Goal: Information Seeking & Learning: Learn about a topic

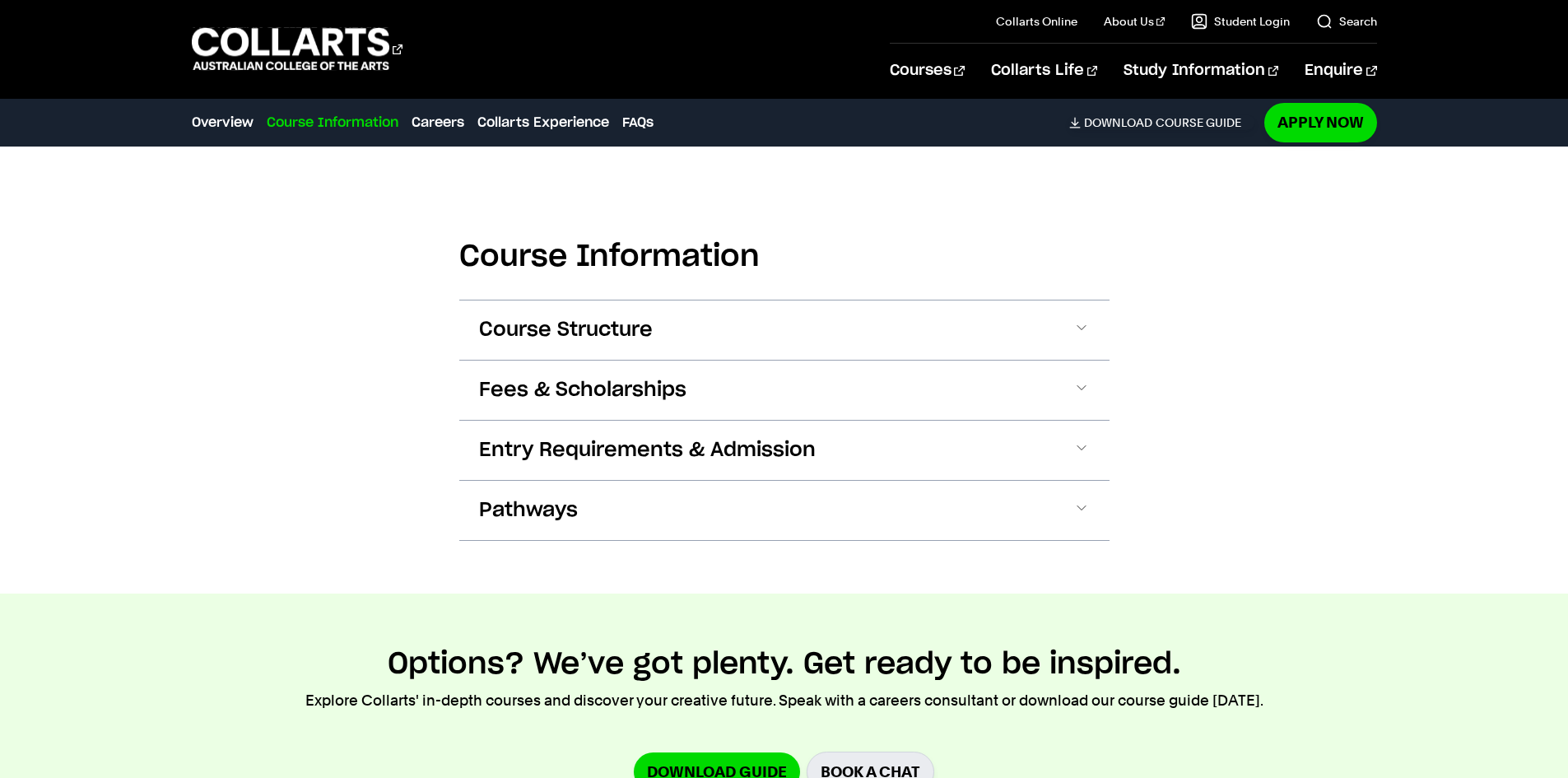
scroll to position [1646, 0]
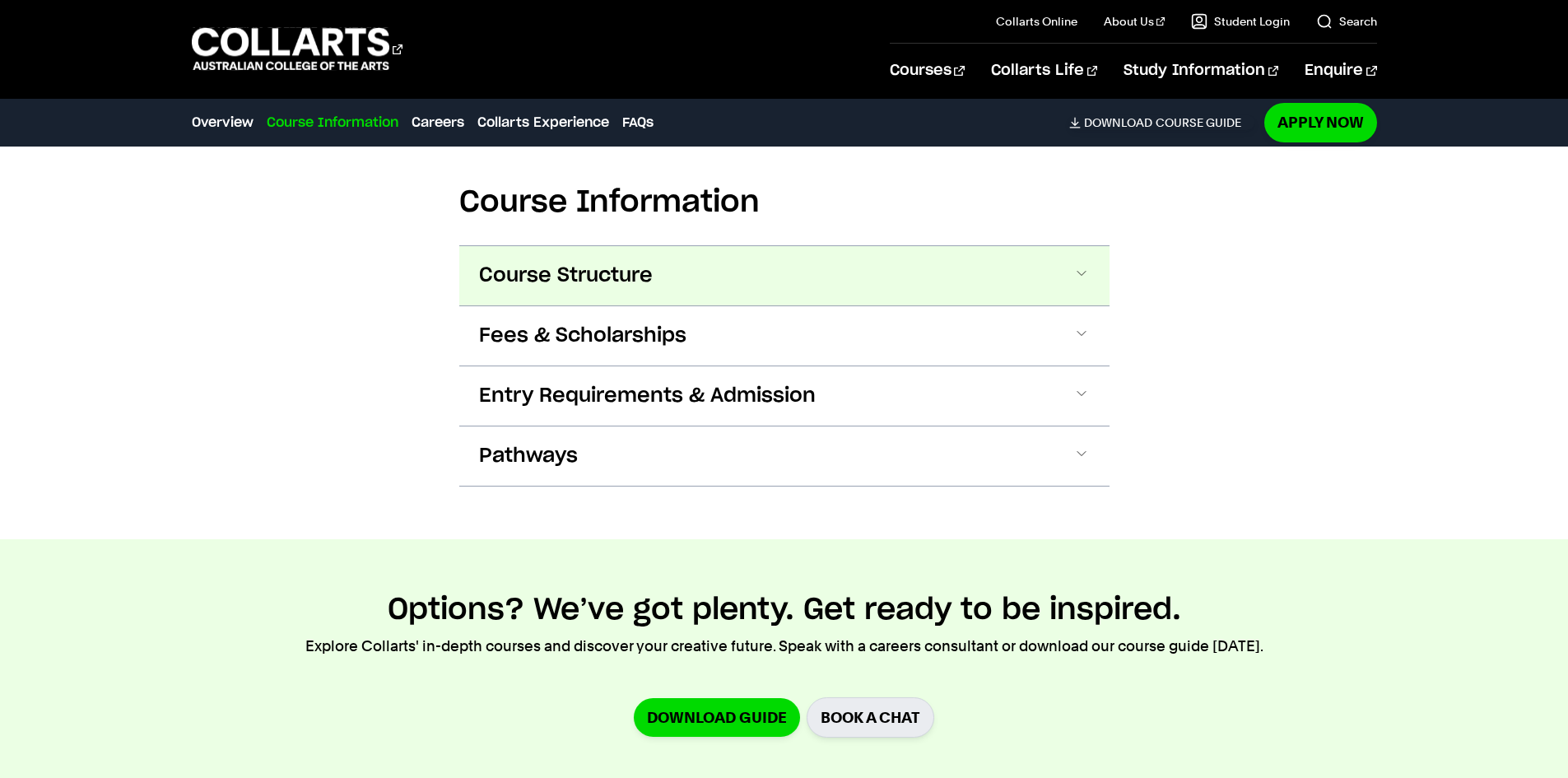
click at [811, 263] on button "Course Structure" at bounding box center [784, 275] width 650 height 60
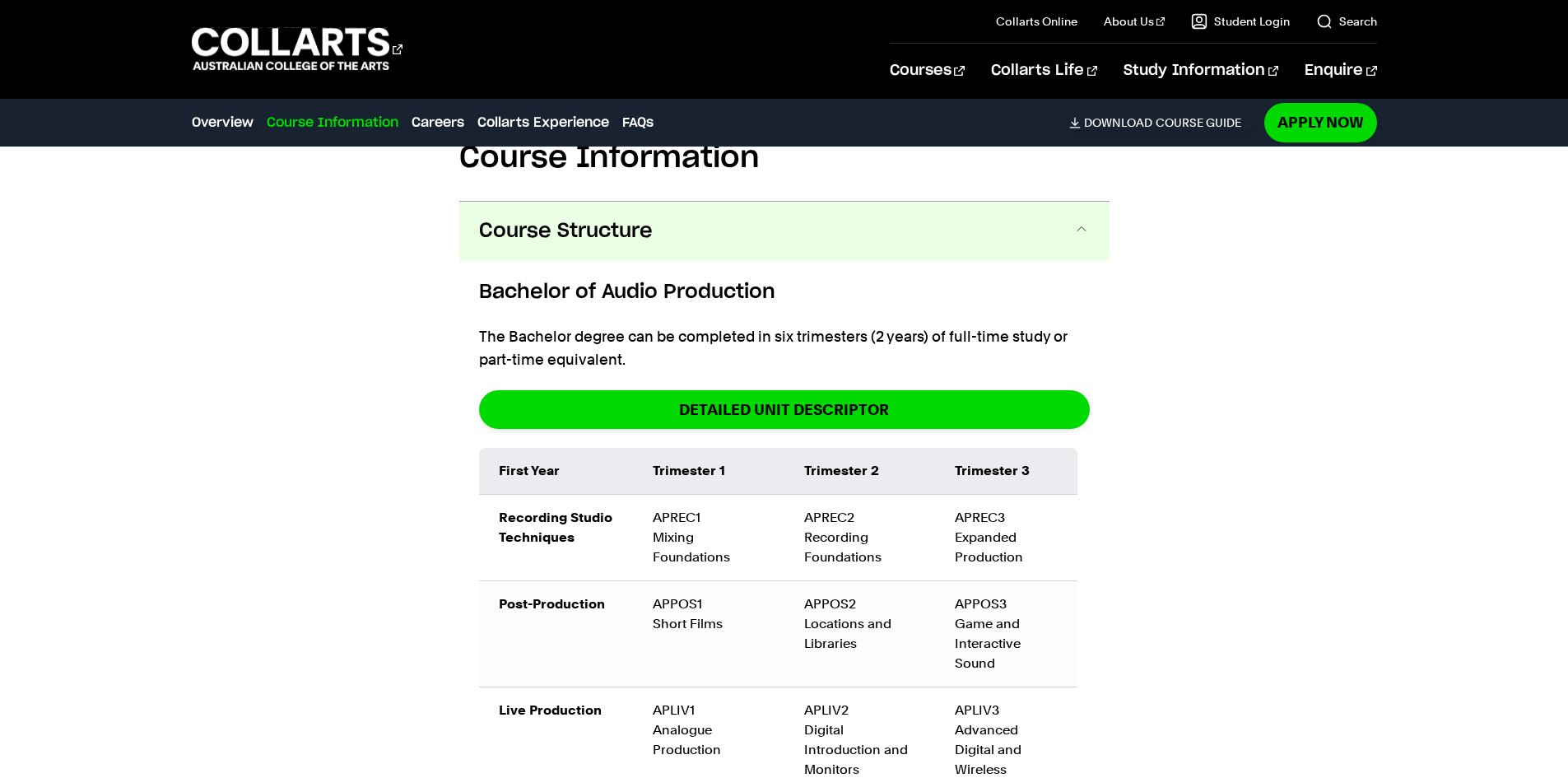
scroll to position [1661, 0]
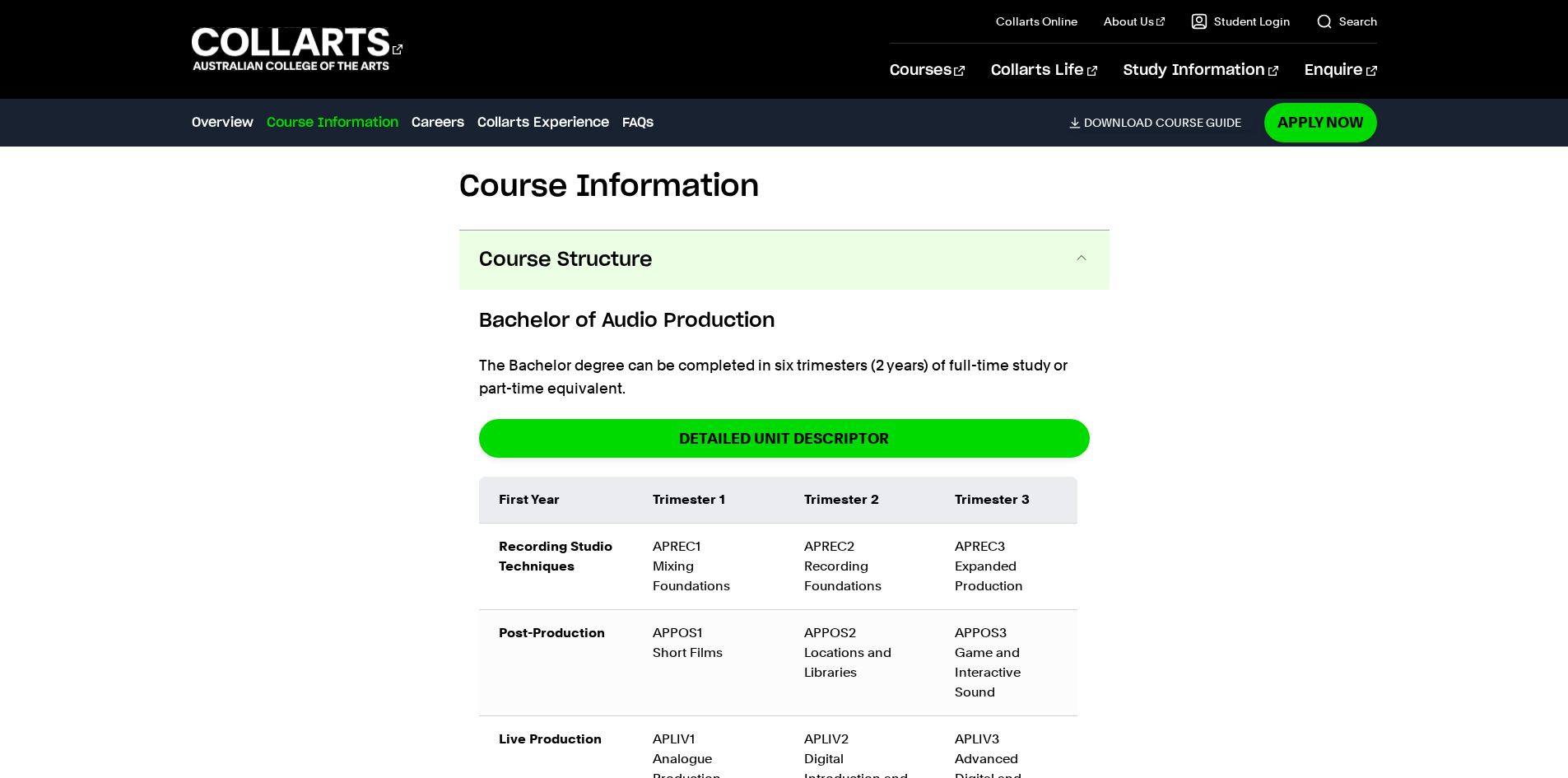
click at [811, 262] on button "Course Structure" at bounding box center [784, 259] width 650 height 60
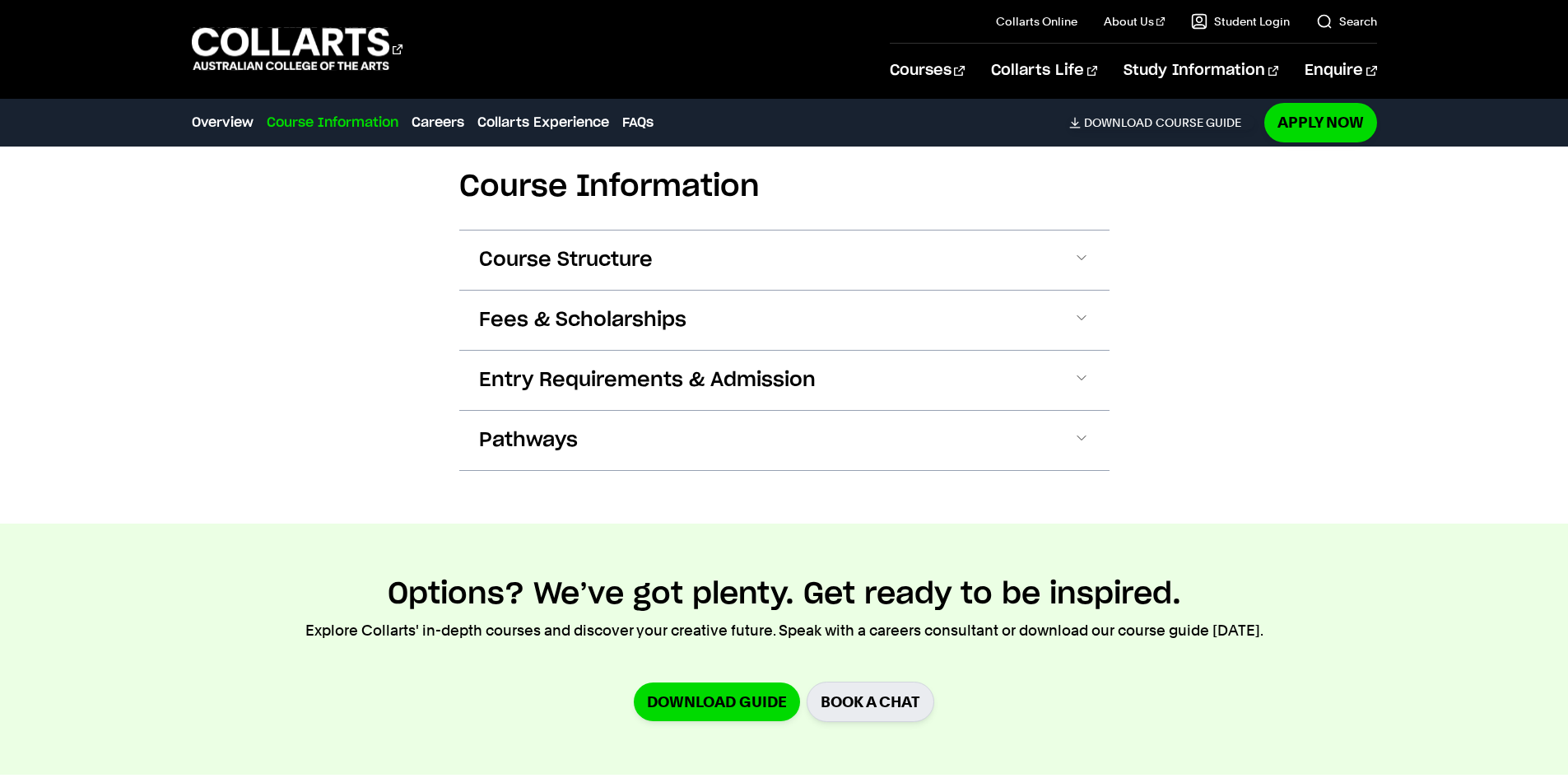
drag, startPoint x: 971, startPoint y: 434, endPoint x: 778, endPoint y: 579, distance: 241.4
drag, startPoint x: 778, startPoint y: 579, endPoint x: 408, endPoint y: 515, distance: 375.5
click at [408, 514] on div "Course Information Course Structure Bachelor of Audio Production The Bachelor d…" at bounding box center [784, 307] width 1452 height 432
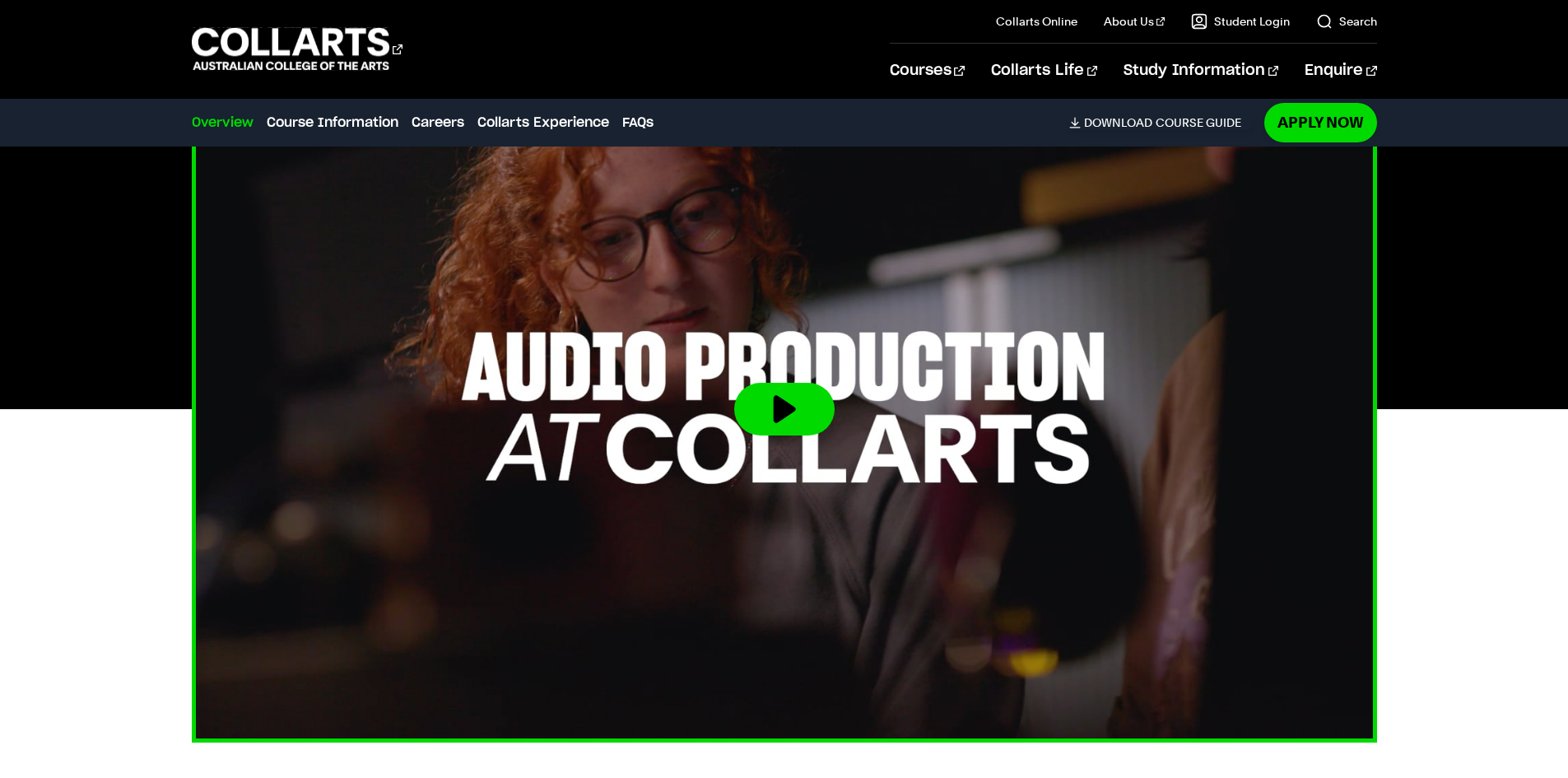
scroll to position [510, 0]
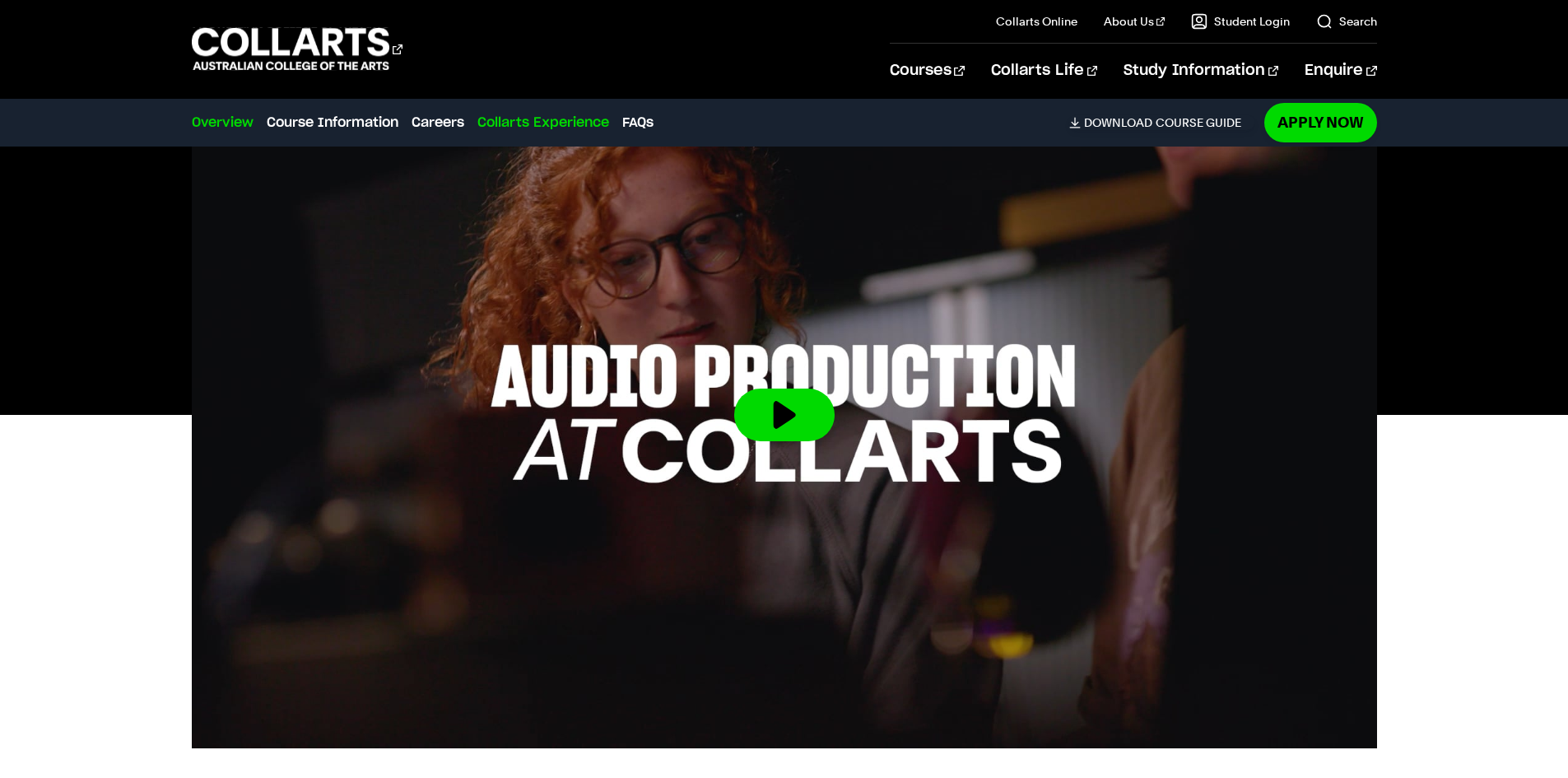
click at [588, 128] on link "Collarts Experience" at bounding box center [543, 123] width 132 height 20
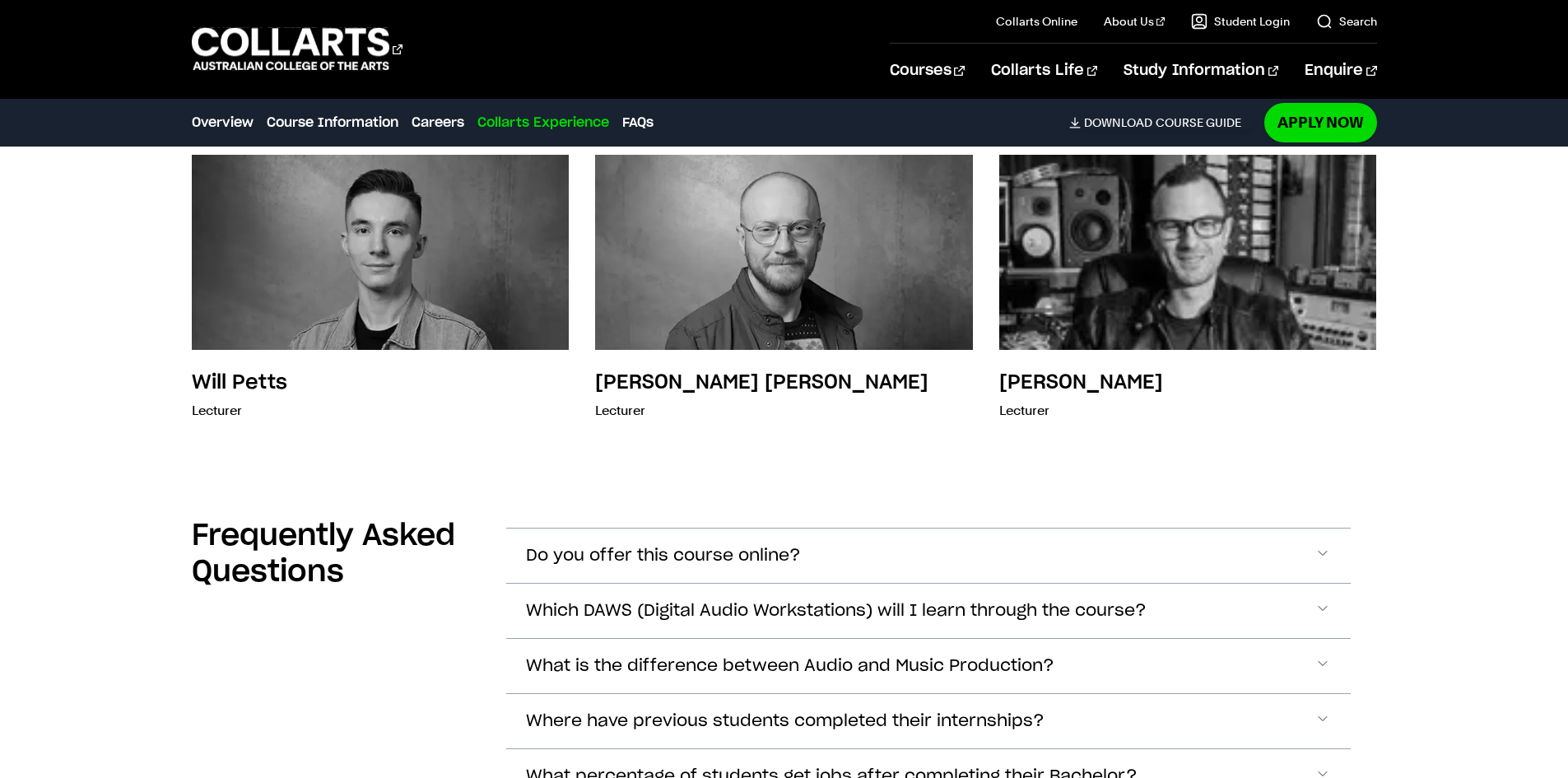
scroll to position [5053, 0]
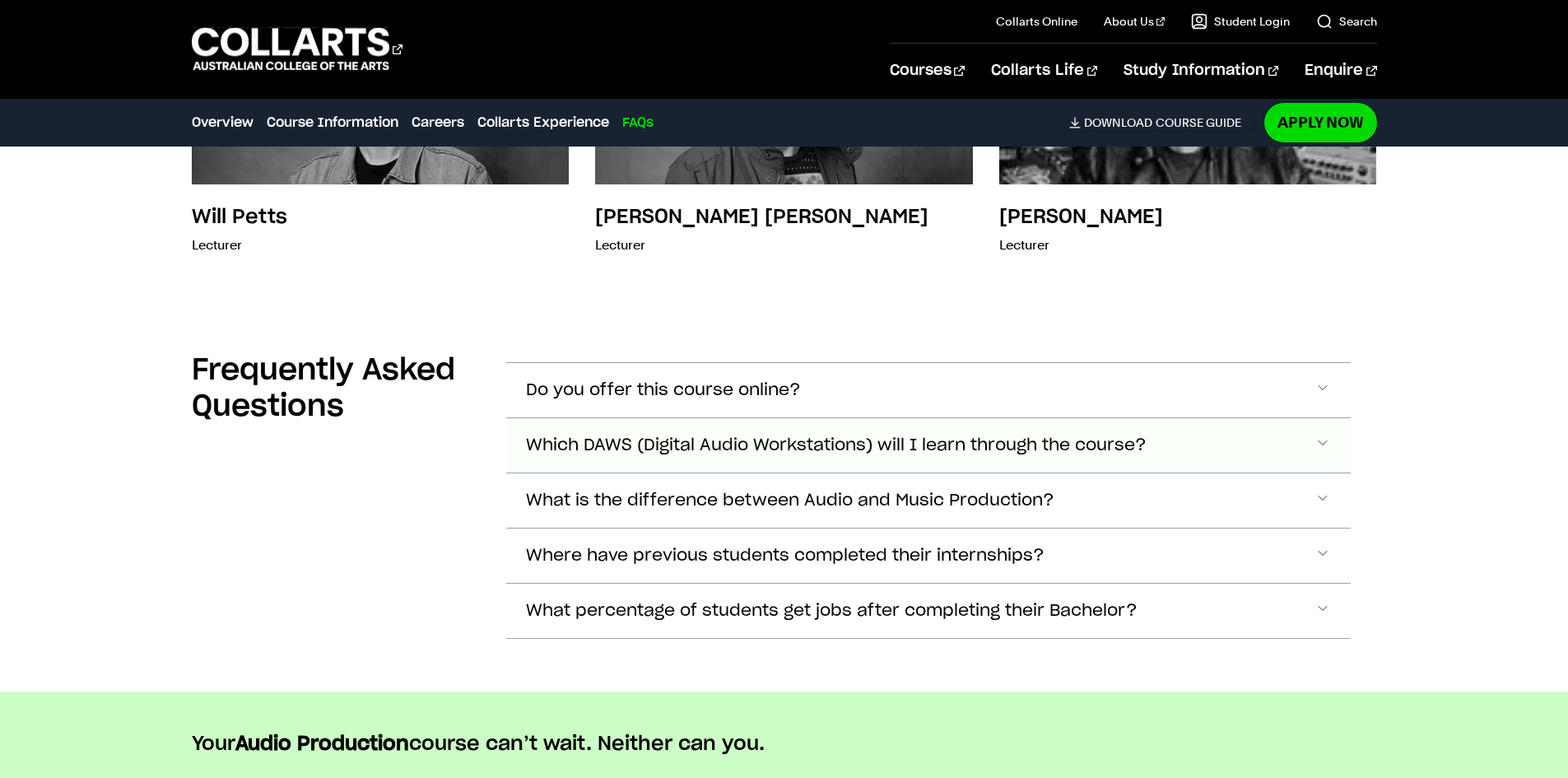
click at [650, 450] on span "Which DAWS (Digital Audio Workstations) will I learn through the course?" at bounding box center [836, 445] width 620 height 19
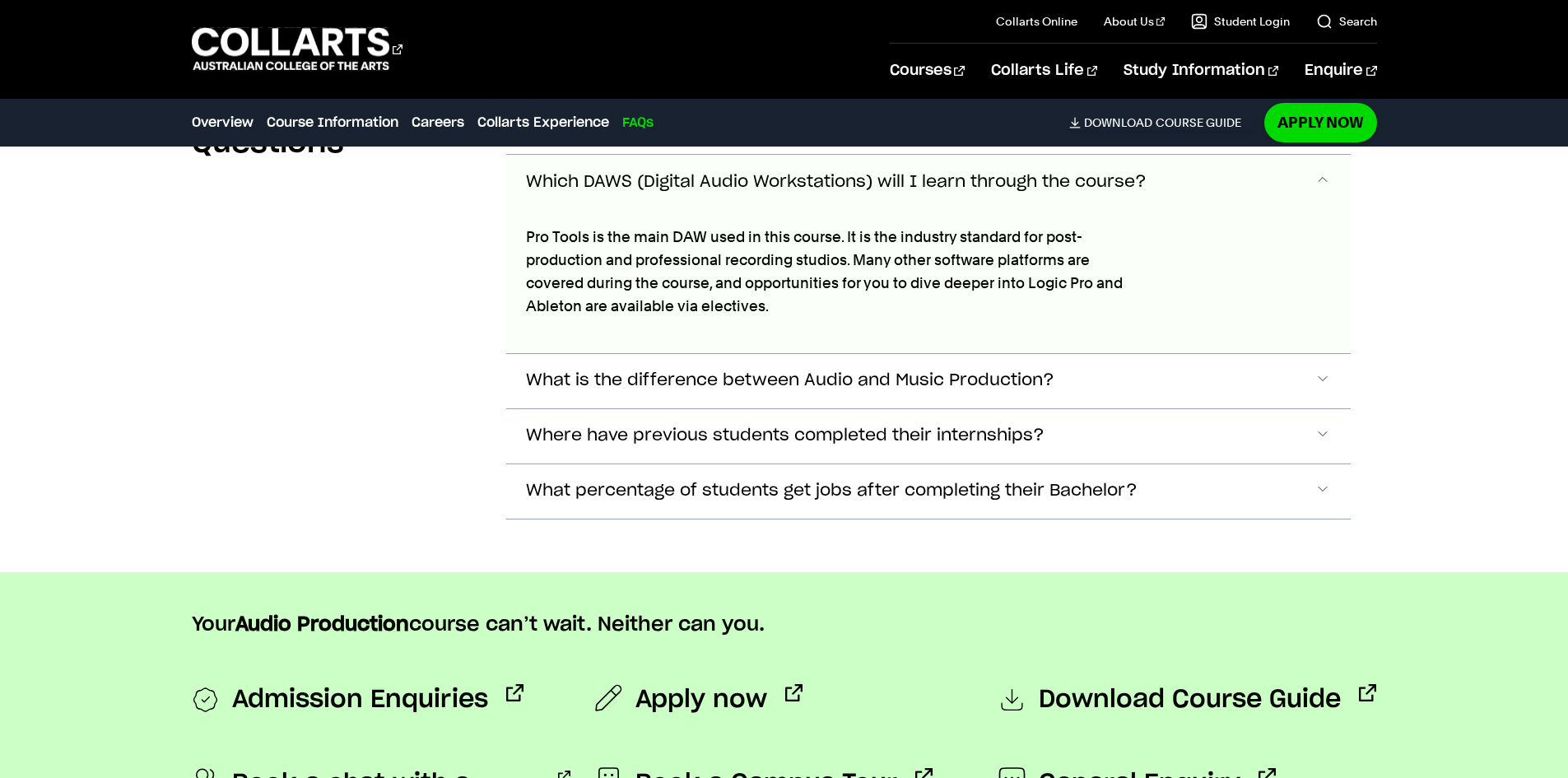
scroll to position [5486, 0]
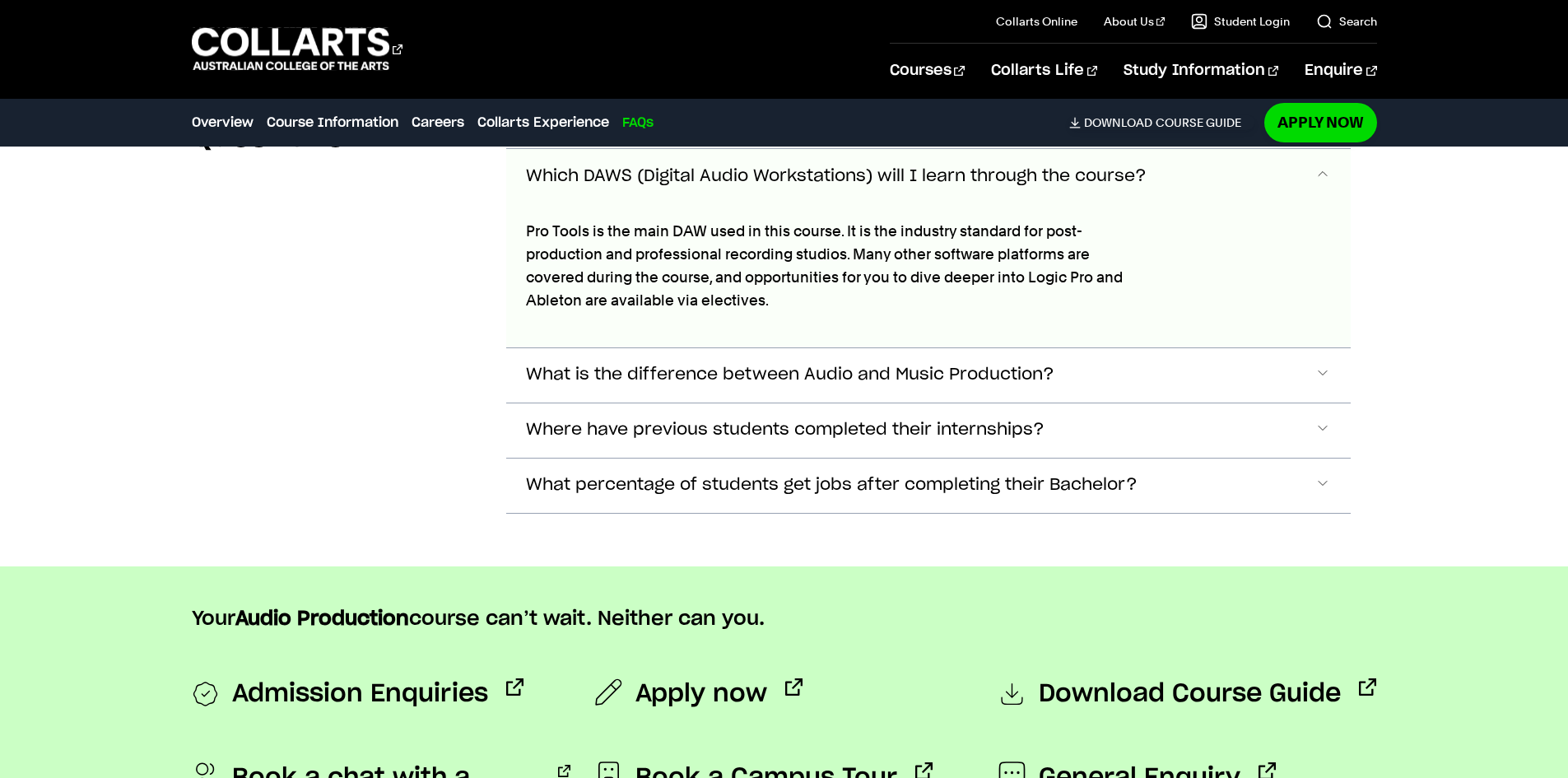
click at [816, 186] on button "Which DAWS (Digital Audio Workstations) will I learn through the course?" at bounding box center [927, 176] width 844 height 54
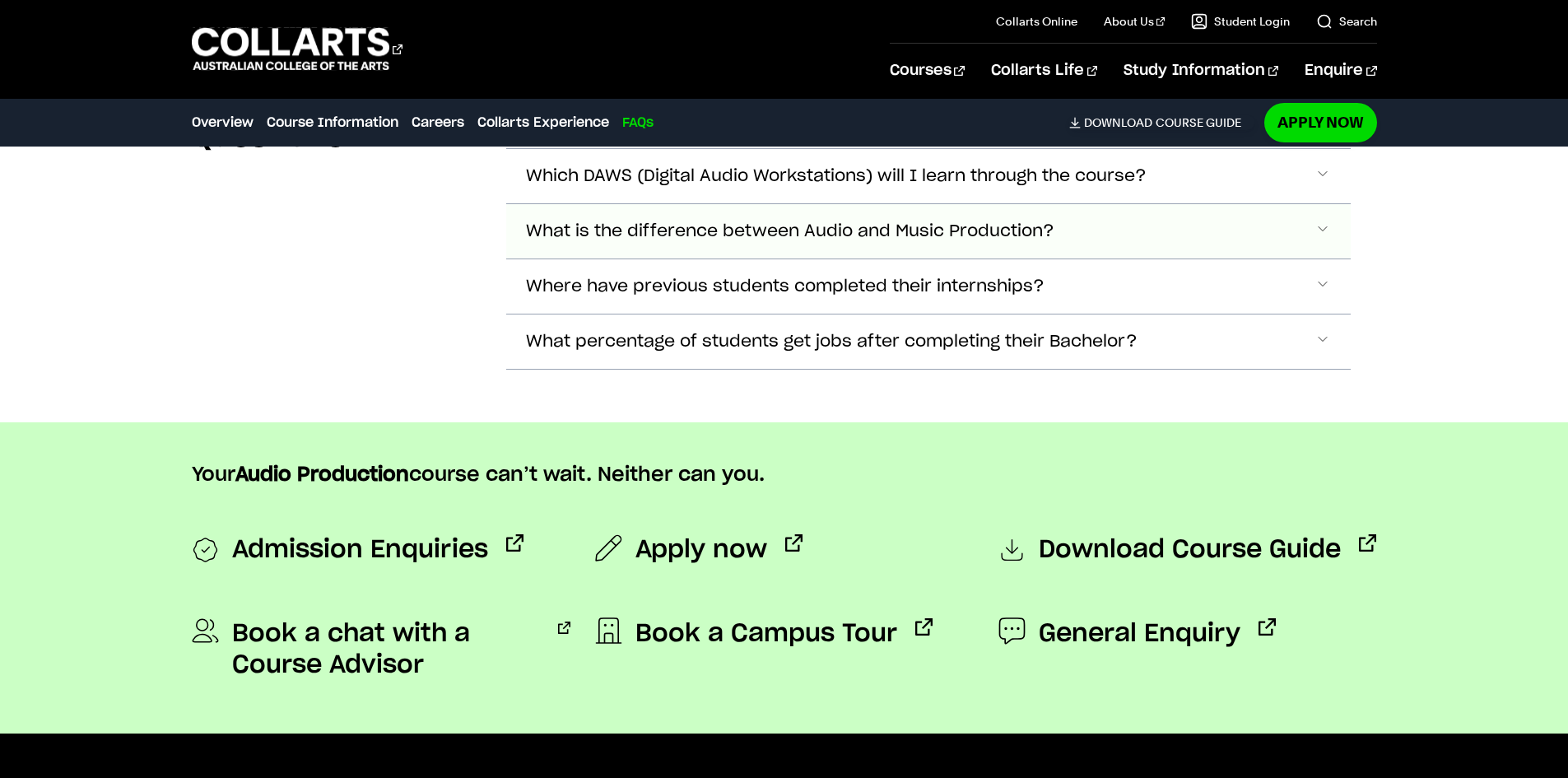
click at [743, 238] on span "What is the difference between Audio and Music Production?" at bounding box center [790, 231] width 528 height 19
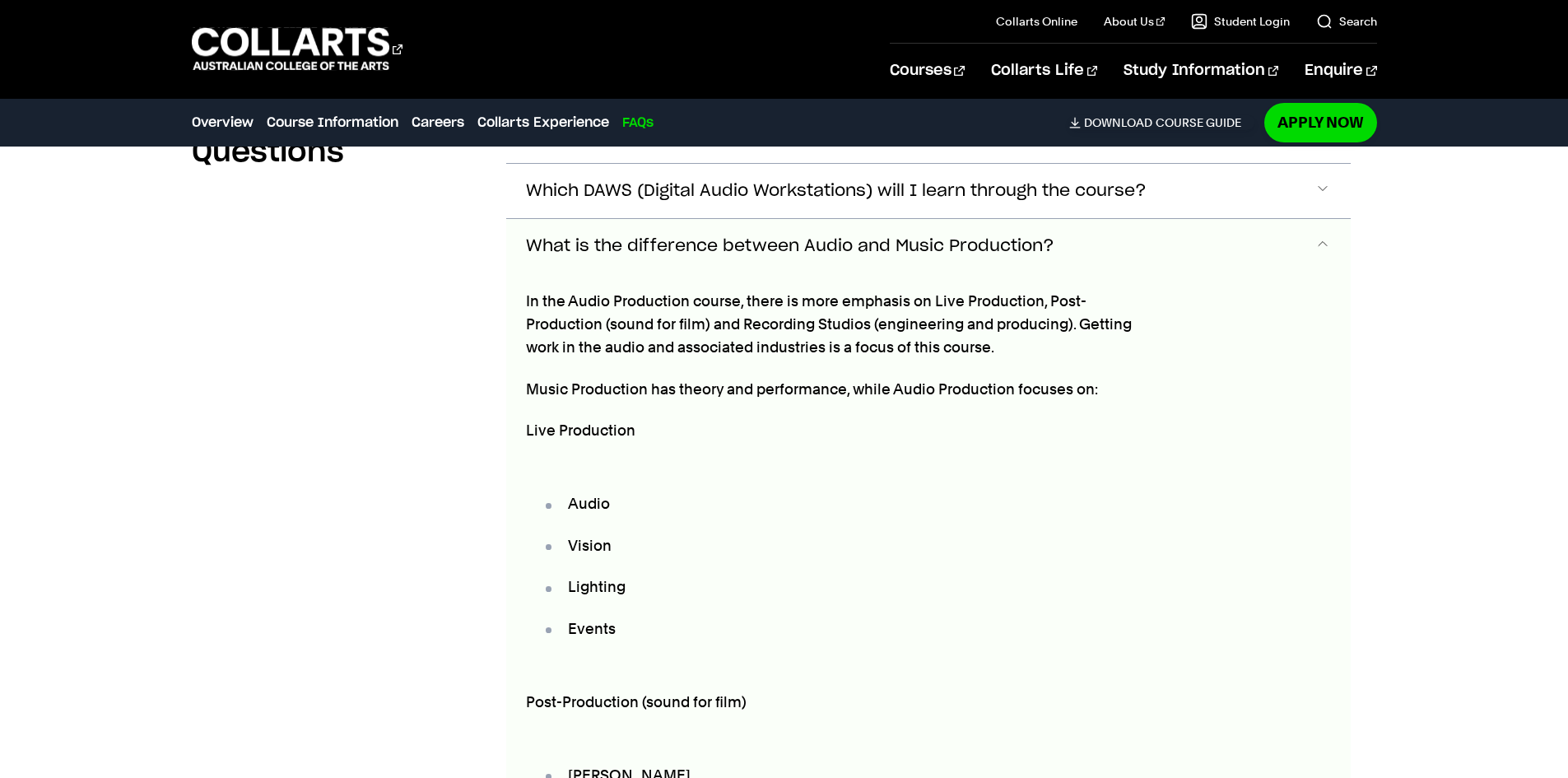
scroll to position [5458, 0]
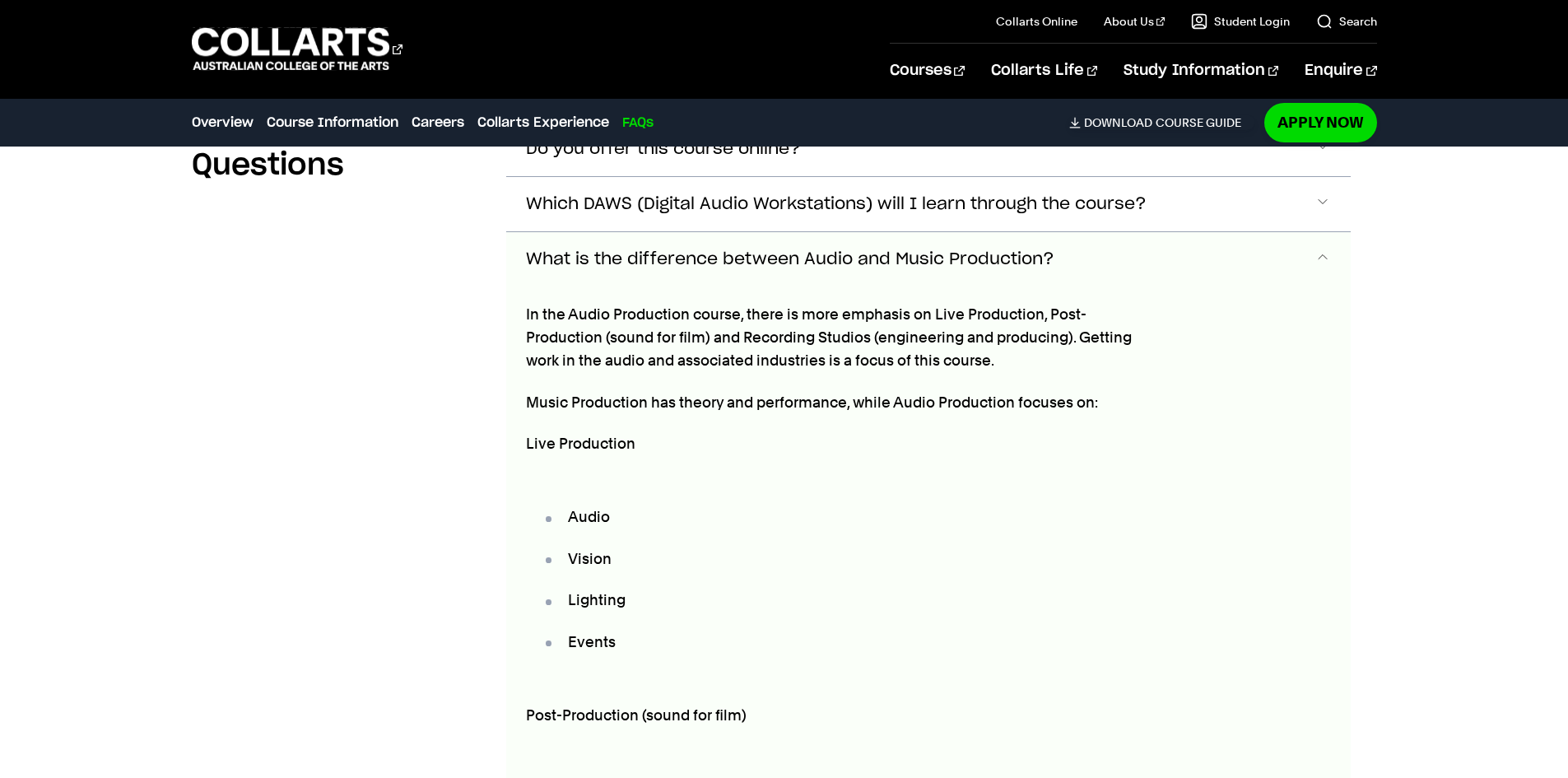
click at [665, 260] on span "What is the difference between Audio and Music Production?" at bounding box center [790, 259] width 528 height 19
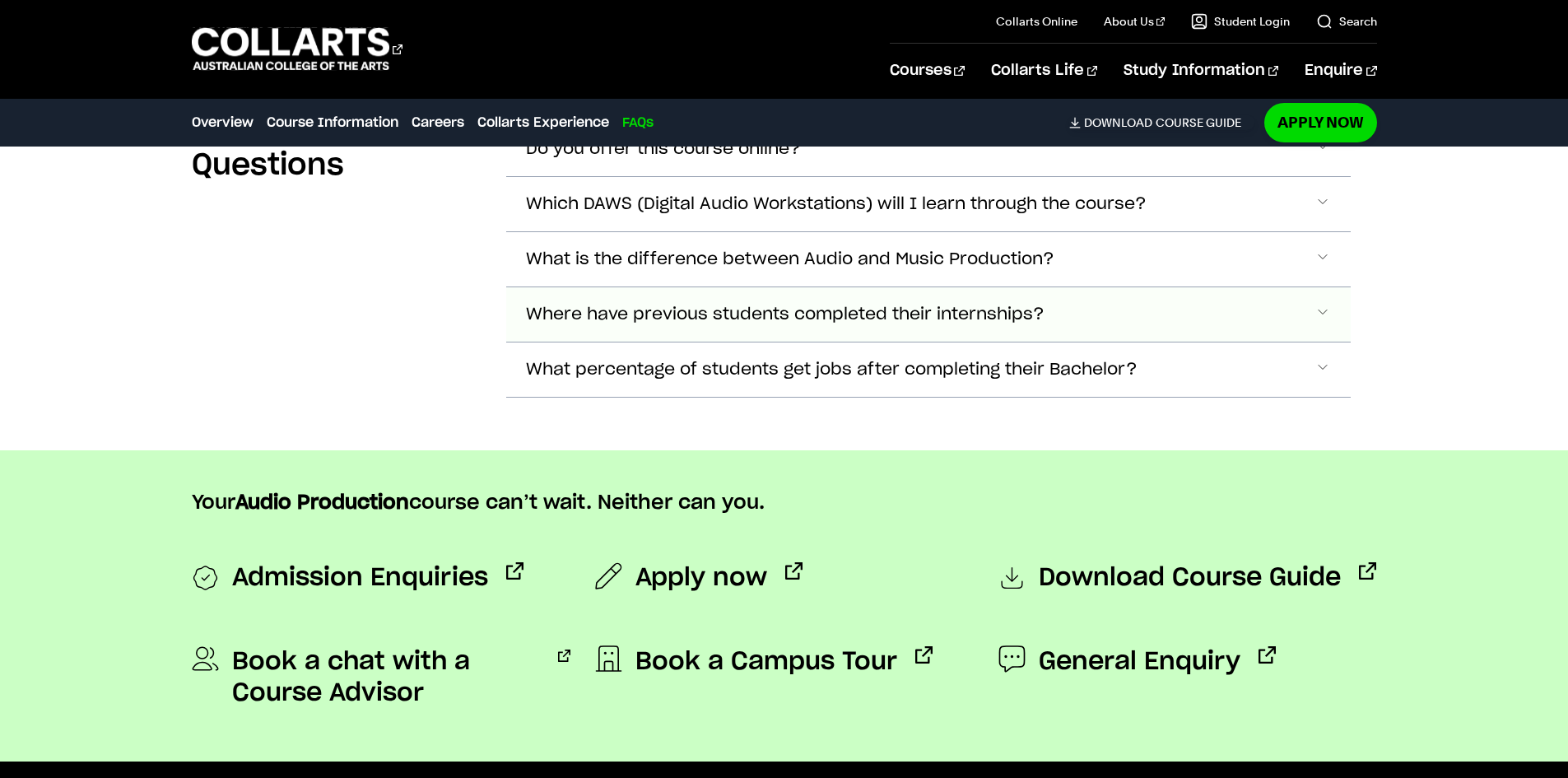
click at [672, 309] on span "Where have previous students completed their internships?" at bounding box center [785, 314] width 519 height 19
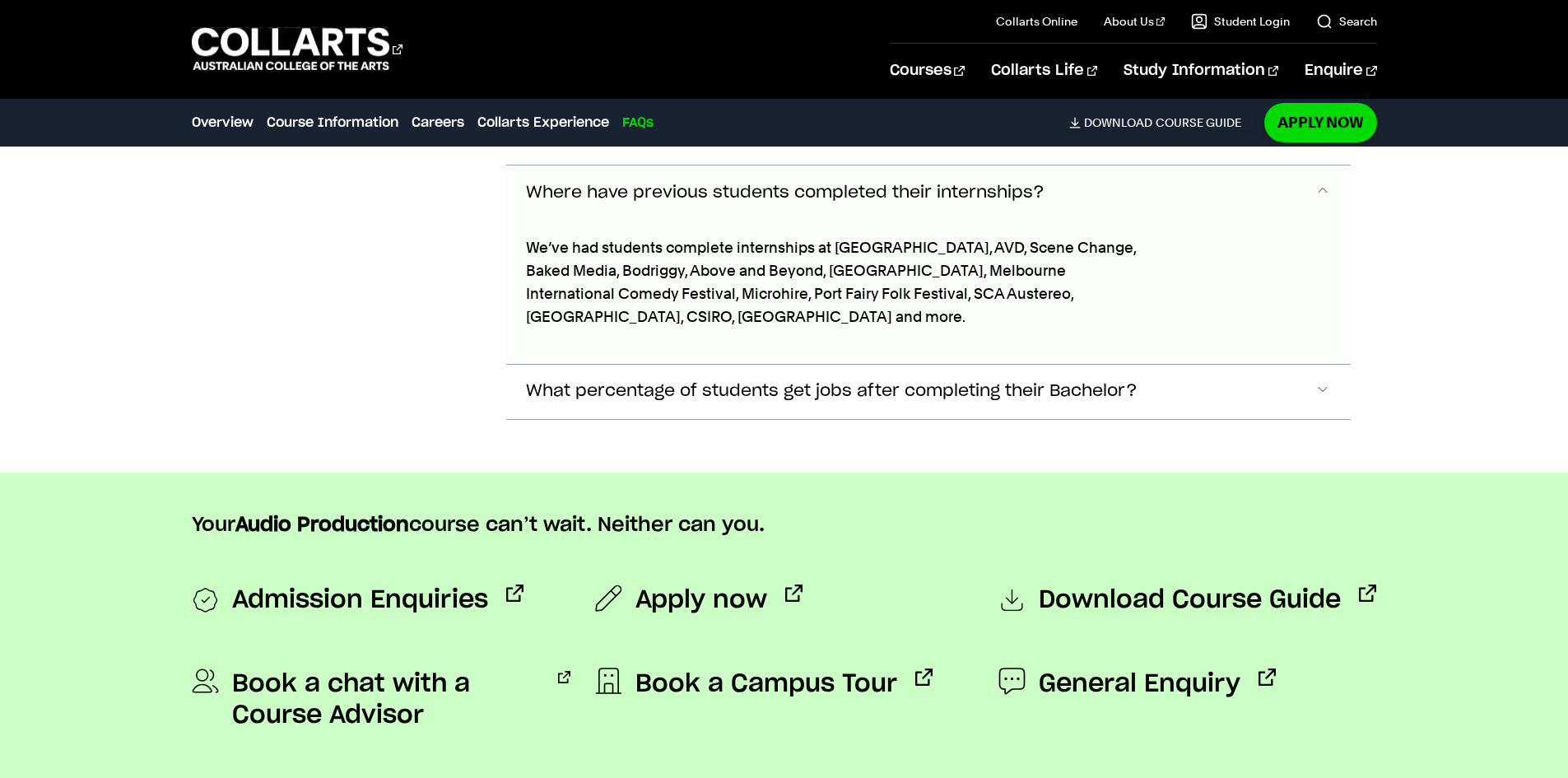
scroll to position [5594, 0]
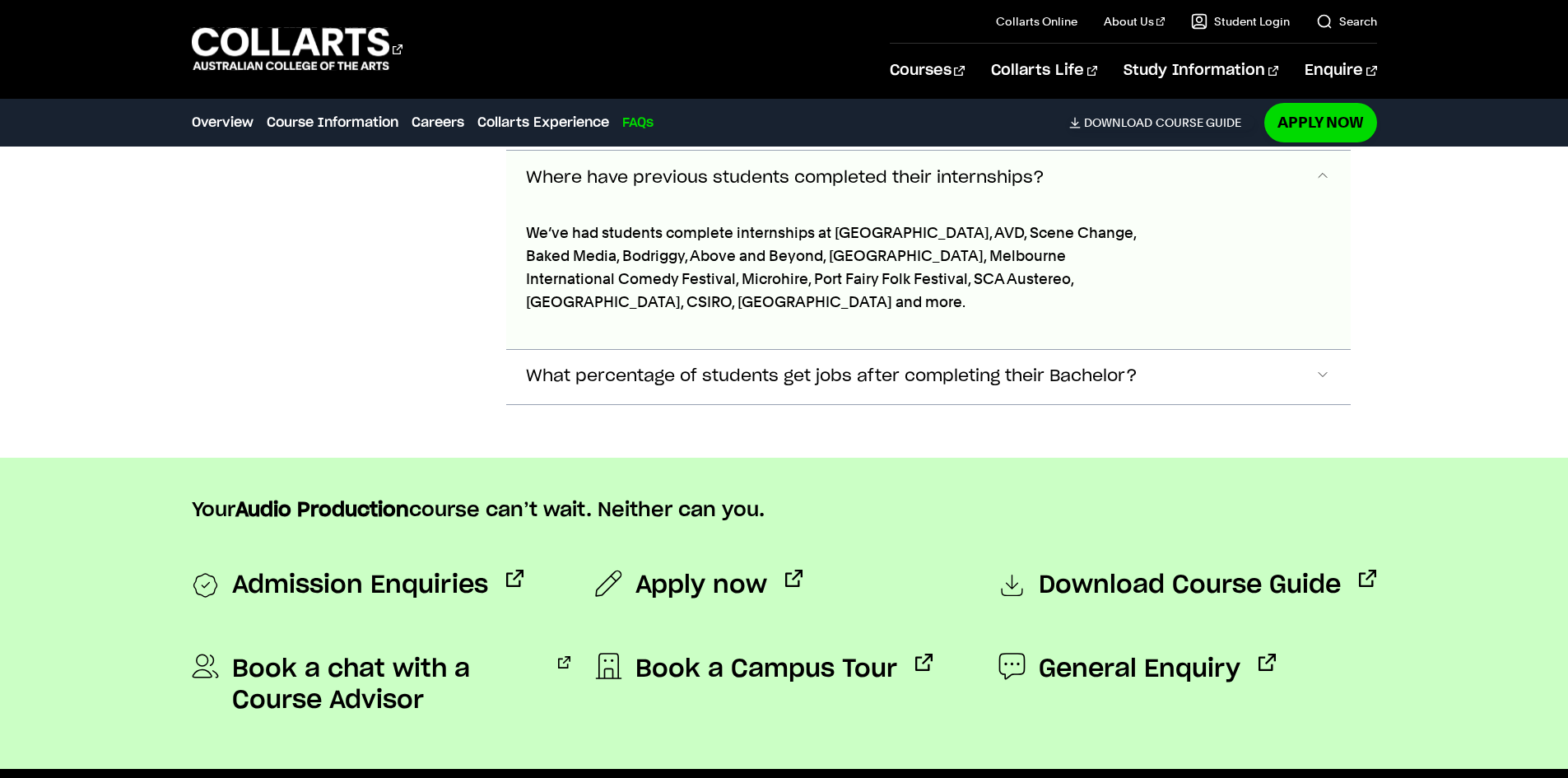
click at [765, 190] on button "Where have previous students completed their internships?" at bounding box center [927, 177] width 844 height 54
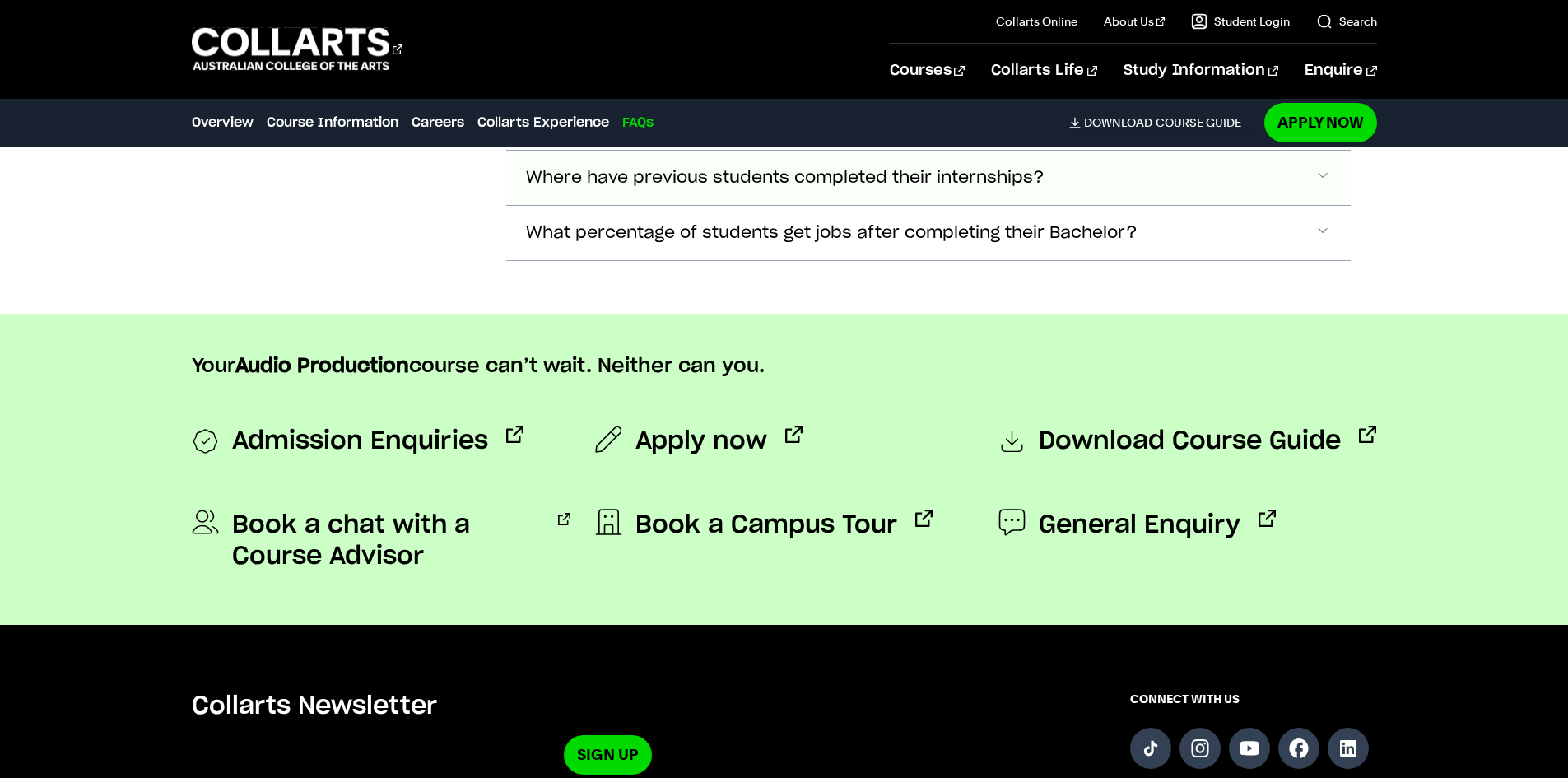
click at [764, 188] on button "Where have previous students completed their internships?" at bounding box center [927, 177] width 844 height 54
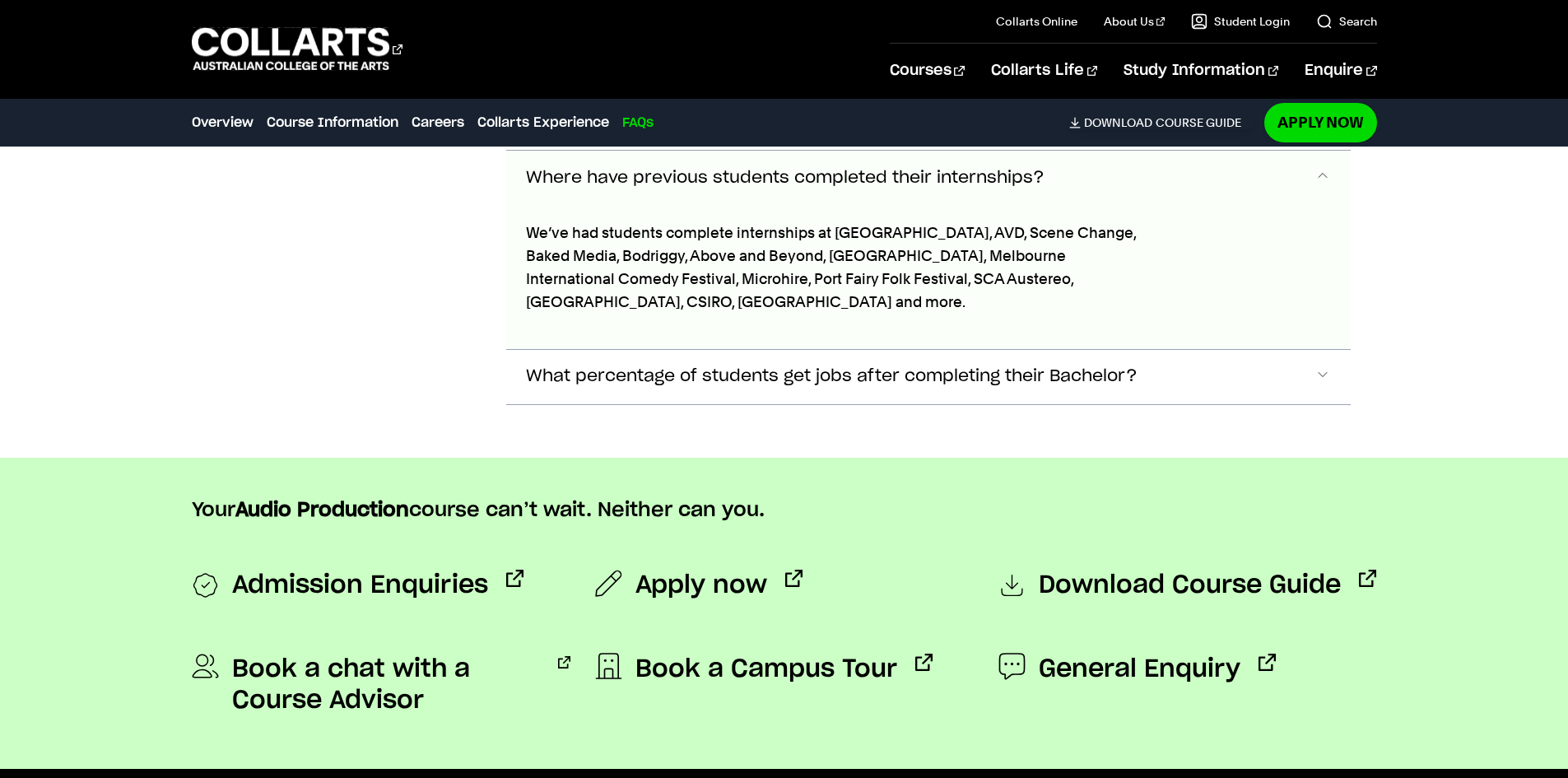
click at [859, 187] on button "Where have previous students completed their internships?" at bounding box center [927, 177] width 844 height 54
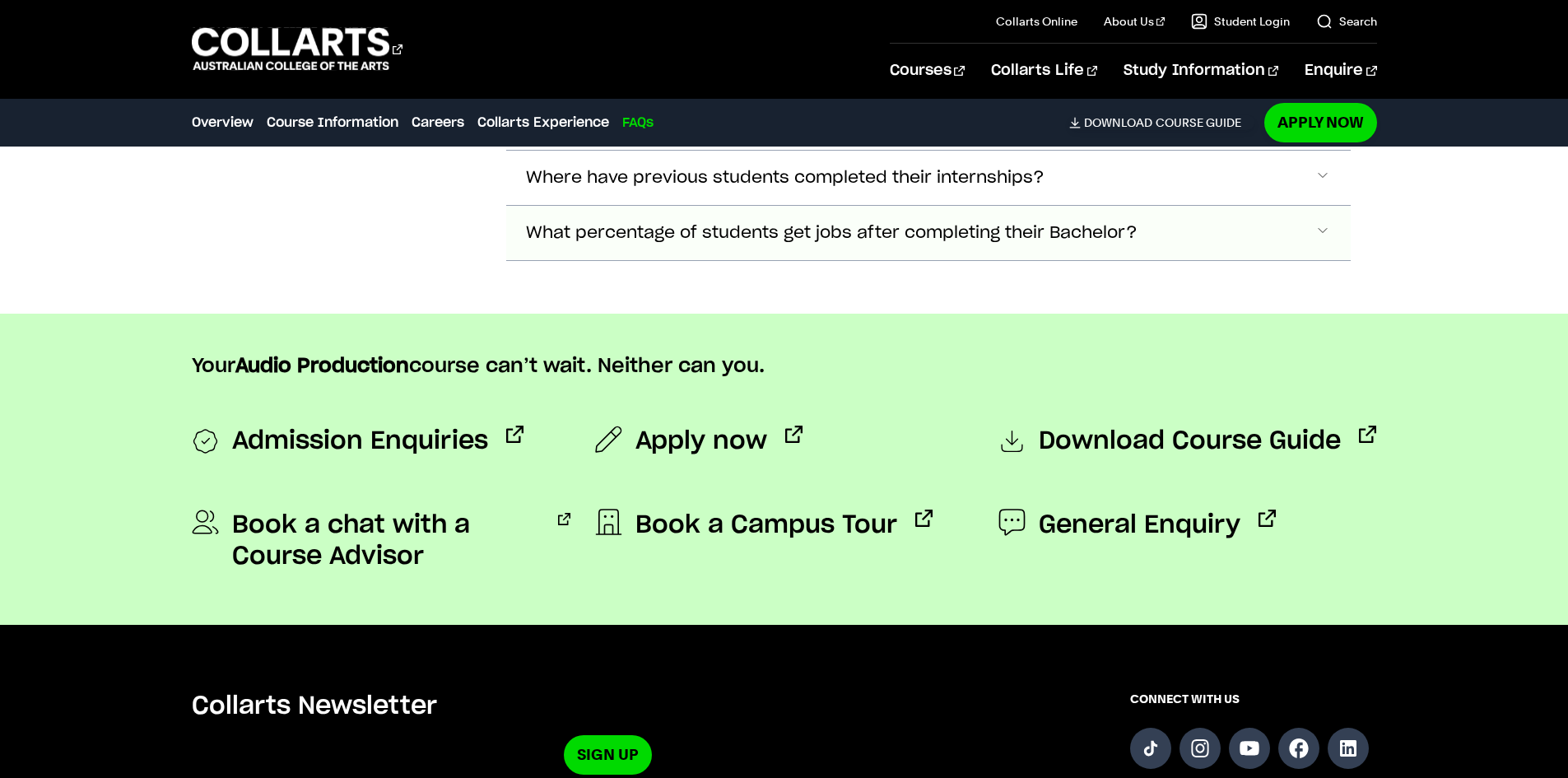
click at [782, 211] on button "What percentage of students get jobs after completing their Bachelor?" at bounding box center [927, 232] width 844 height 54
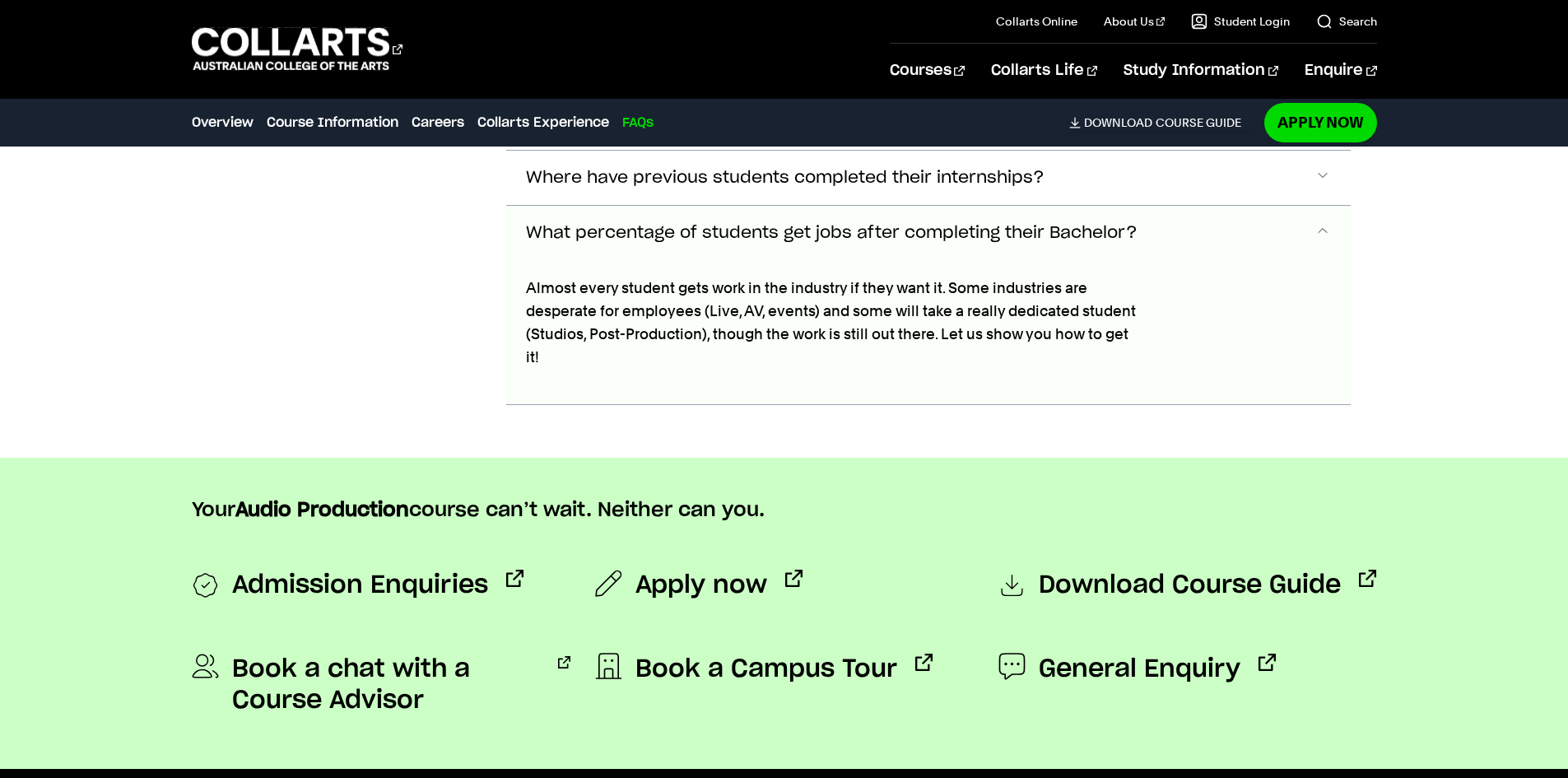
scroll to position [5649, 0]
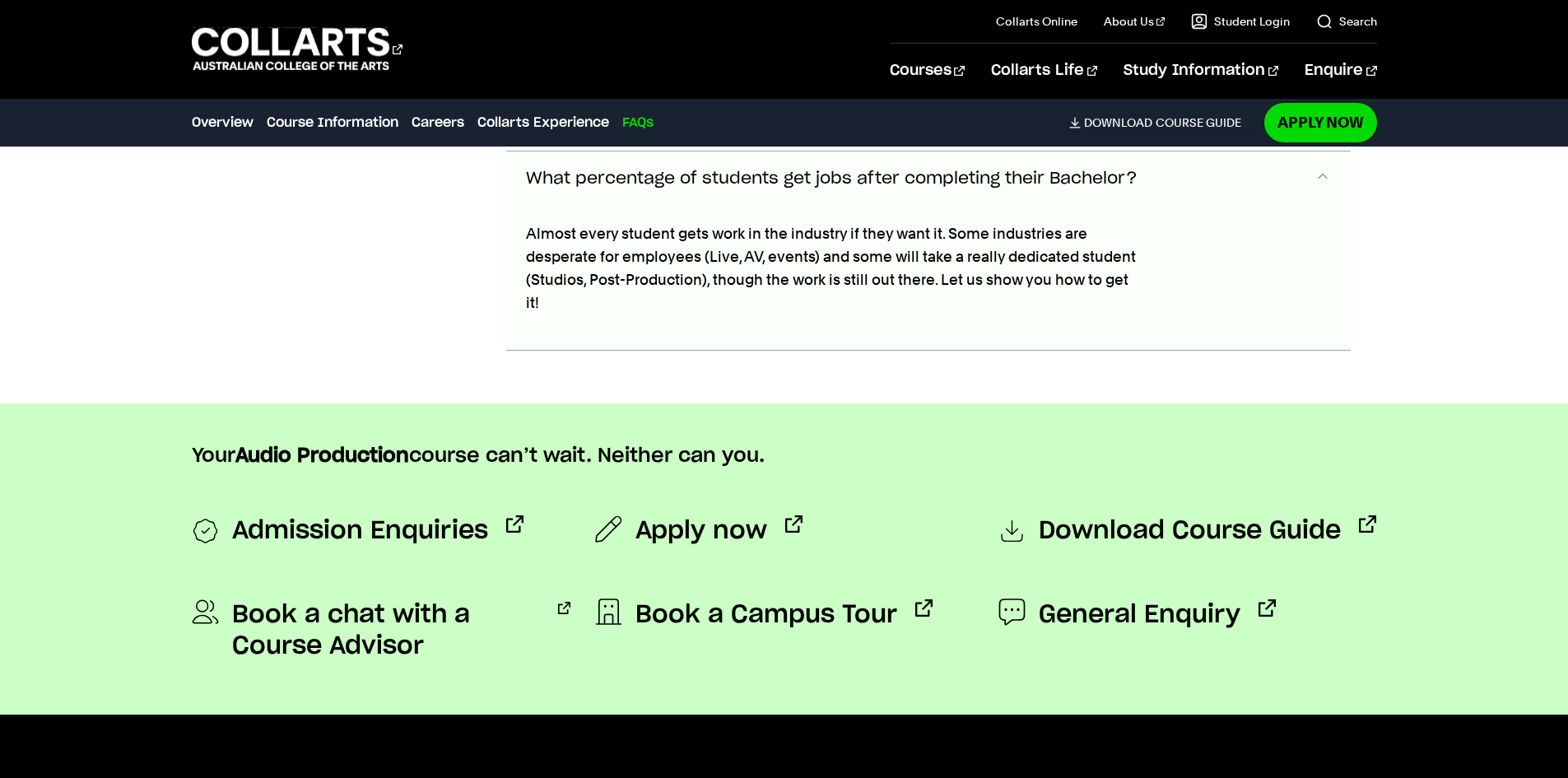
click at [834, 179] on span "What percentage of students get jobs after completing their Bachelor?" at bounding box center [831, 179] width 611 height 19
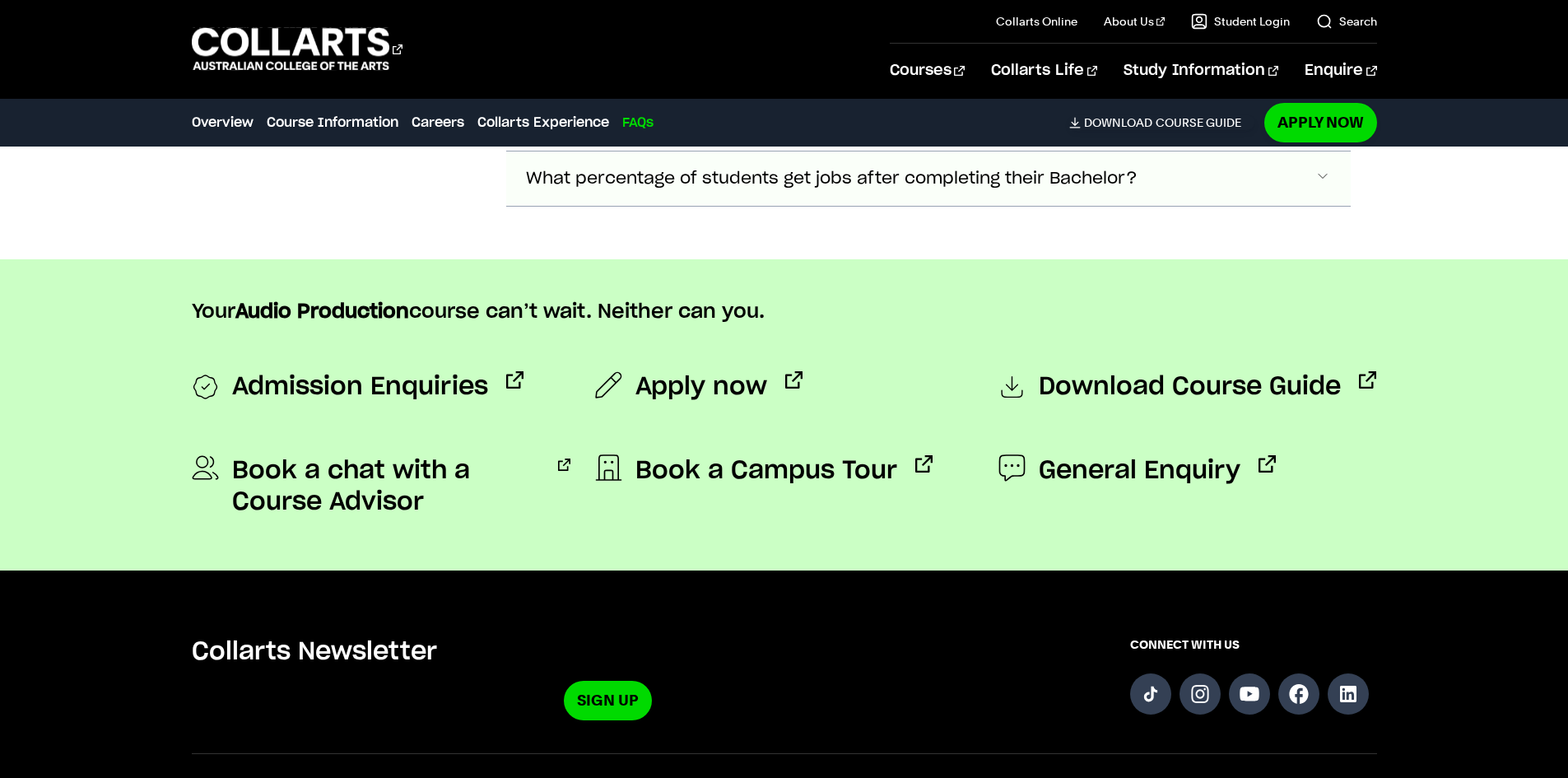
click at [834, 179] on span "What percentage of students get jobs after completing their Bachelor?" at bounding box center [831, 179] width 611 height 19
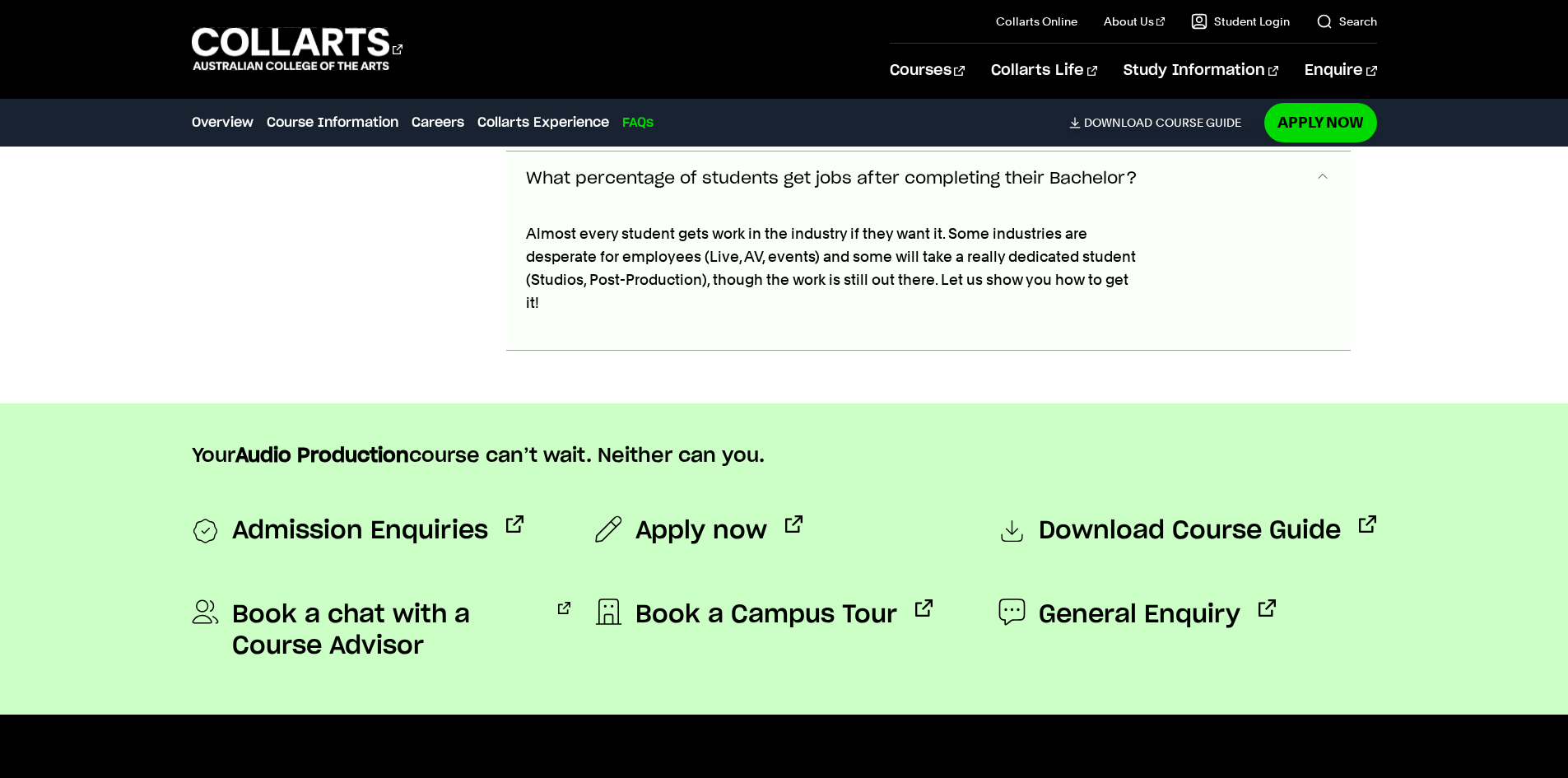
click at [834, 179] on span "What percentage of students get jobs after completing their Bachelor?" at bounding box center [831, 179] width 611 height 19
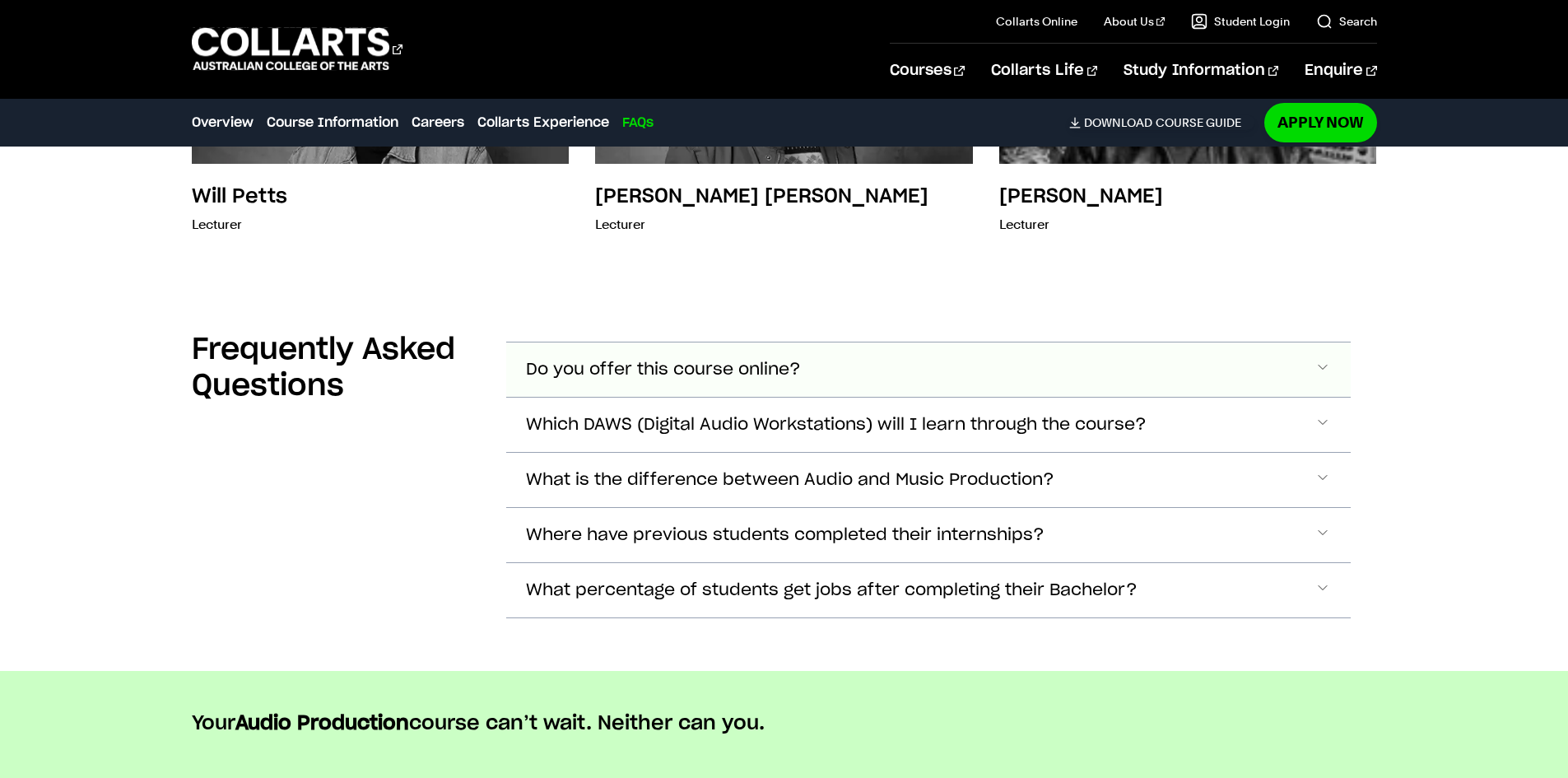
click at [700, 354] on button "Do you offer this course online?" at bounding box center [927, 369] width 844 height 54
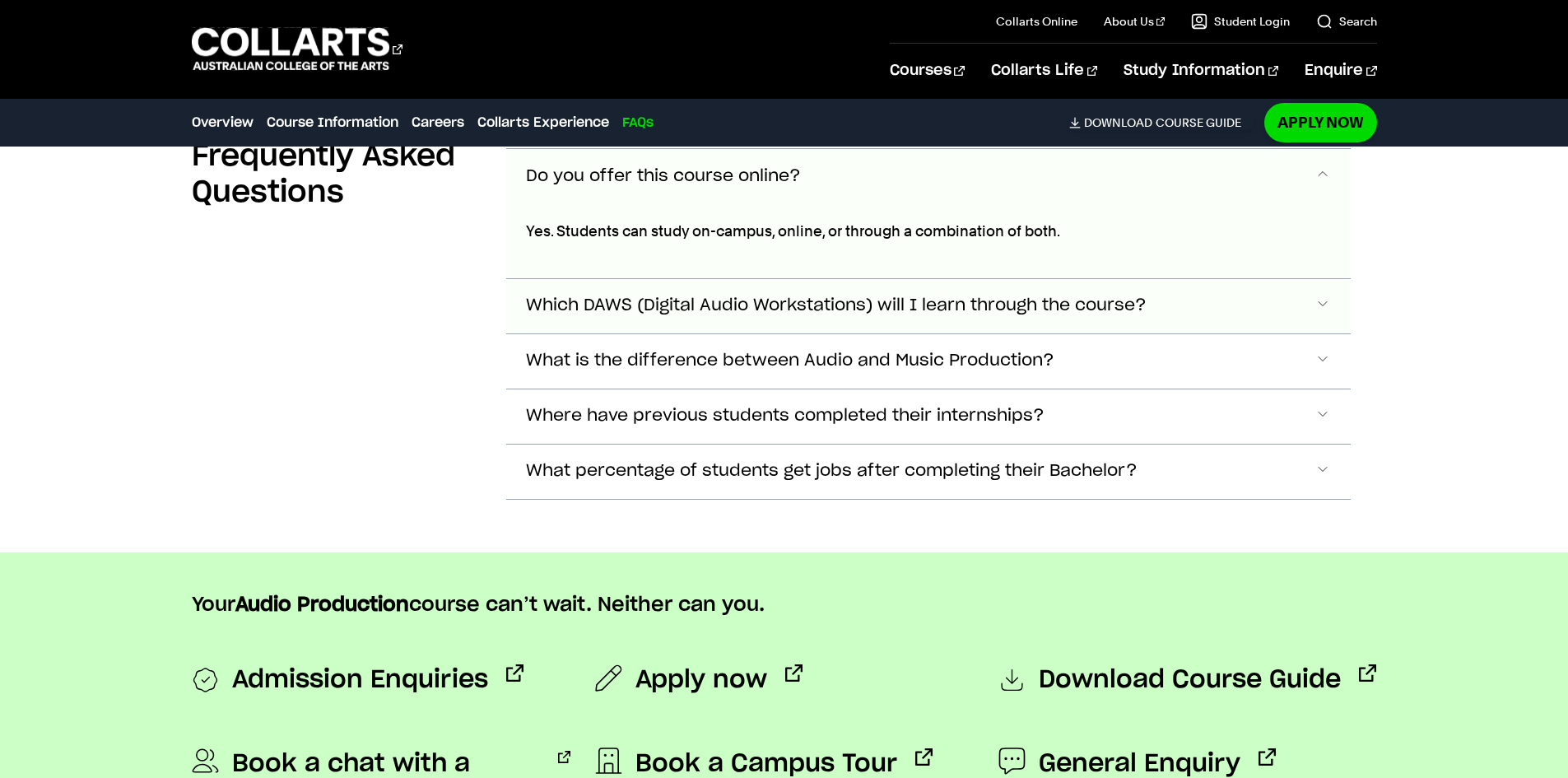
scroll to position [5432, 0]
click at [725, 178] on span "Do you offer this course online?" at bounding box center [663, 175] width 275 height 19
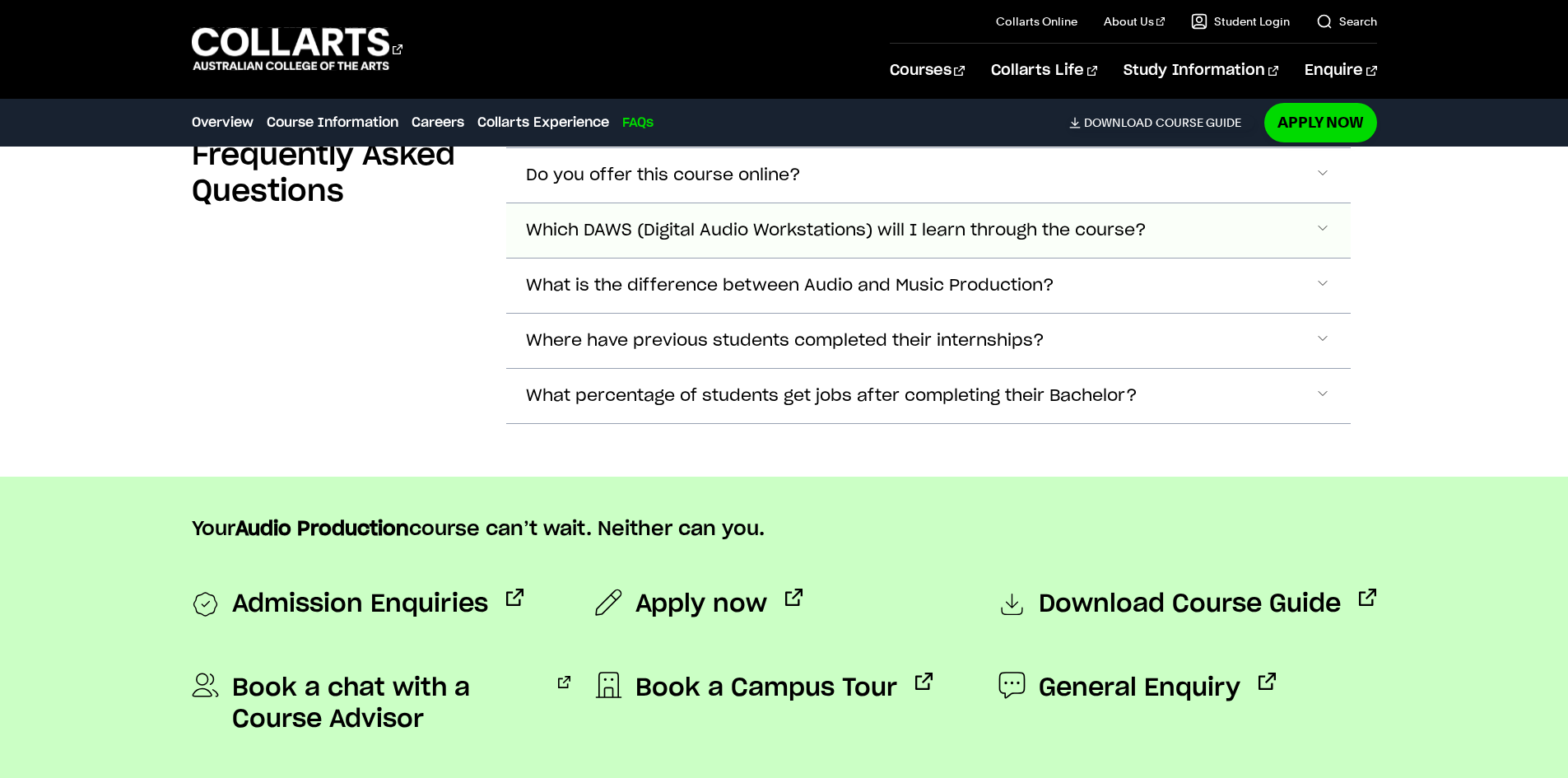
click at [714, 215] on button "Which DAWS (Digital Audio Workstations) will I learn through the course?" at bounding box center [927, 230] width 844 height 54
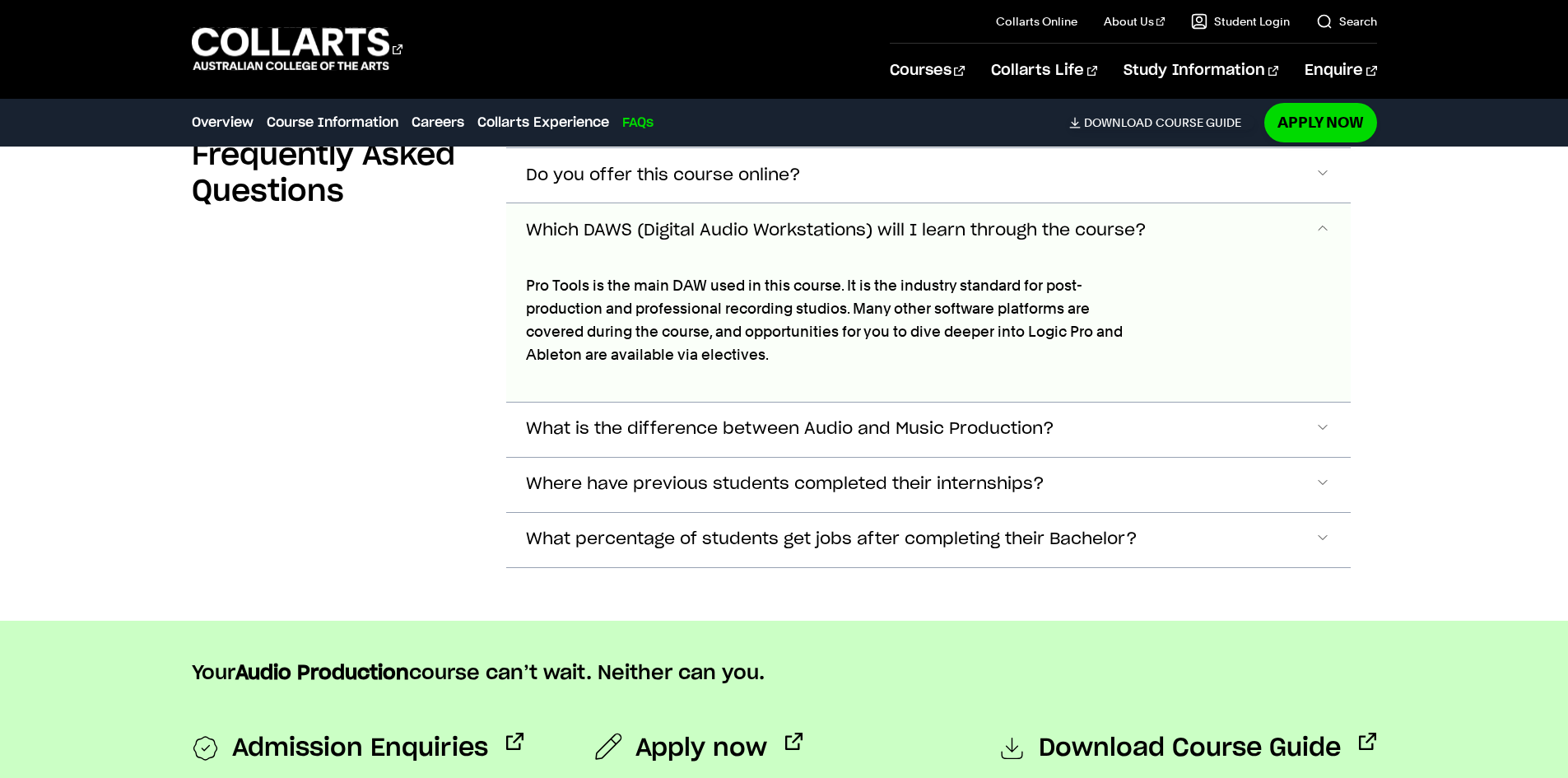
scroll to position [5486, 0]
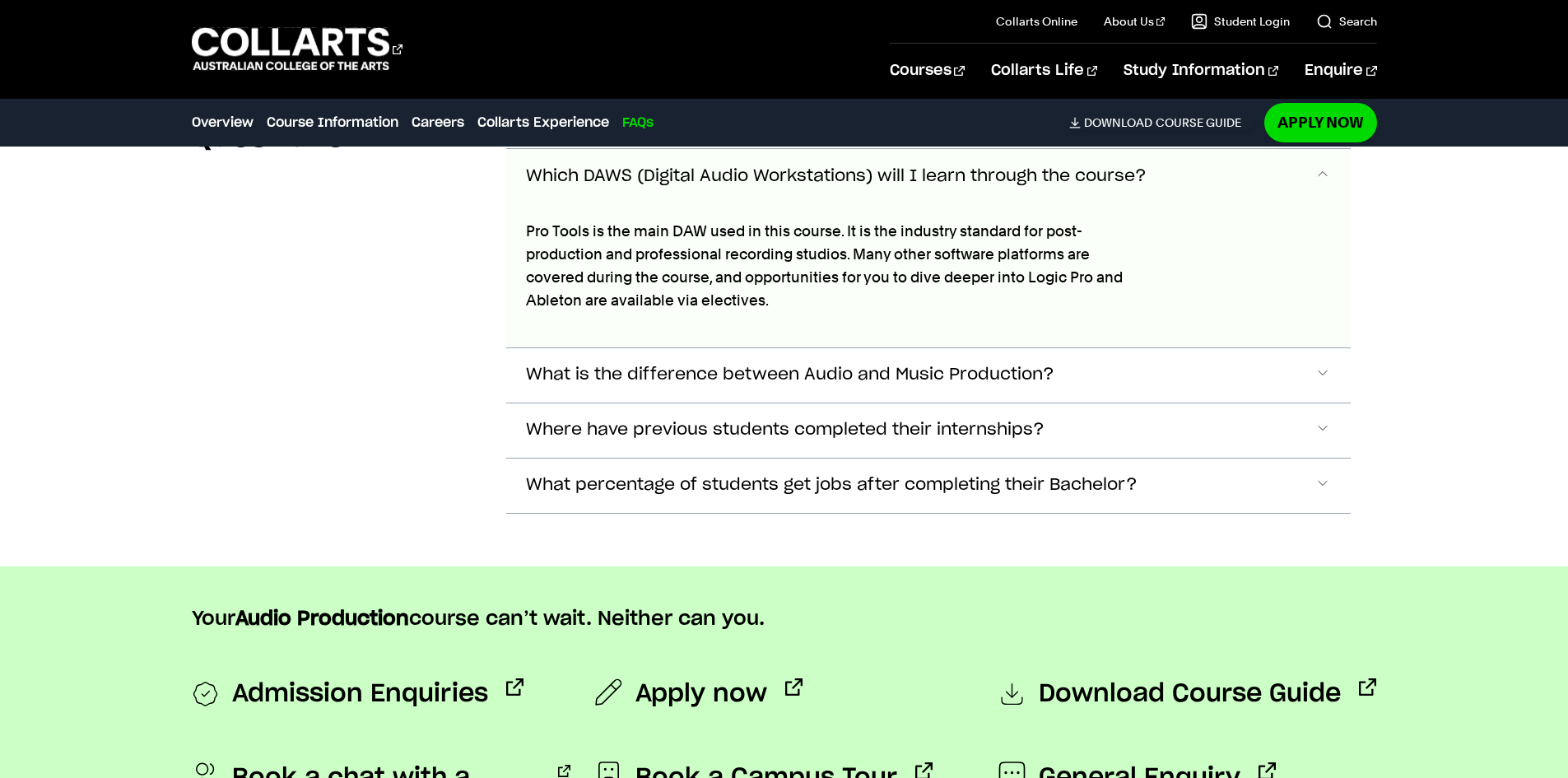
click at [718, 182] on span "Which DAWS (Digital Audio Workstations) will I learn through the course?" at bounding box center [836, 176] width 620 height 19
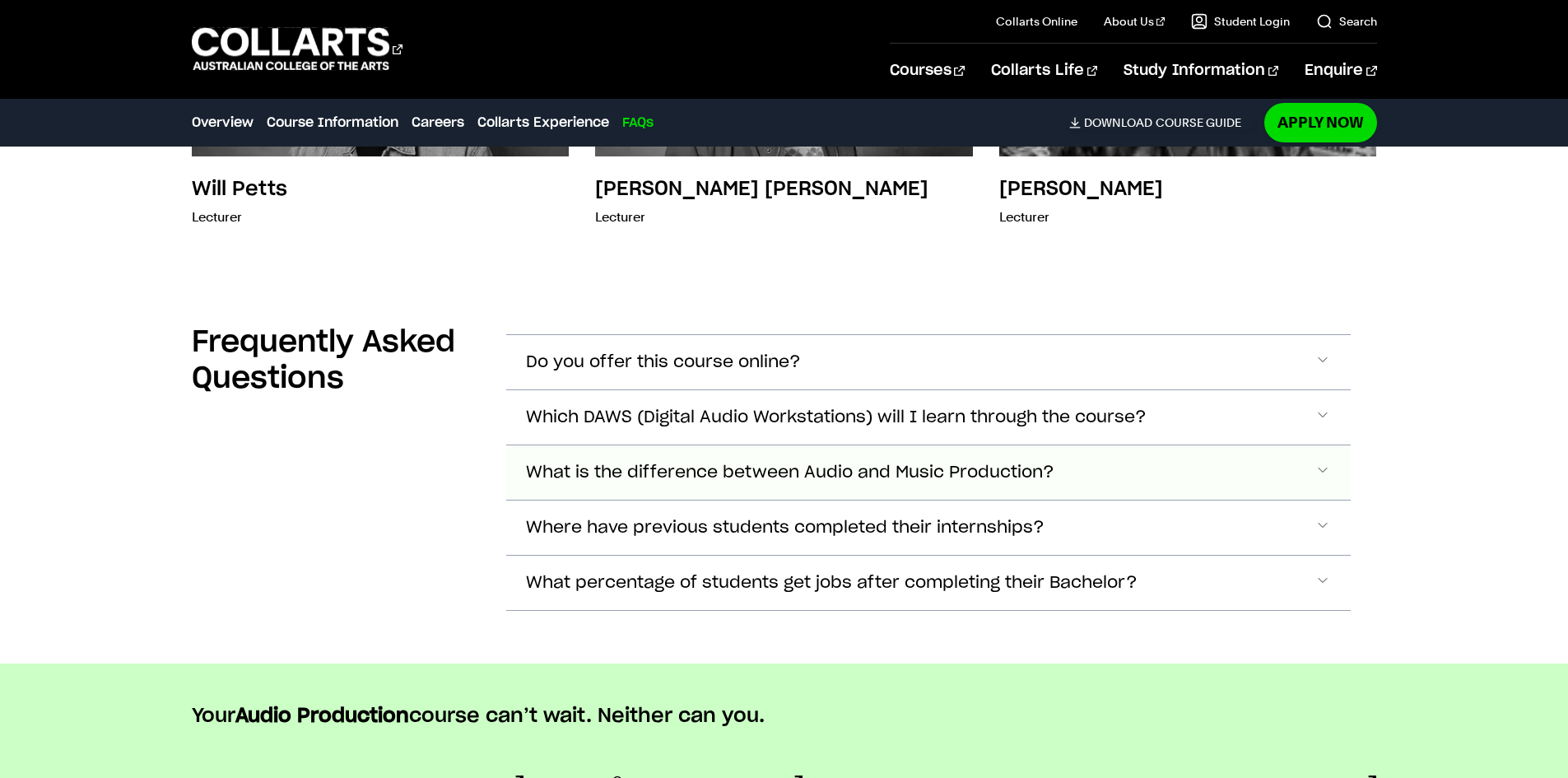
scroll to position [5239, 0]
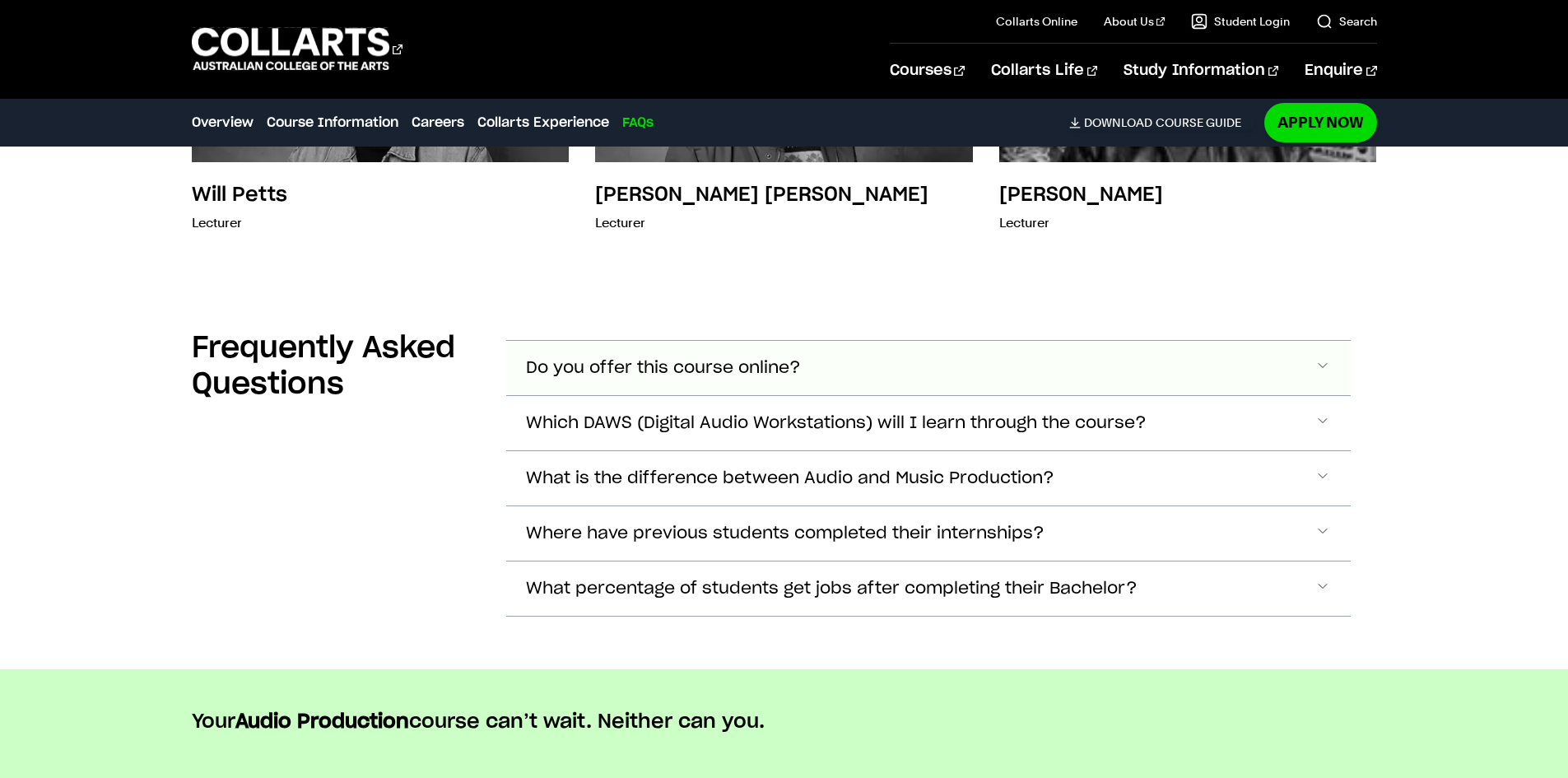
click at [711, 375] on span "Do you offer this course online?" at bounding box center [663, 368] width 275 height 19
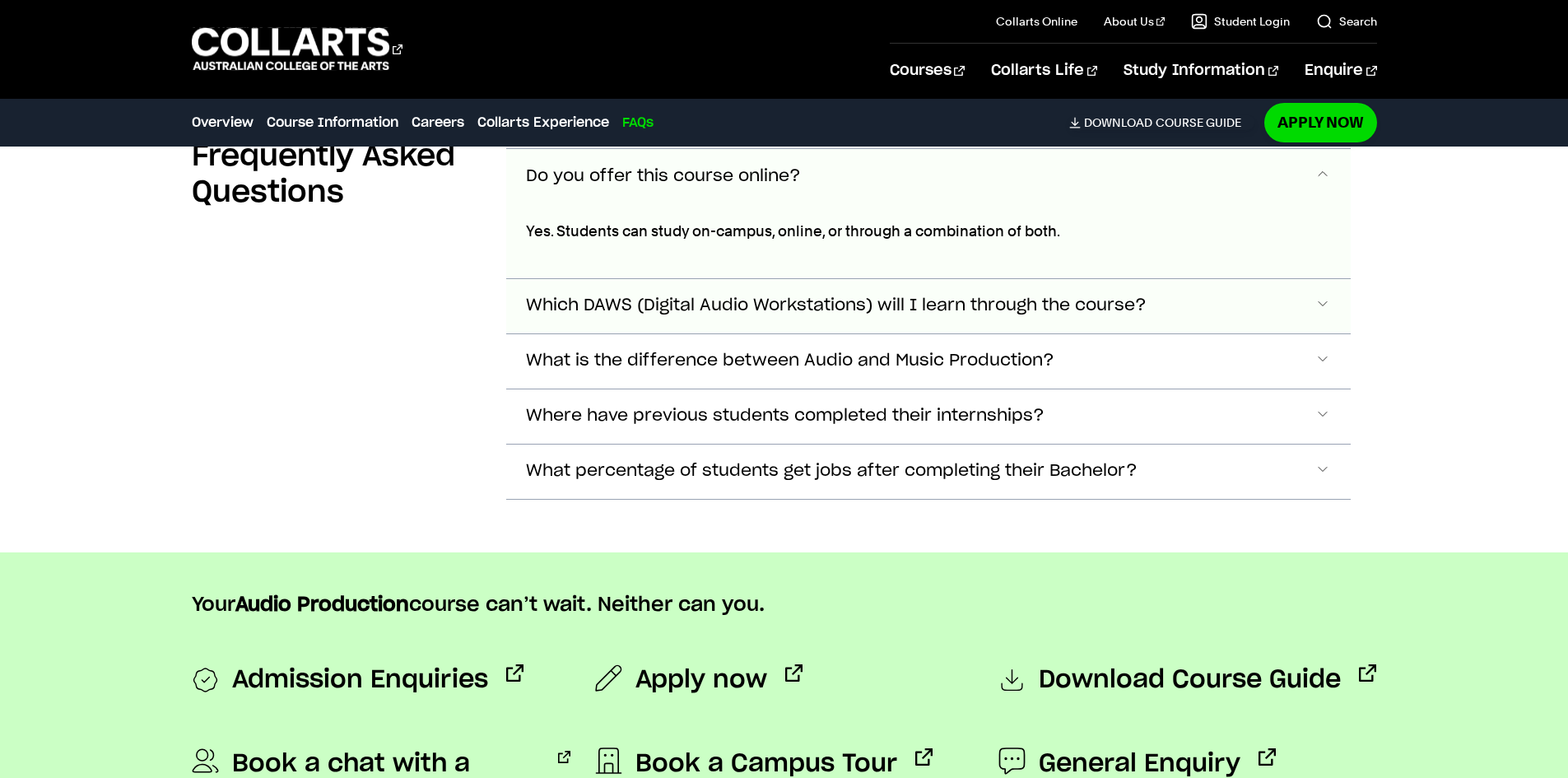
scroll to position [5432, 0]
click at [724, 171] on span "Do you offer this course online?" at bounding box center [663, 175] width 275 height 19
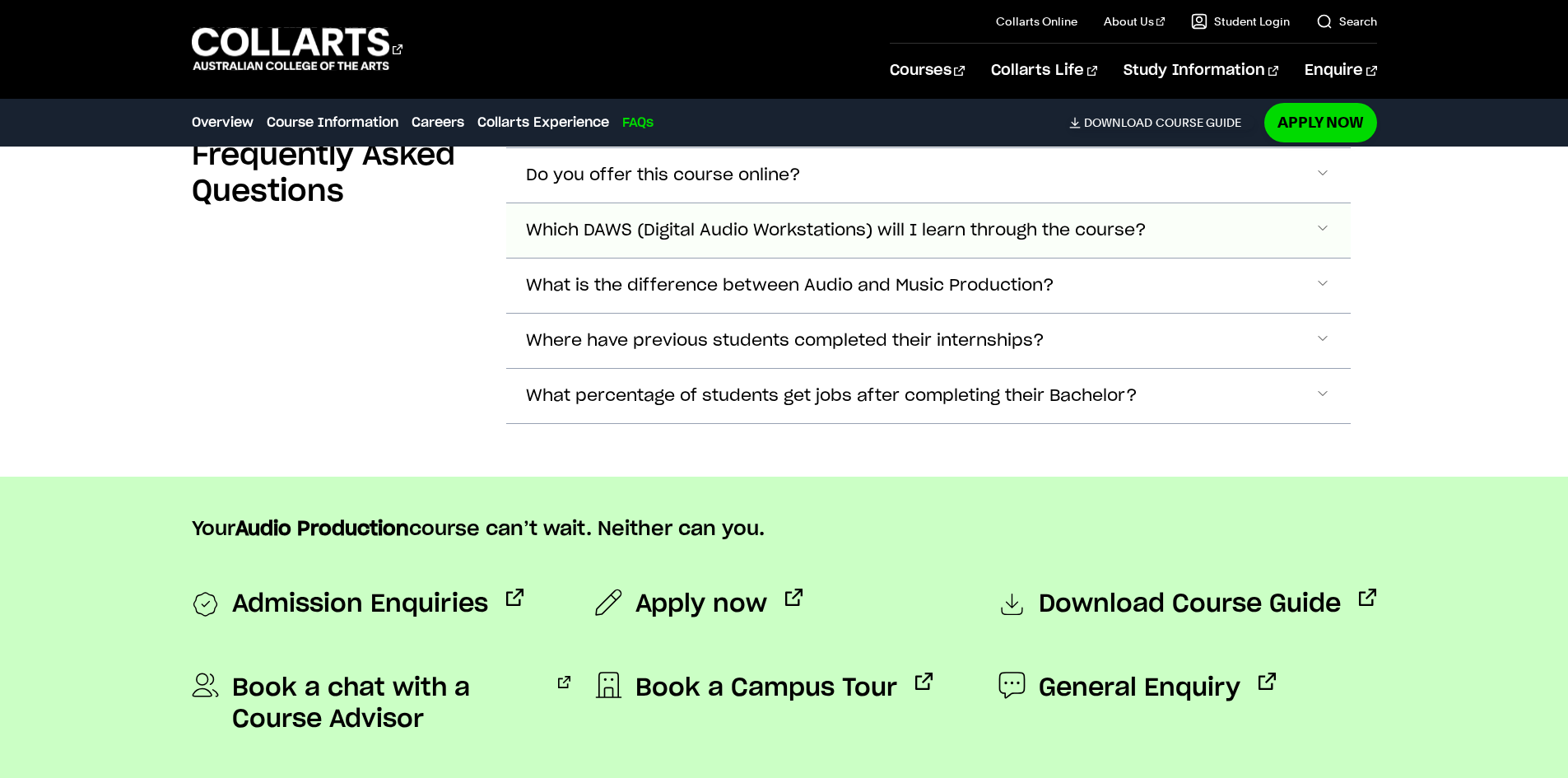
click at [710, 224] on span "Which DAWS (Digital Audio Workstations) will I learn through the course?" at bounding box center [836, 231] width 620 height 19
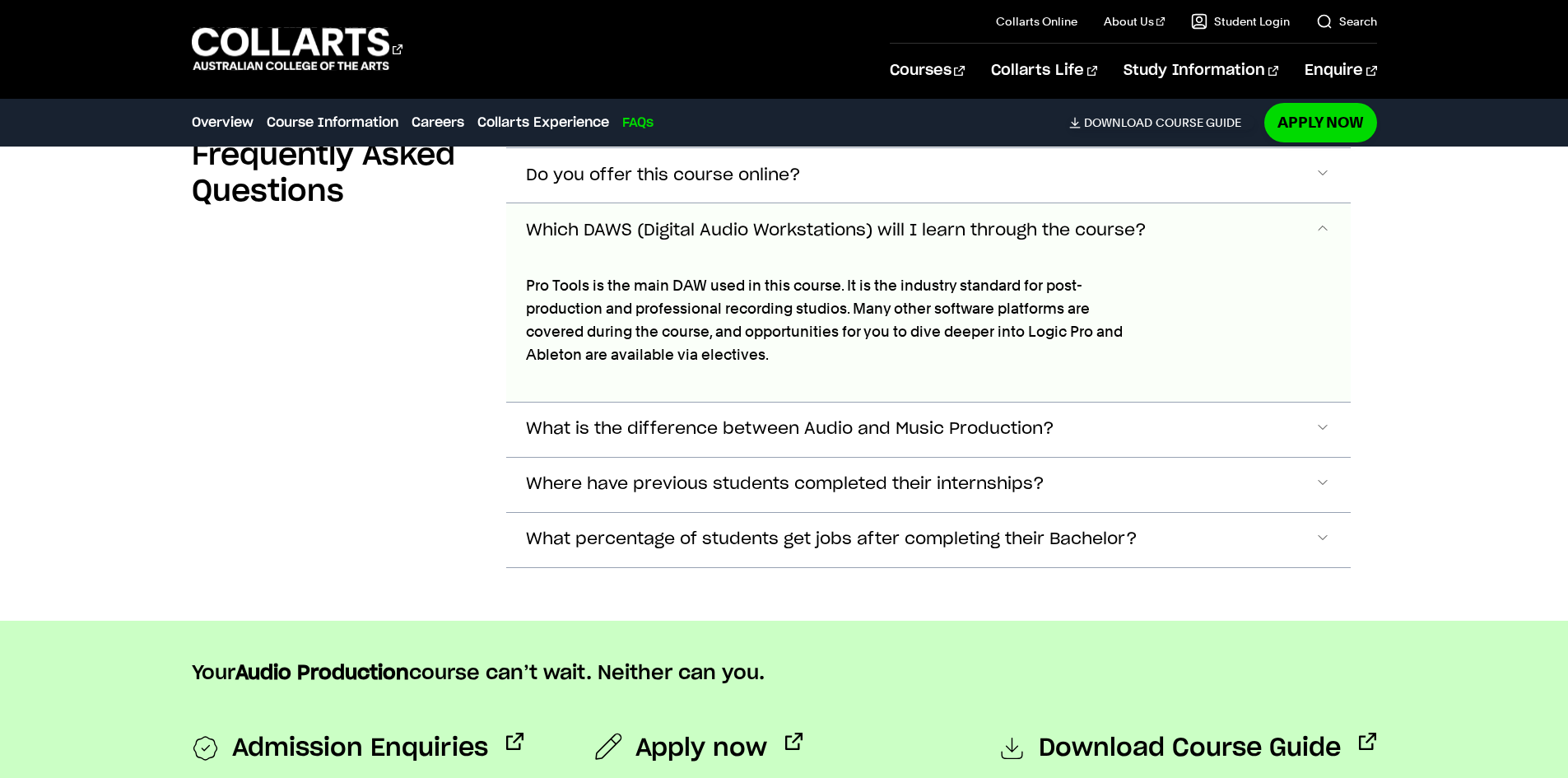
scroll to position [5486, 0]
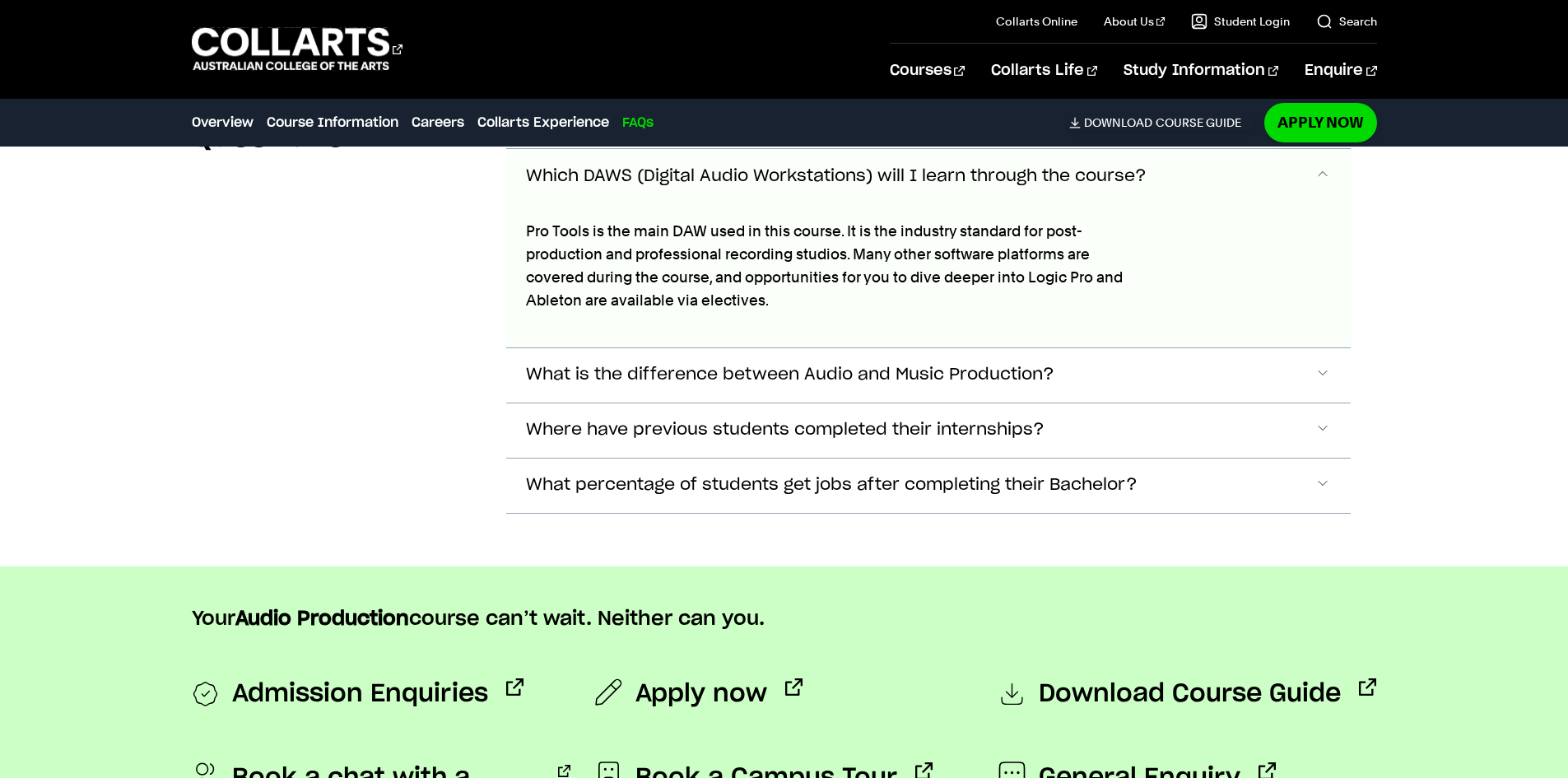
click at [716, 169] on span "Which DAWS (Digital Audio Workstations) will I learn through the course?" at bounding box center [836, 176] width 620 height 19
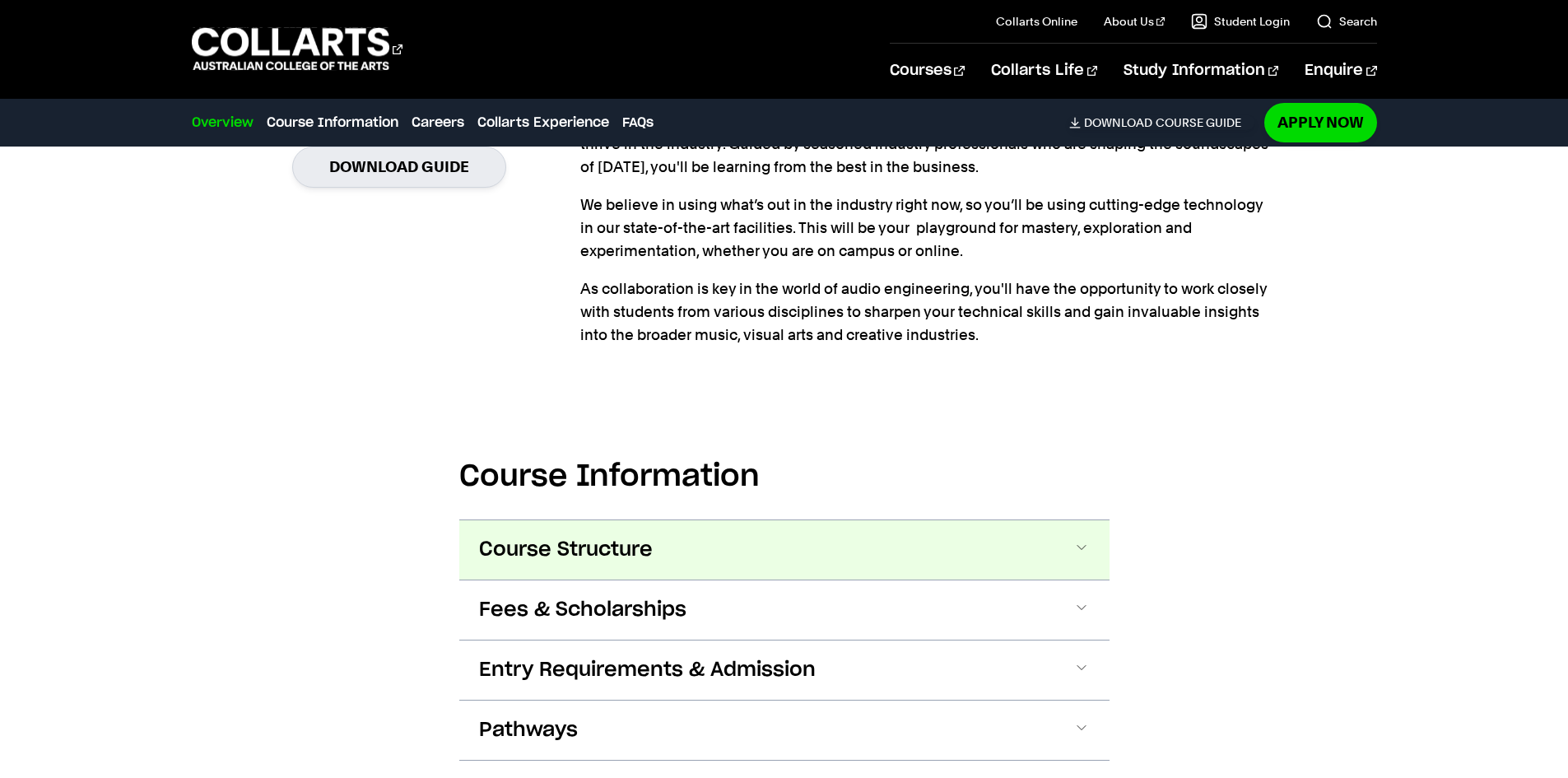
click at [681, 530] on button "Course Structure" at bounding box center [784, 550] width 650 height 60
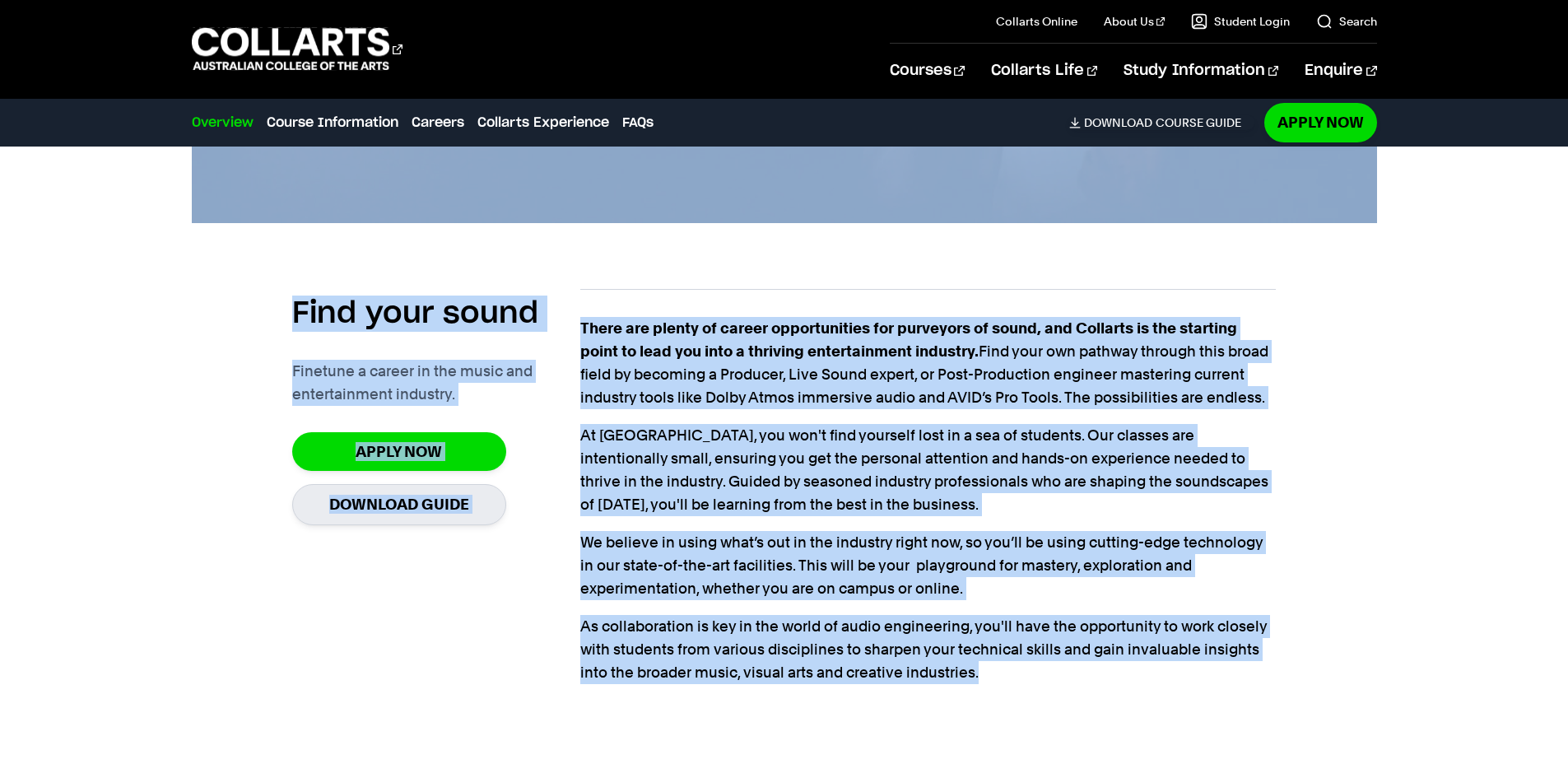
scroll to position [1003, 0]
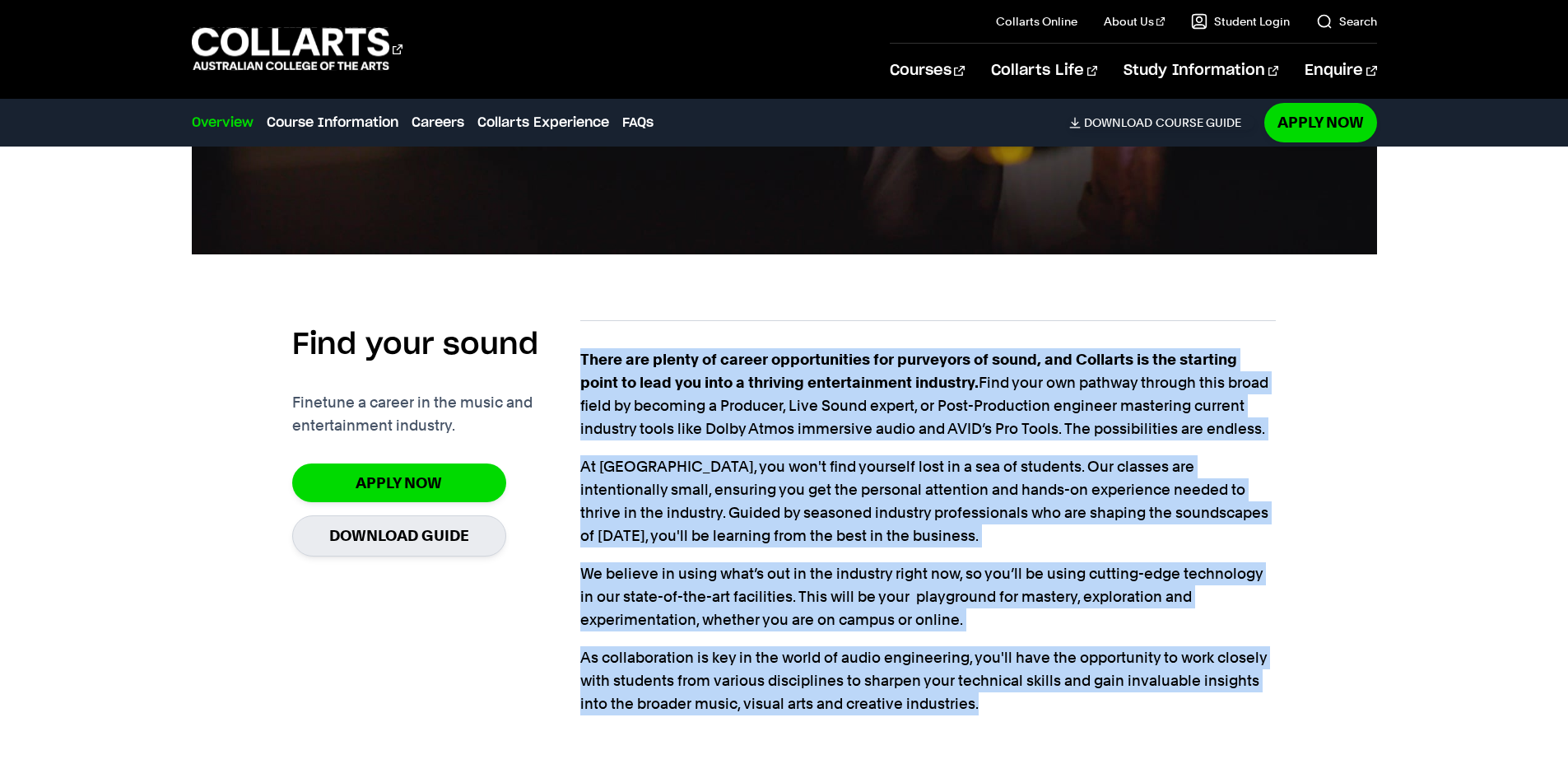
drag, startPoint x: 1013, startPoint y: 312, endPoint x: 582, endPoint y: 358, distance: 433.4
click at [582, 358] on section "Find your sound Finetune a career in the music and entertainment industry. Appl…" at bounding box center [784, 521] width 983 height 455
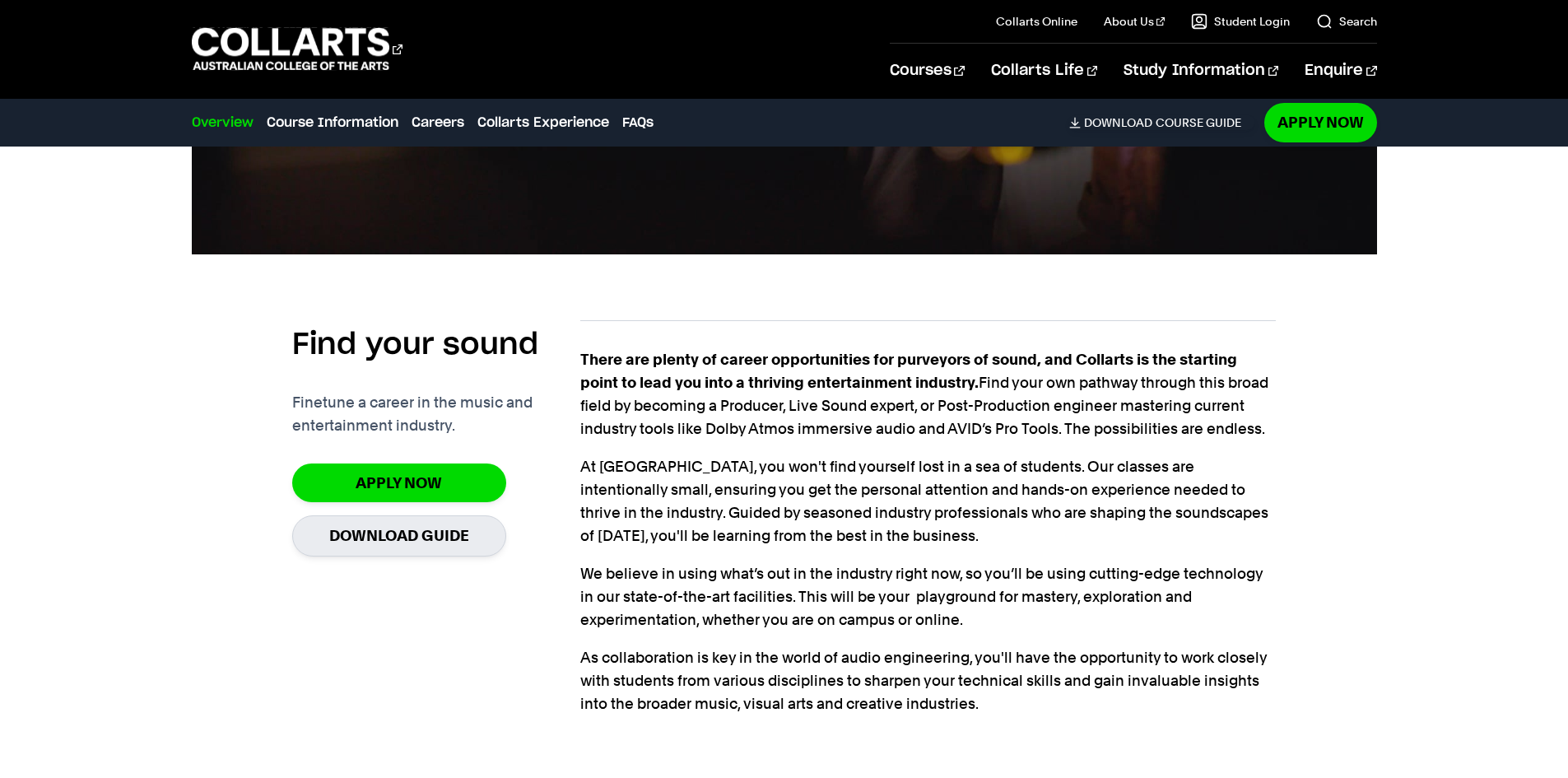
click at [262, 402] on div "Find your sound Finetune a career in the music and entertainment industry. Appl…" at bounding box center [784, 521] width 1185 height 455
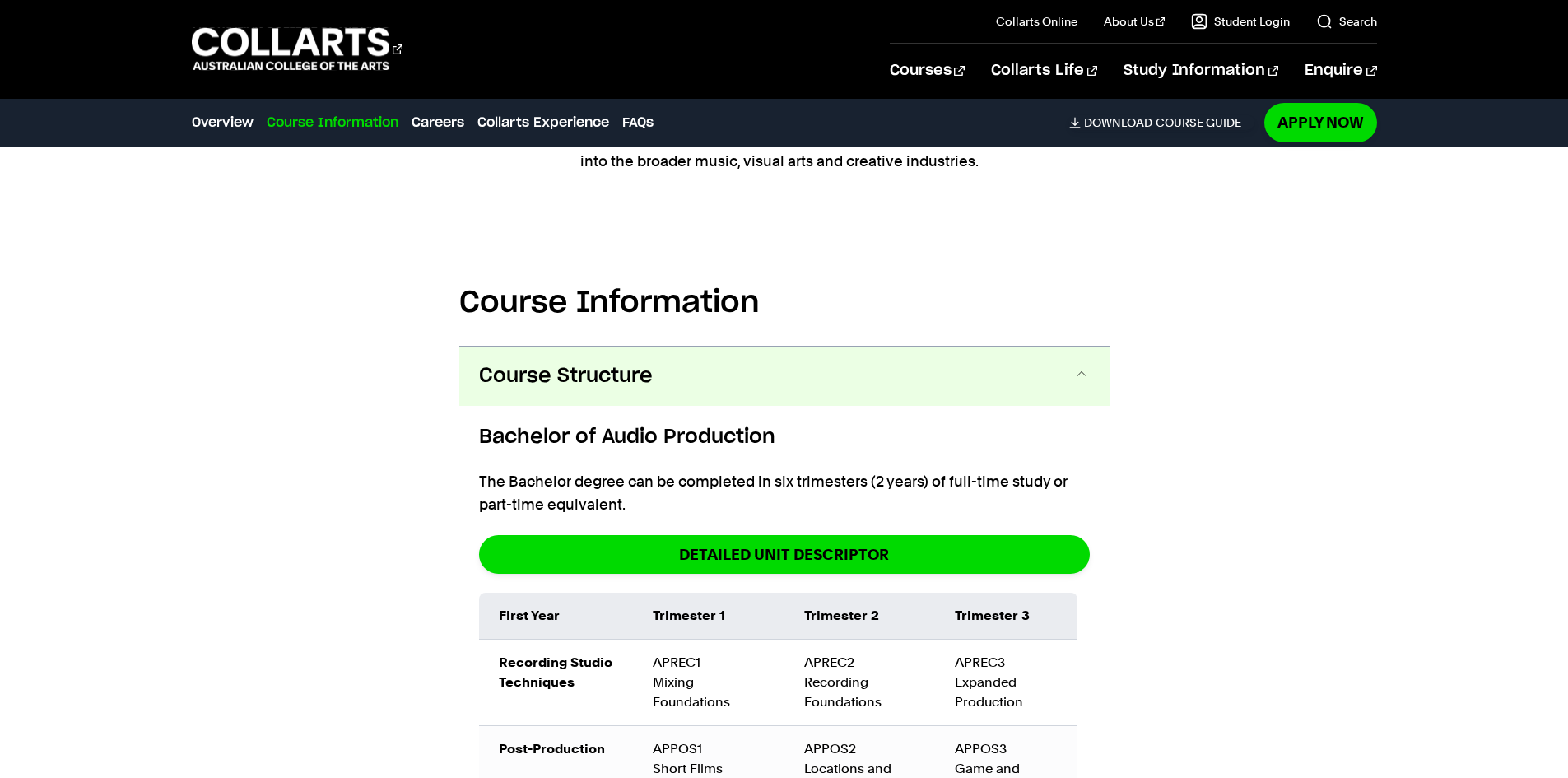
scroll to position [1579, 0]
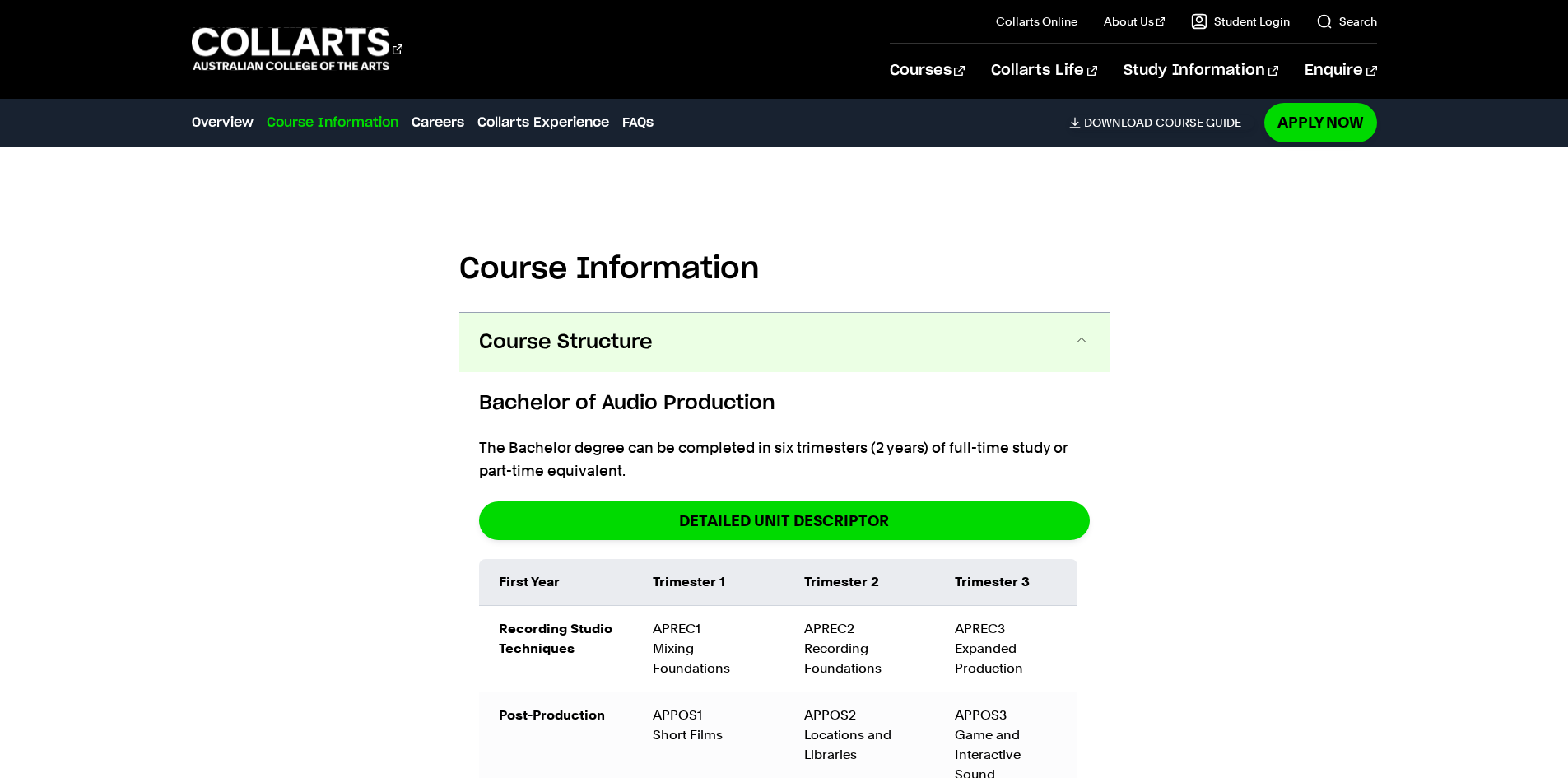
click at [672, 339] on button "Course Structure" at bounding box center [784, 342] width 650 height 60
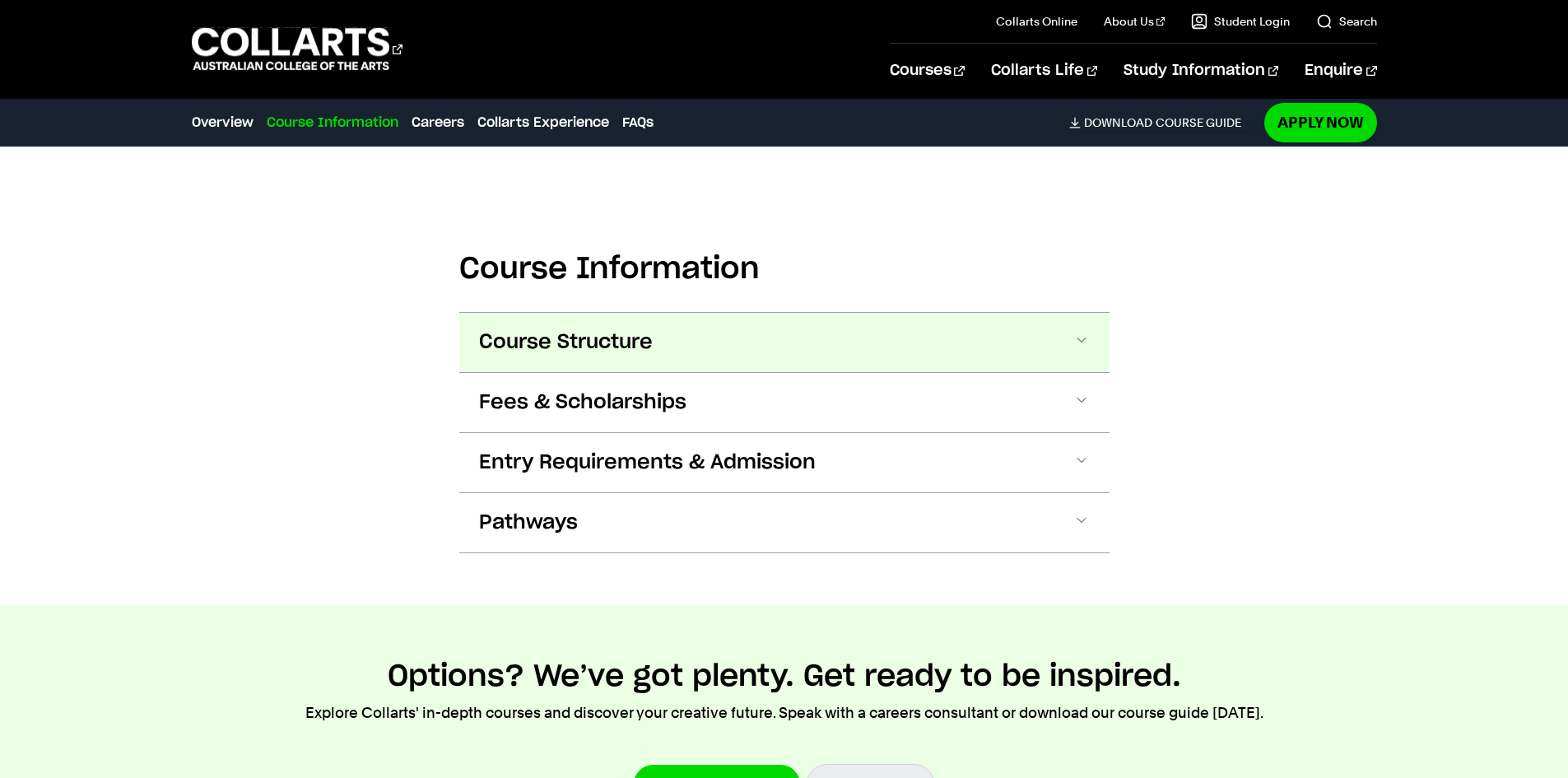
click at [672, 339] on button "Course Structure" at bounding box center [784, 342] width 650 height 60
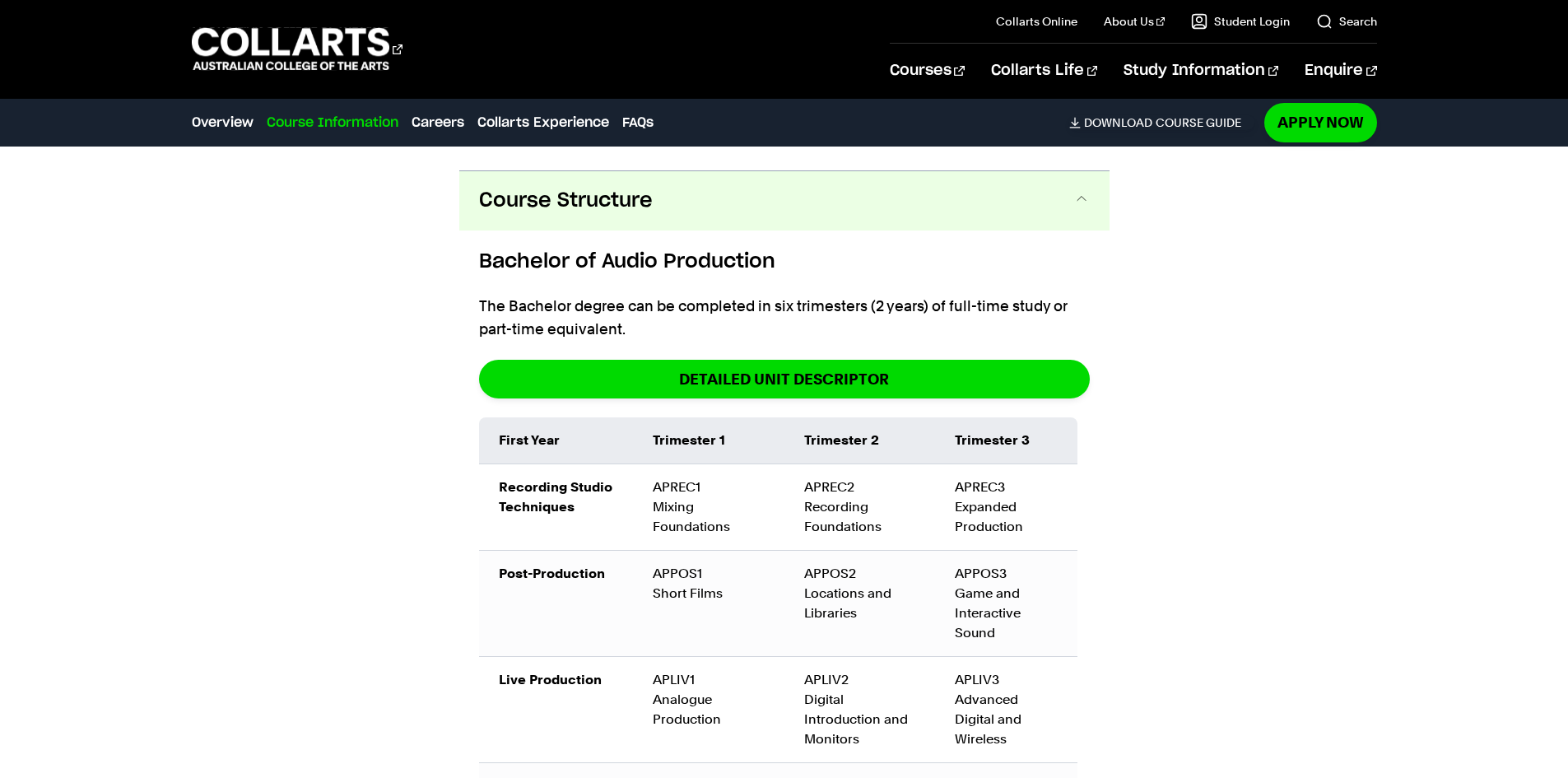
scroll to position [1744, 0]
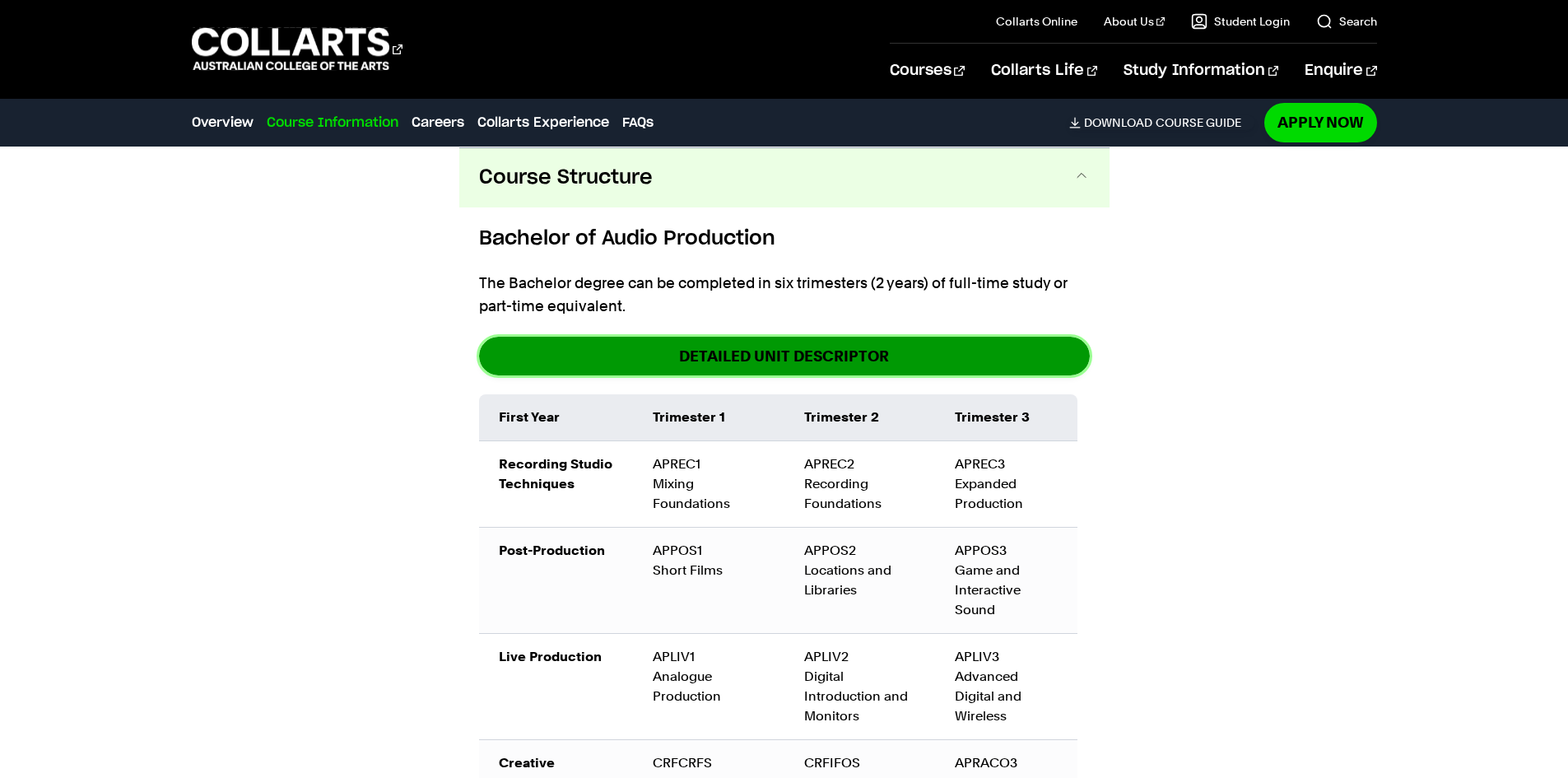
click at [672, 339] on link "DETAILED UNIT DESCRIPTOR" at bounding box center [784, 356] width 610 height 38
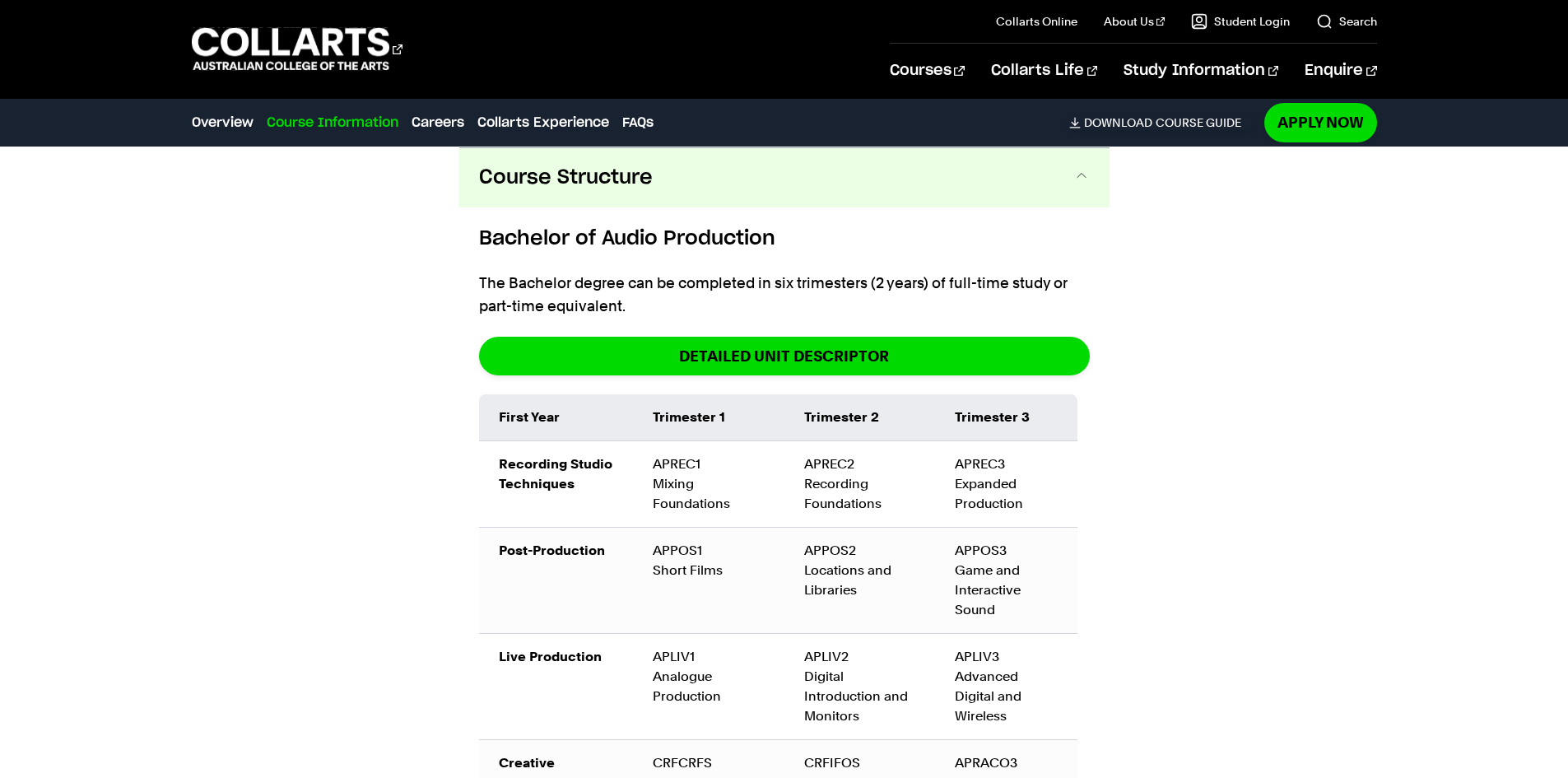
drag, startPoint x: 665, startPoint y: 251, endPoint x: 665, endPoint y: 226, distance: 25.0
click at [665, 247] on h6 "Bachelor of Audio Production" at bounding box center [784, 238] width 610 height 29
click at [665, 205] on button "Course Structure" at bounding box center [784, 178] width 650 height 60
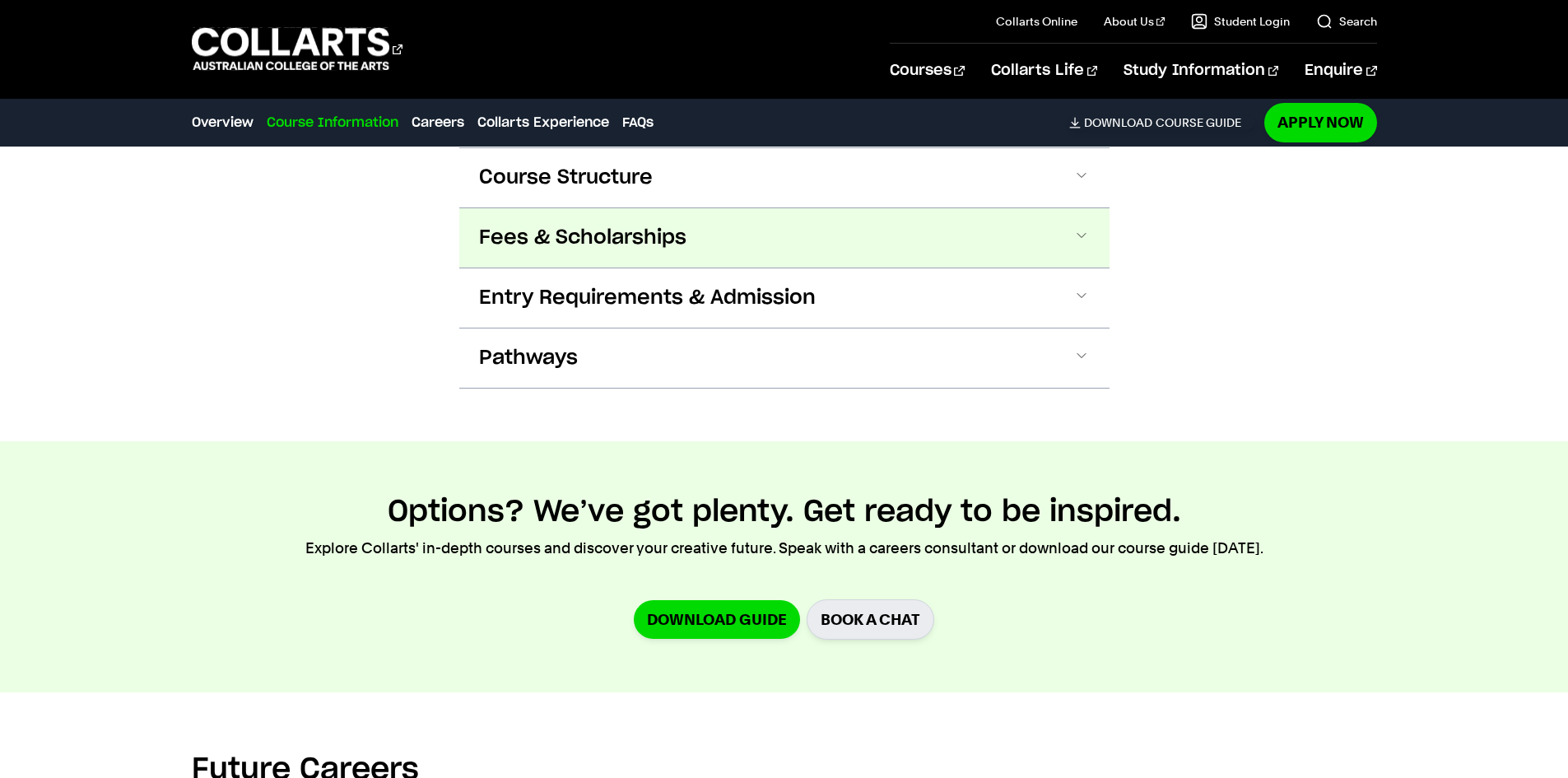
click at [674, 244] on span "Fees & Scholarships" at bounding box center [583, 237] width 207 height 27
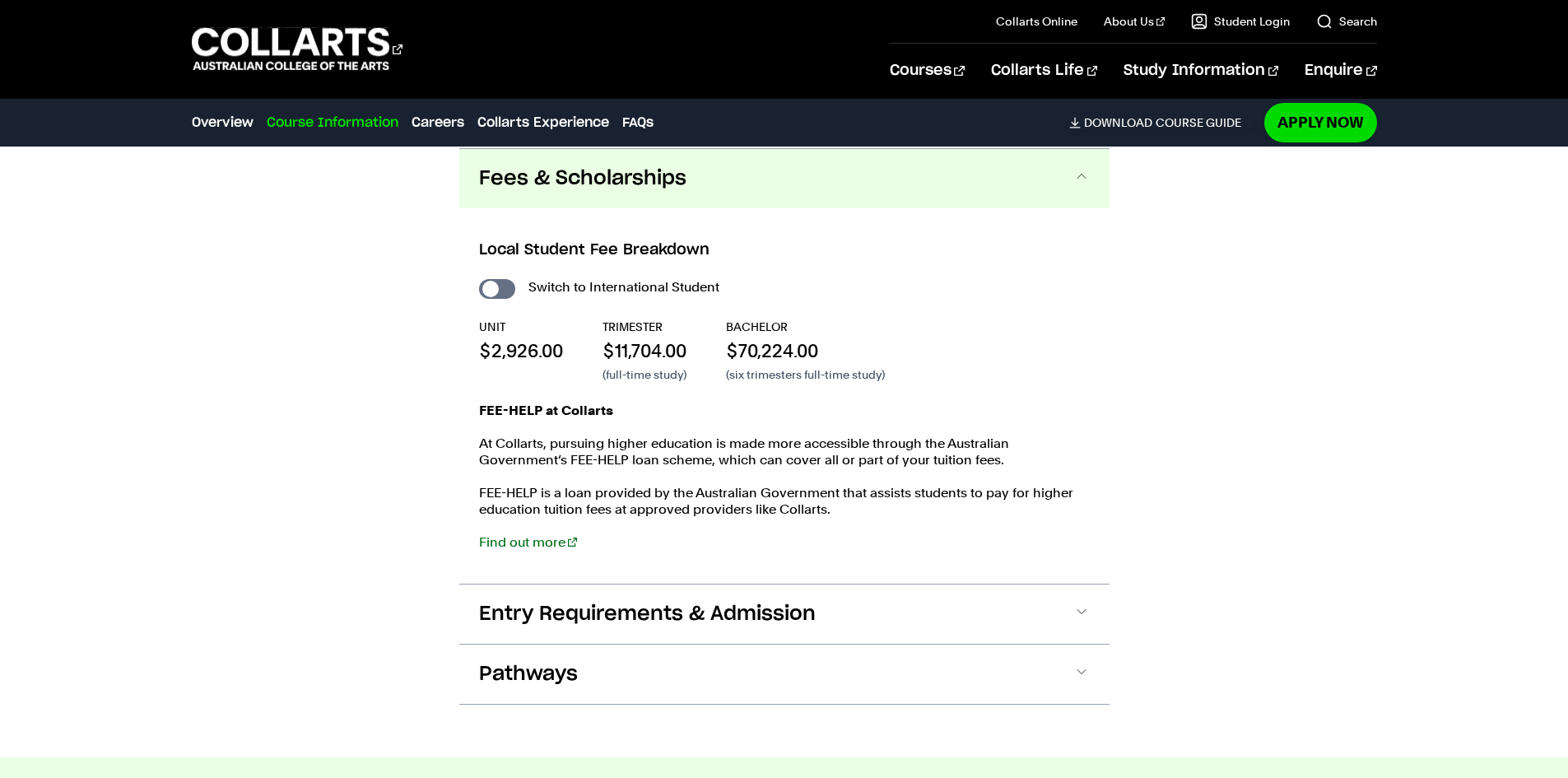
scroll to position [1803, 0]
click at [566, 191] on button "Fees & Scholarships" at bounding box center [784, 178] width 650 height 60
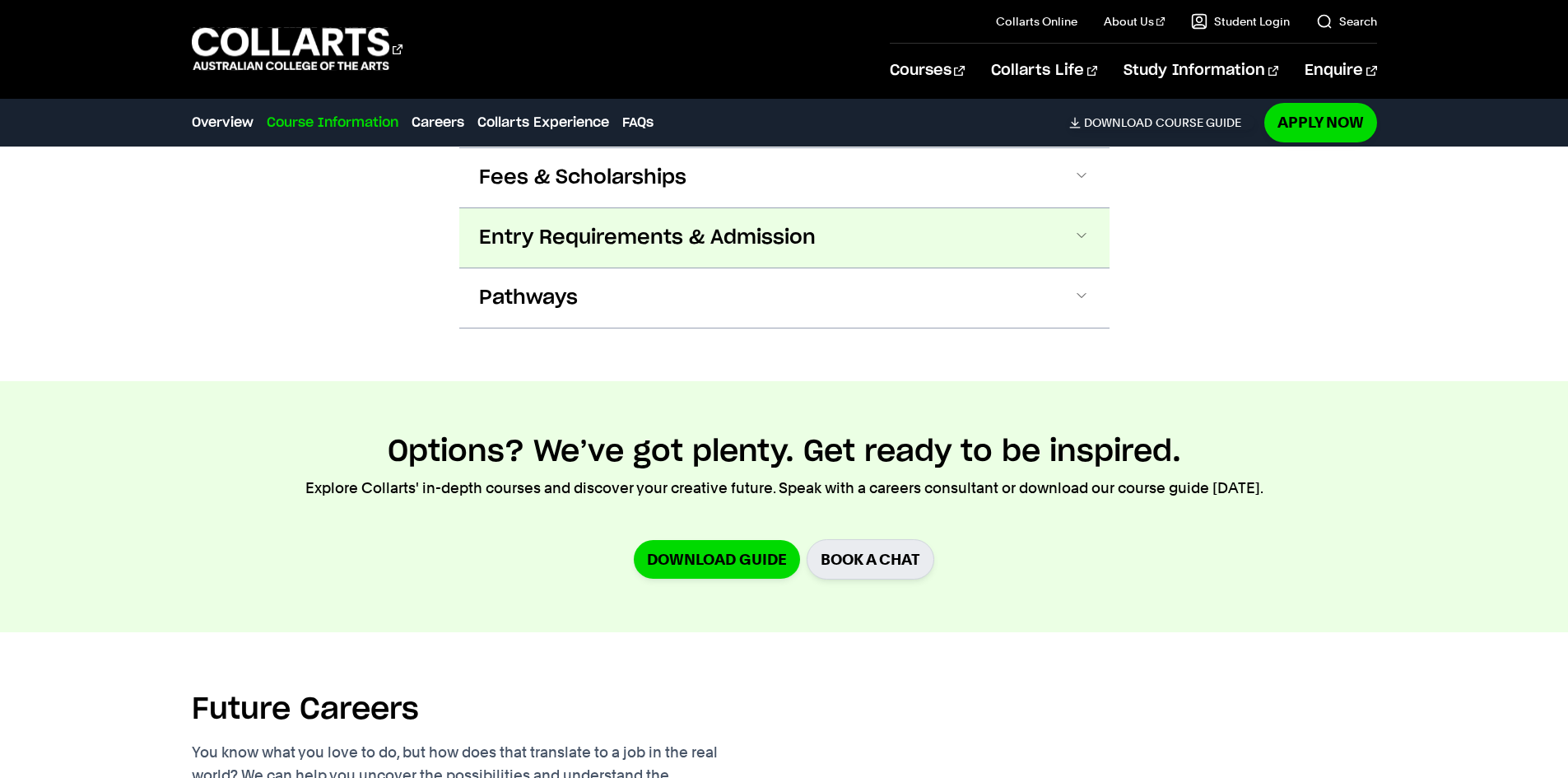
click at [601, 249] on span "Entry Requirements & Admission" at bounding box center [647, 237] width 336 height 27
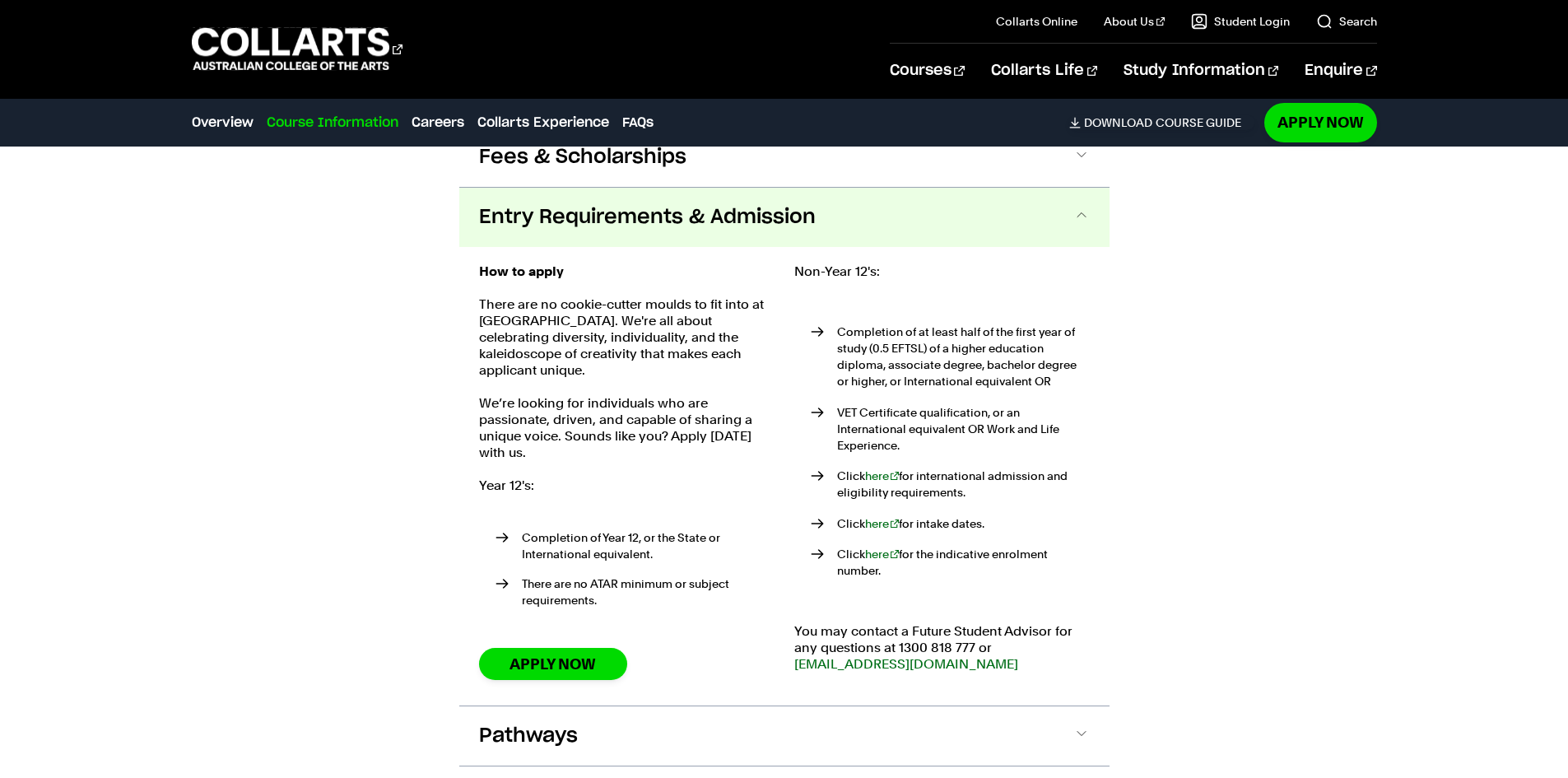
scroll to position [1864, 0]
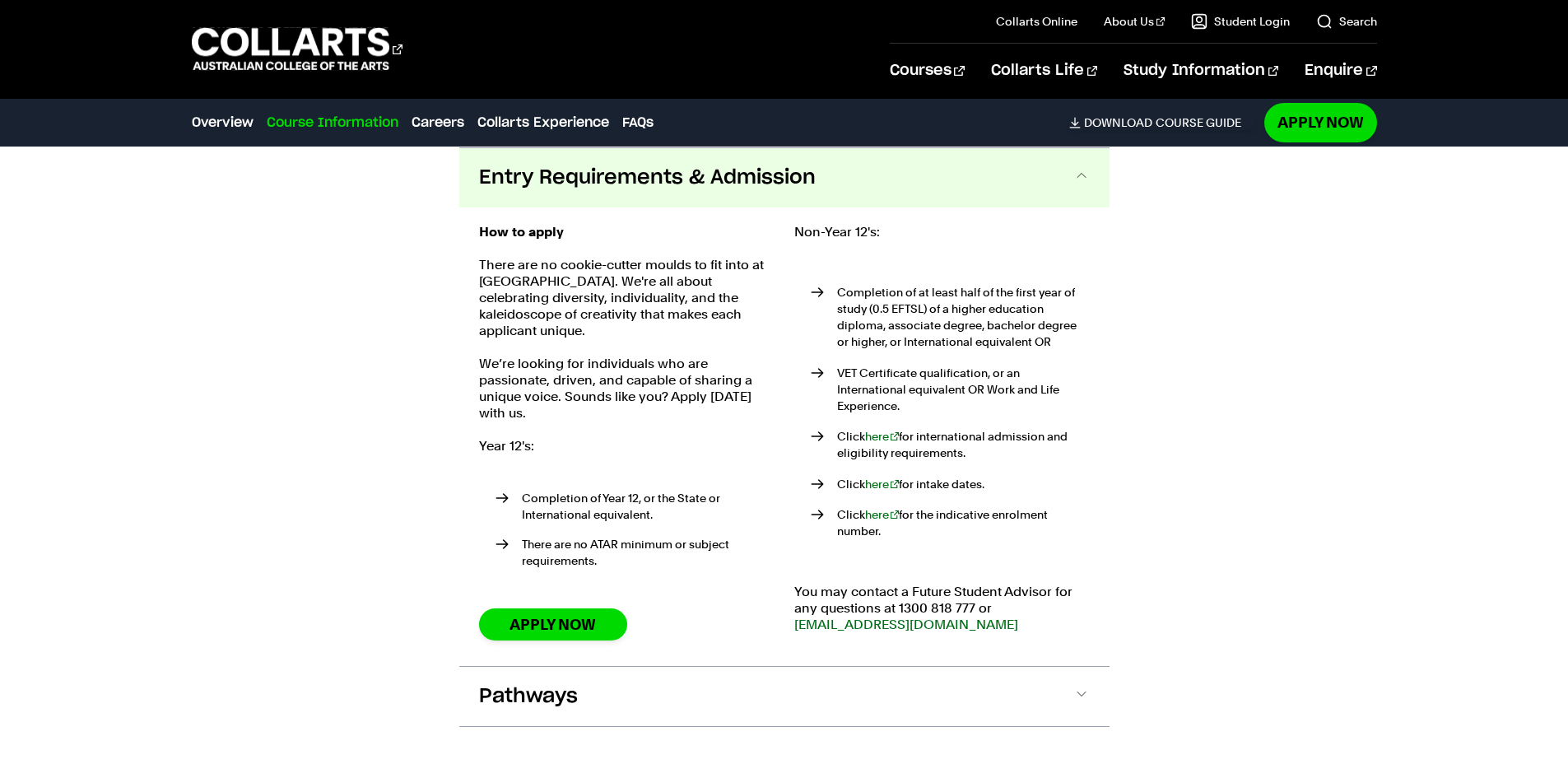
click at [616, 198] on button "Entry Requirements & Admission" at bounding box center [784, 178] width 650 height 60
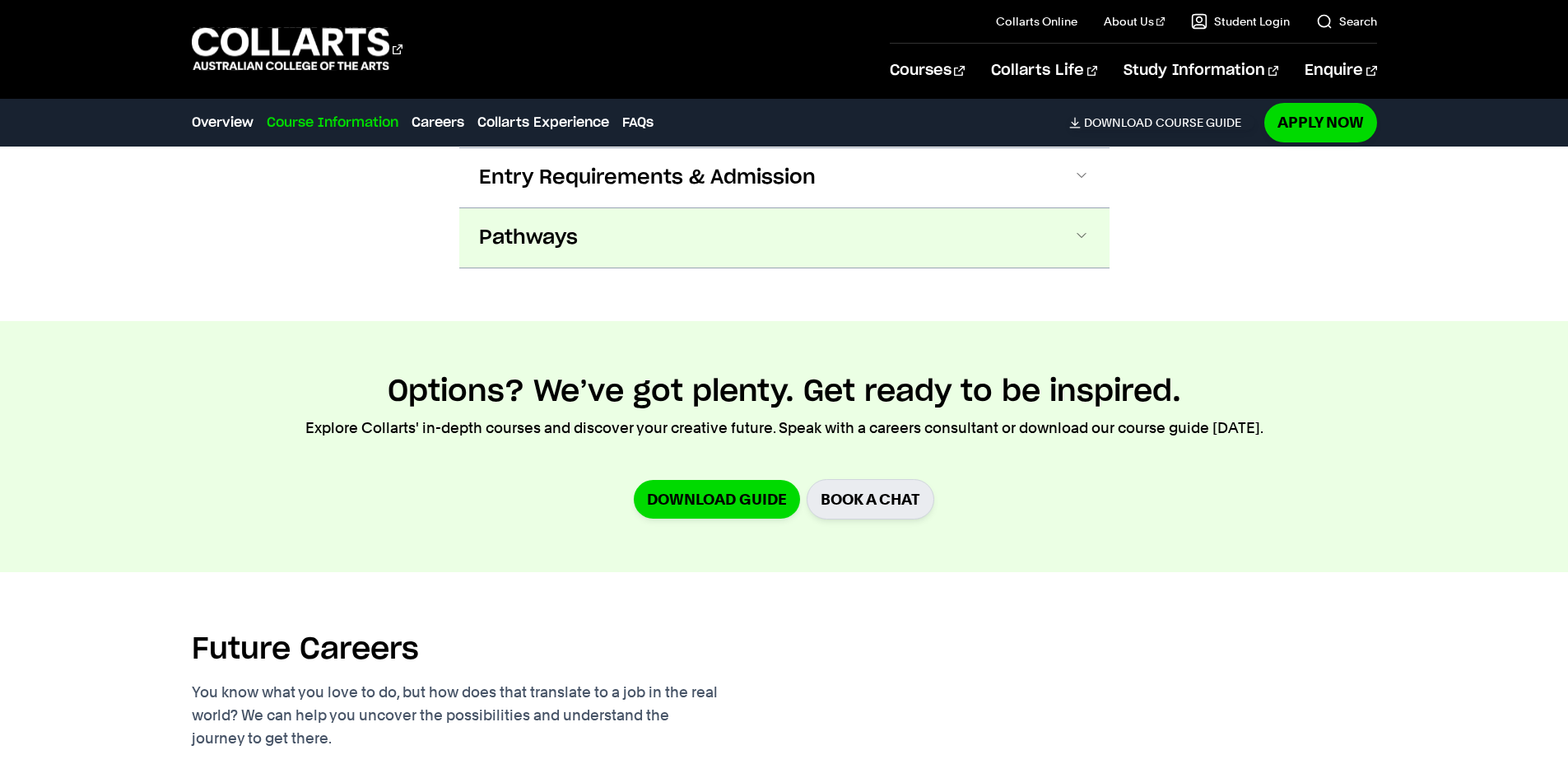
click at [615, 232] on button "Pathways" at bounding box center [784, 237] width 650 height 60
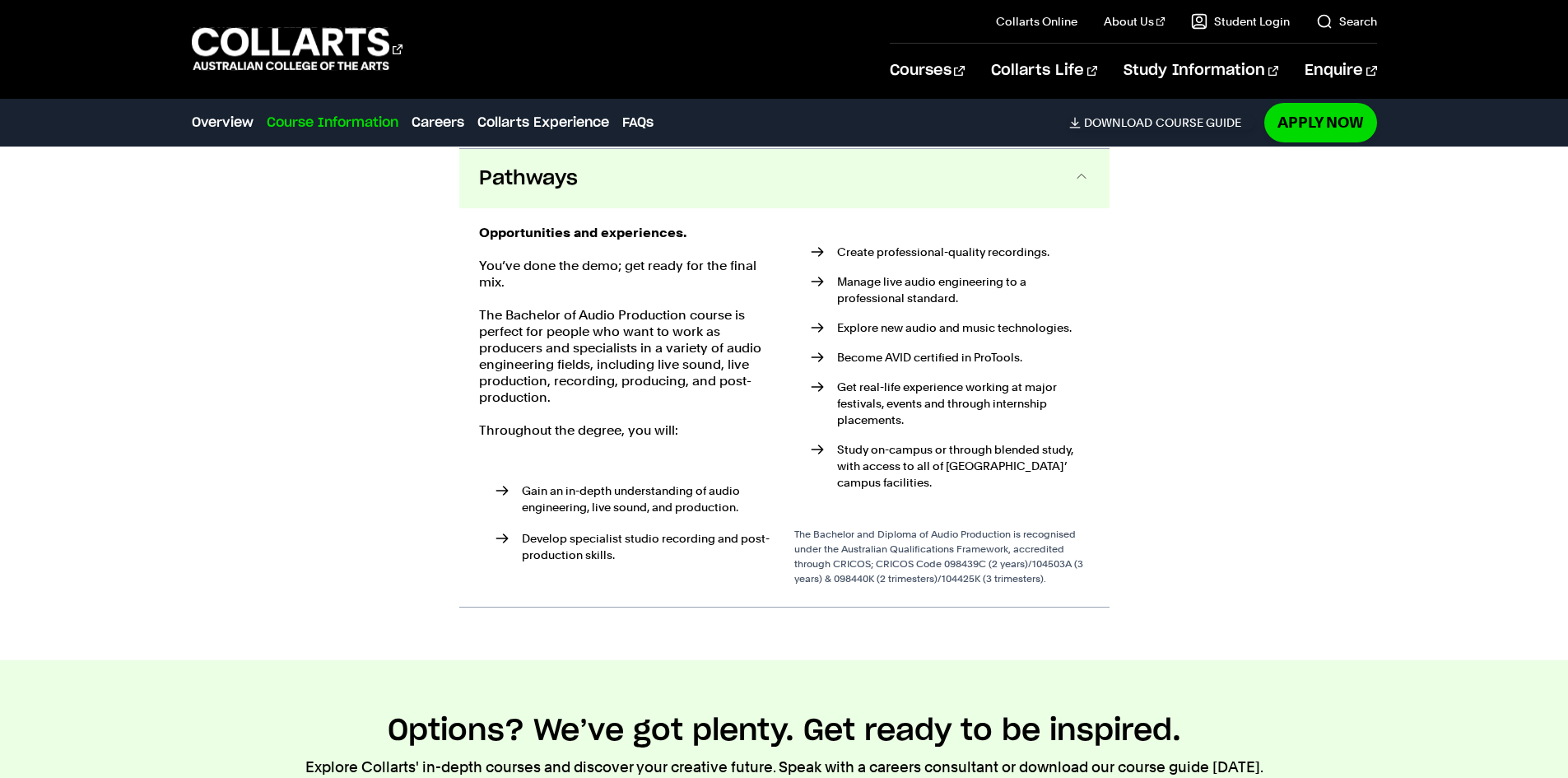
scroll to position [1923, 0]
click at [599, 198] on button "Pathways" at bounding box center [784, 178] width 650 height 60
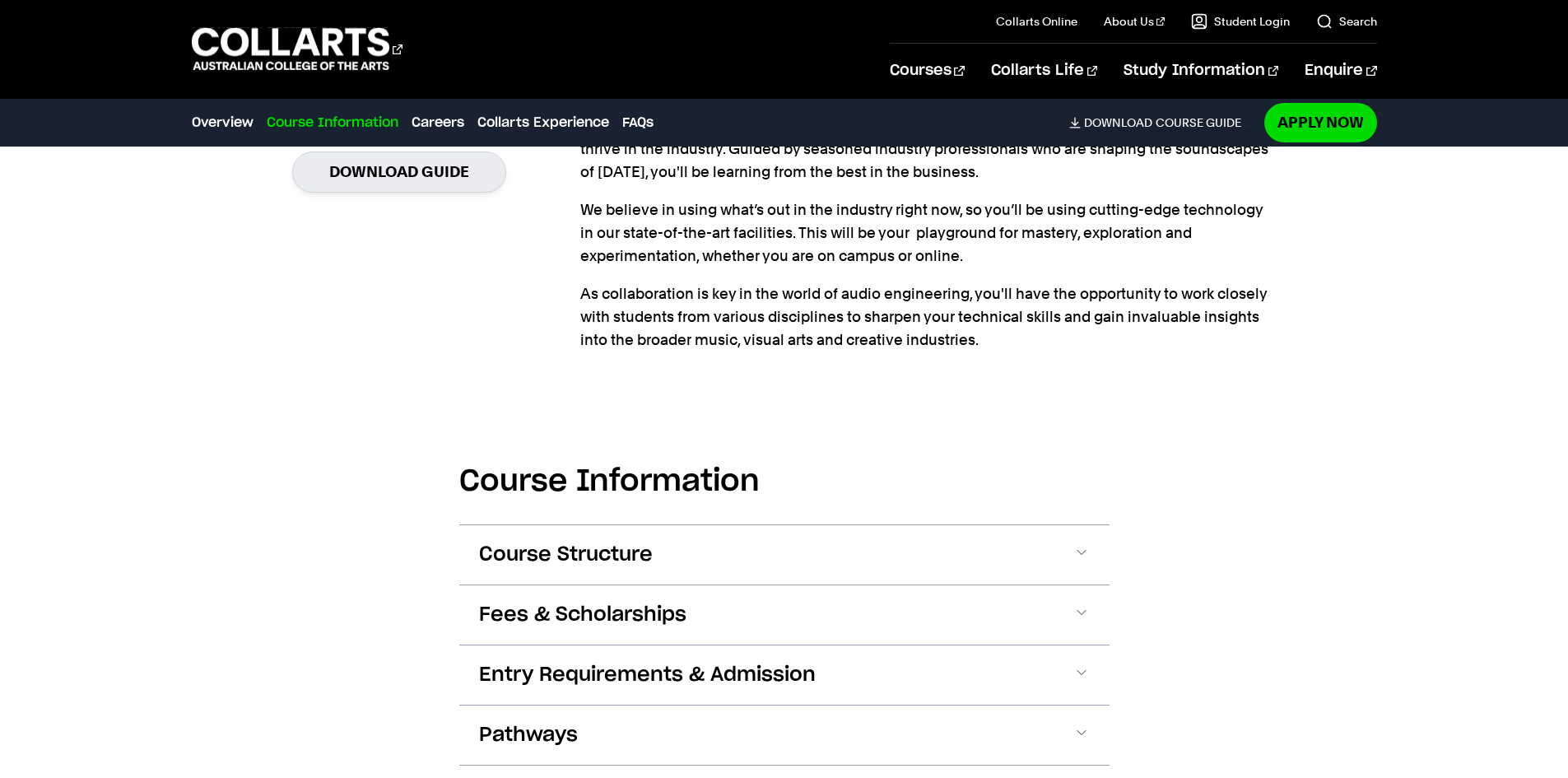
scroll to position [1101, 0]
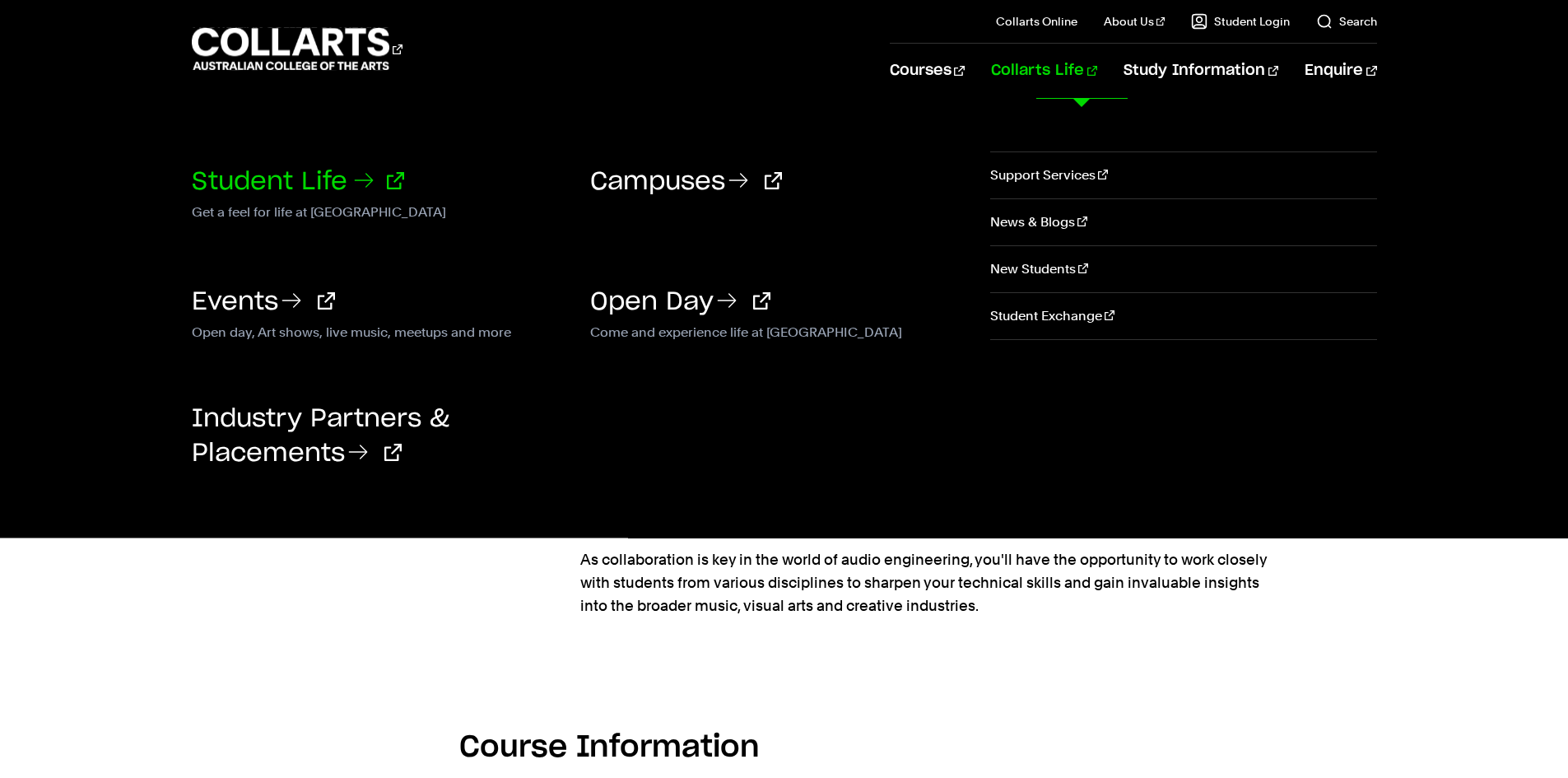
click at [293, 173] on link "Student Life" at bounding box center [298, 181] width 213 height 25
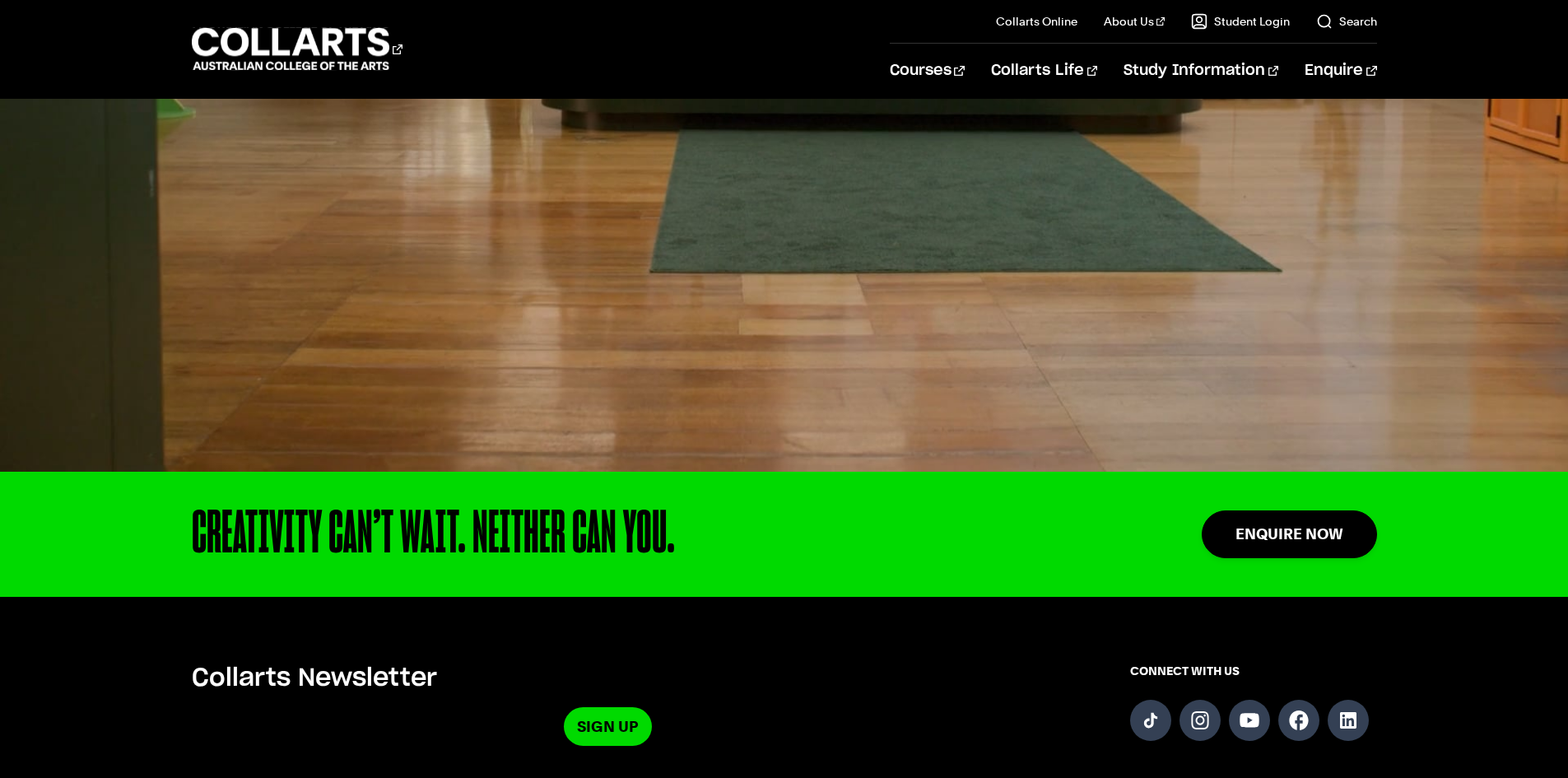
scroll to position [4341, 0]
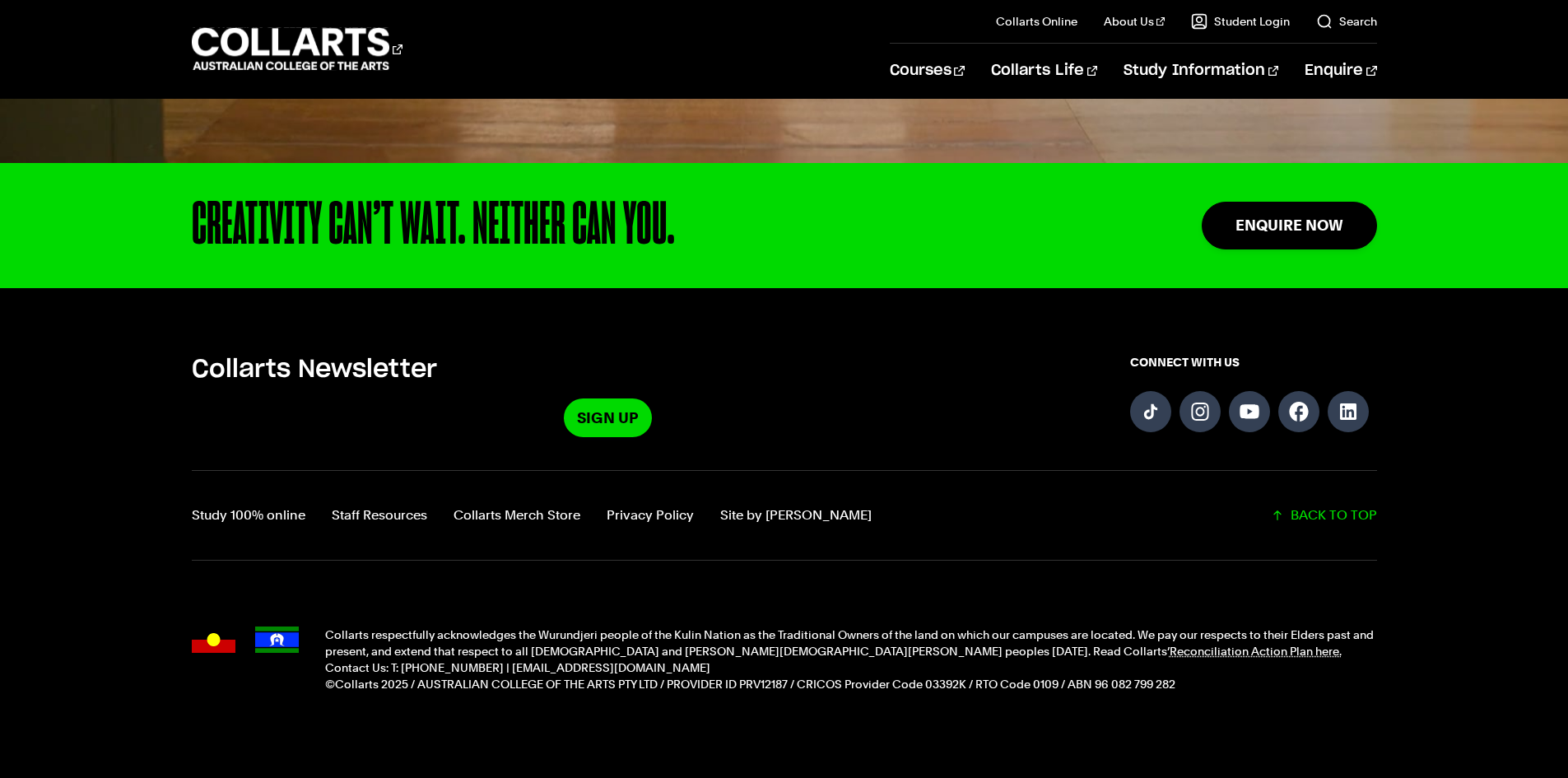
click at [996, 354] on section "Collarts Newsletter Sign Up" at bounding box center [608, 395] width 833 height 83
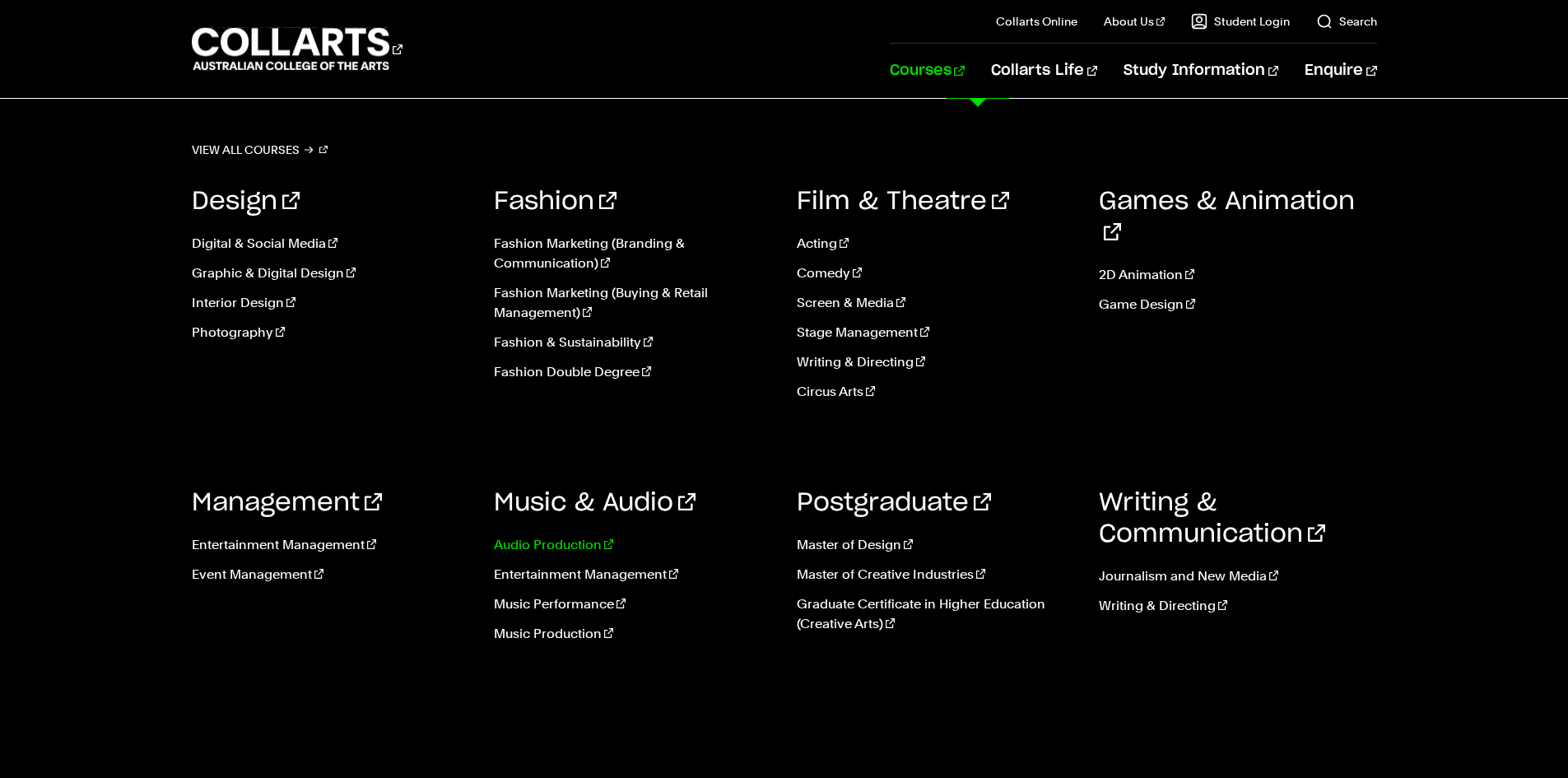
click at [543, 542] on link "Audio Production" at bounding box center [633, 545] width 279 height 20
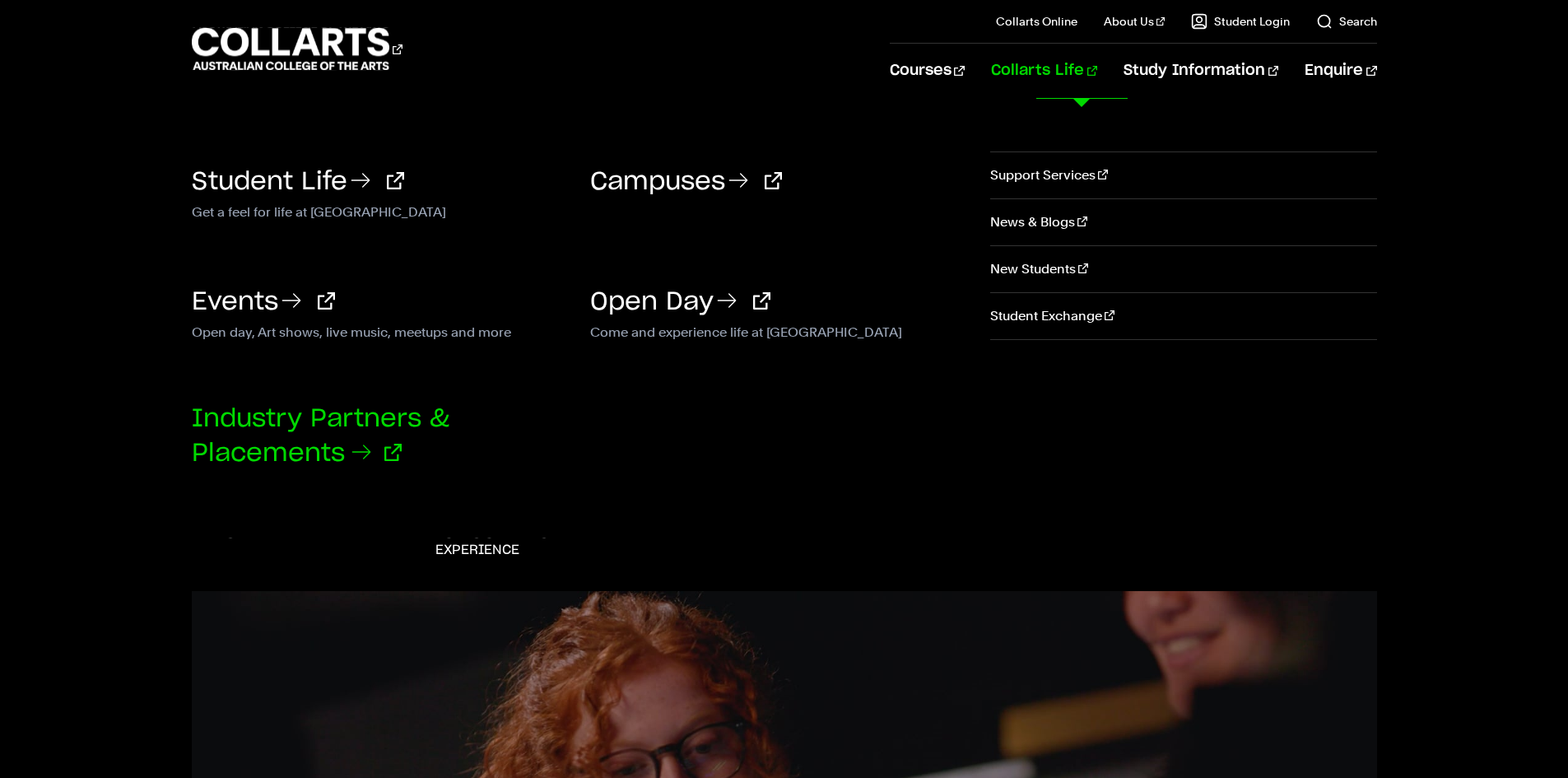
click at [326, 413] on link "Industry Partners & Placements" at bounding box center [320, 436] width 258 height 60
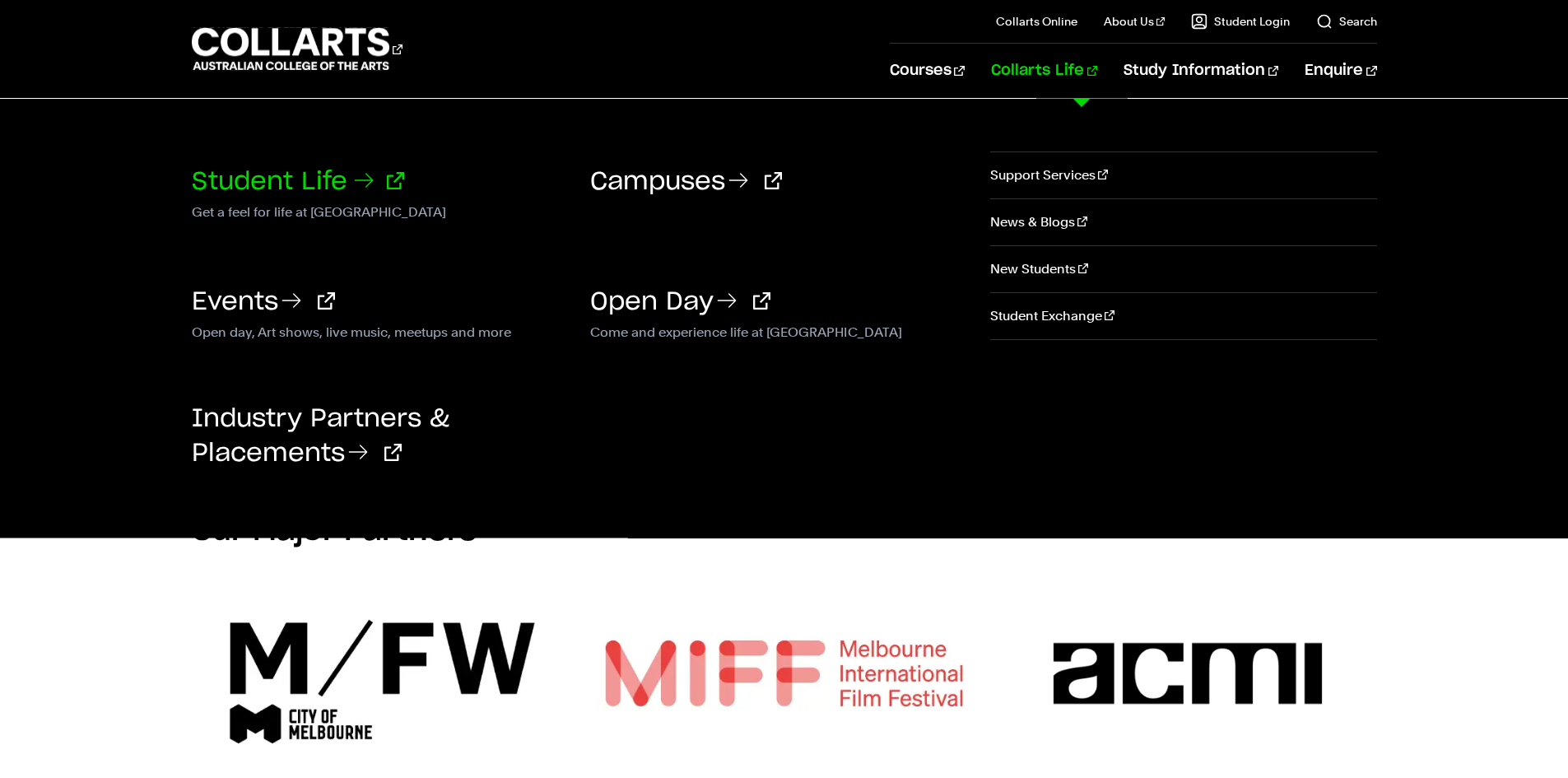
click at [276, 189] on link "Student Life" at bounding box center [298, 181] width 213 height 25
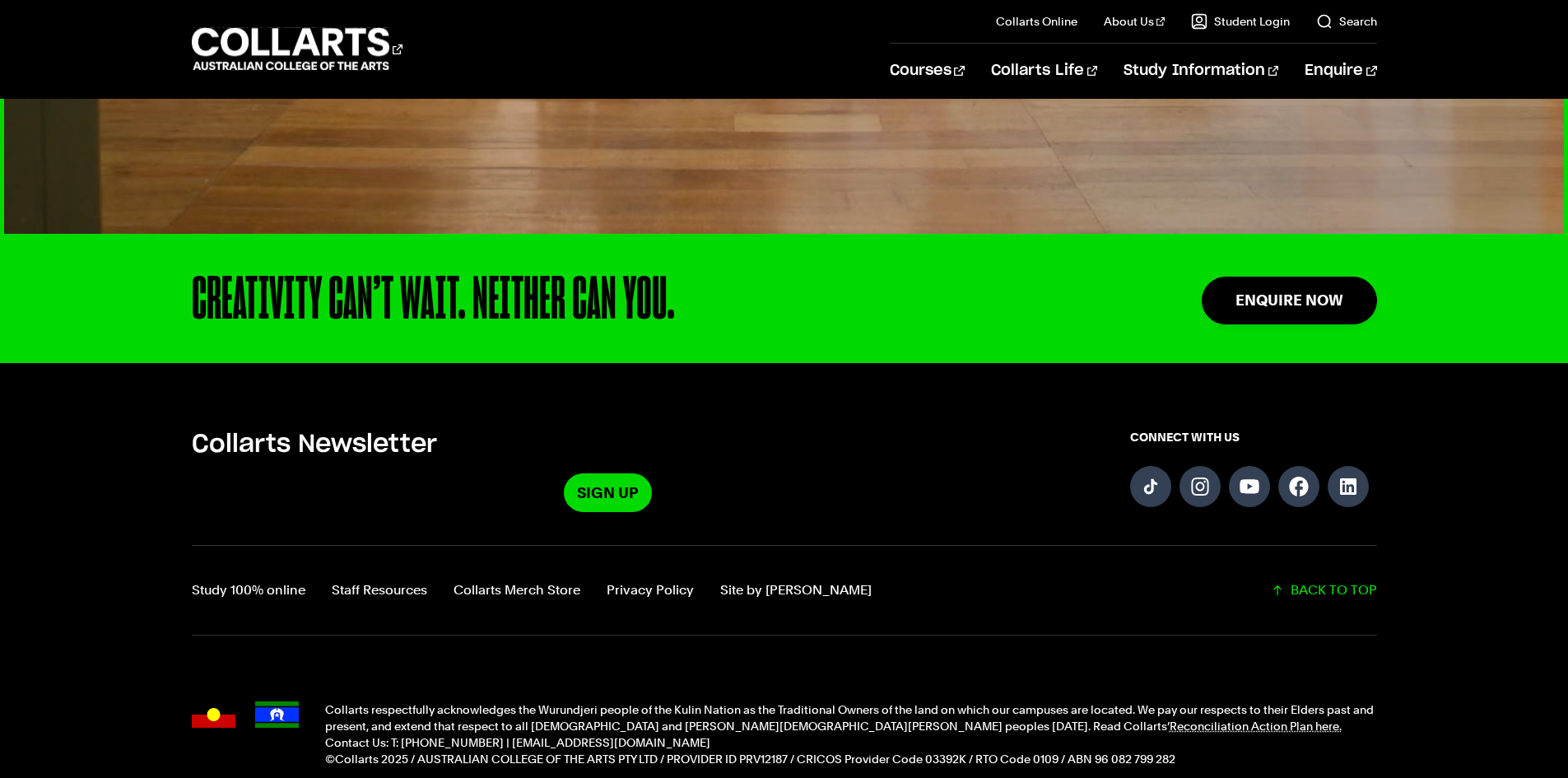
scroll to position [4279, 0]
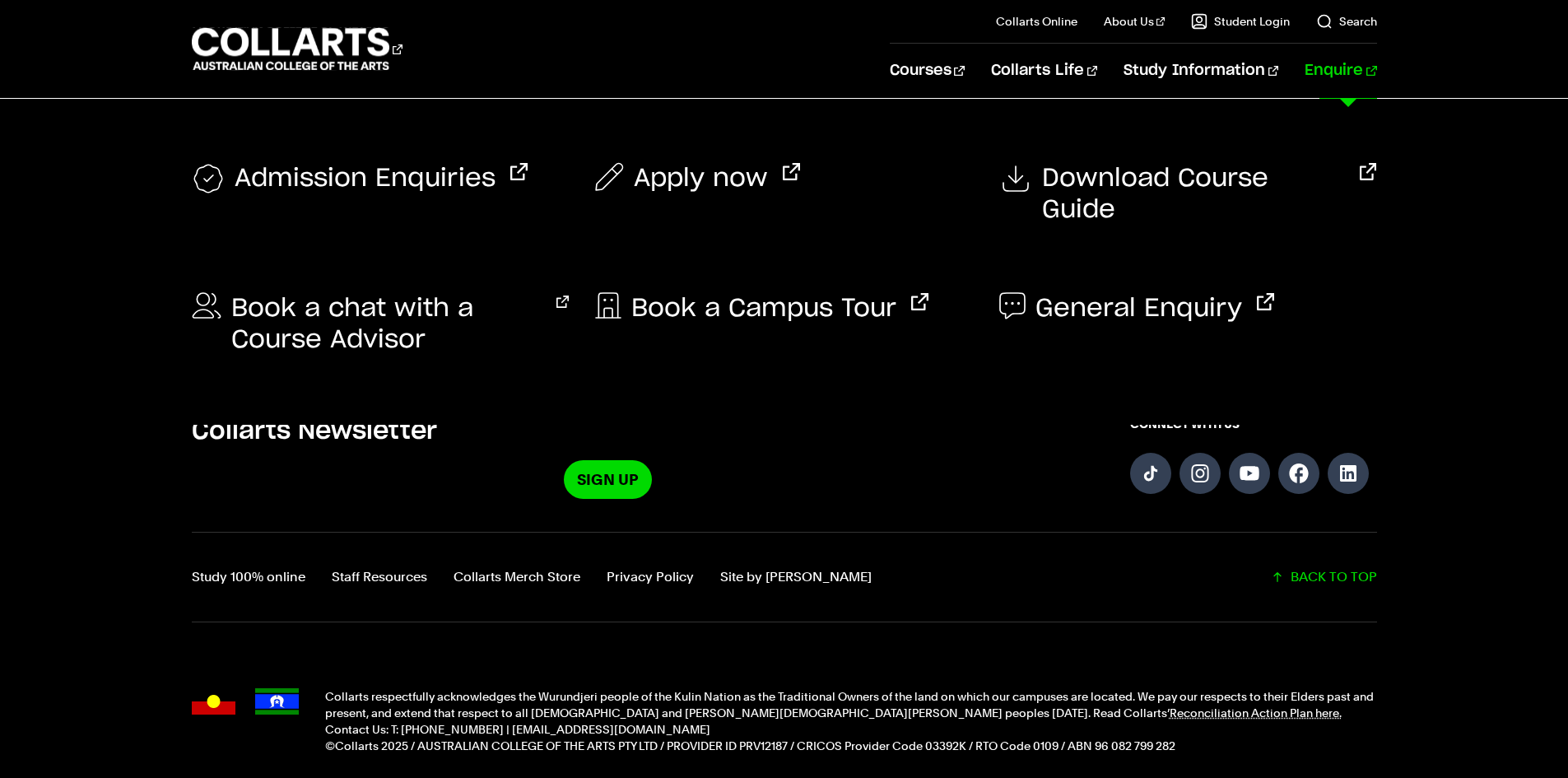
click at [634, 160] on div "Apply now" at bounding box center [784, 190] width 378 height 104
click at [641, 172] on span "Apply now" at bounding box center [700, 179] width 134 height 31
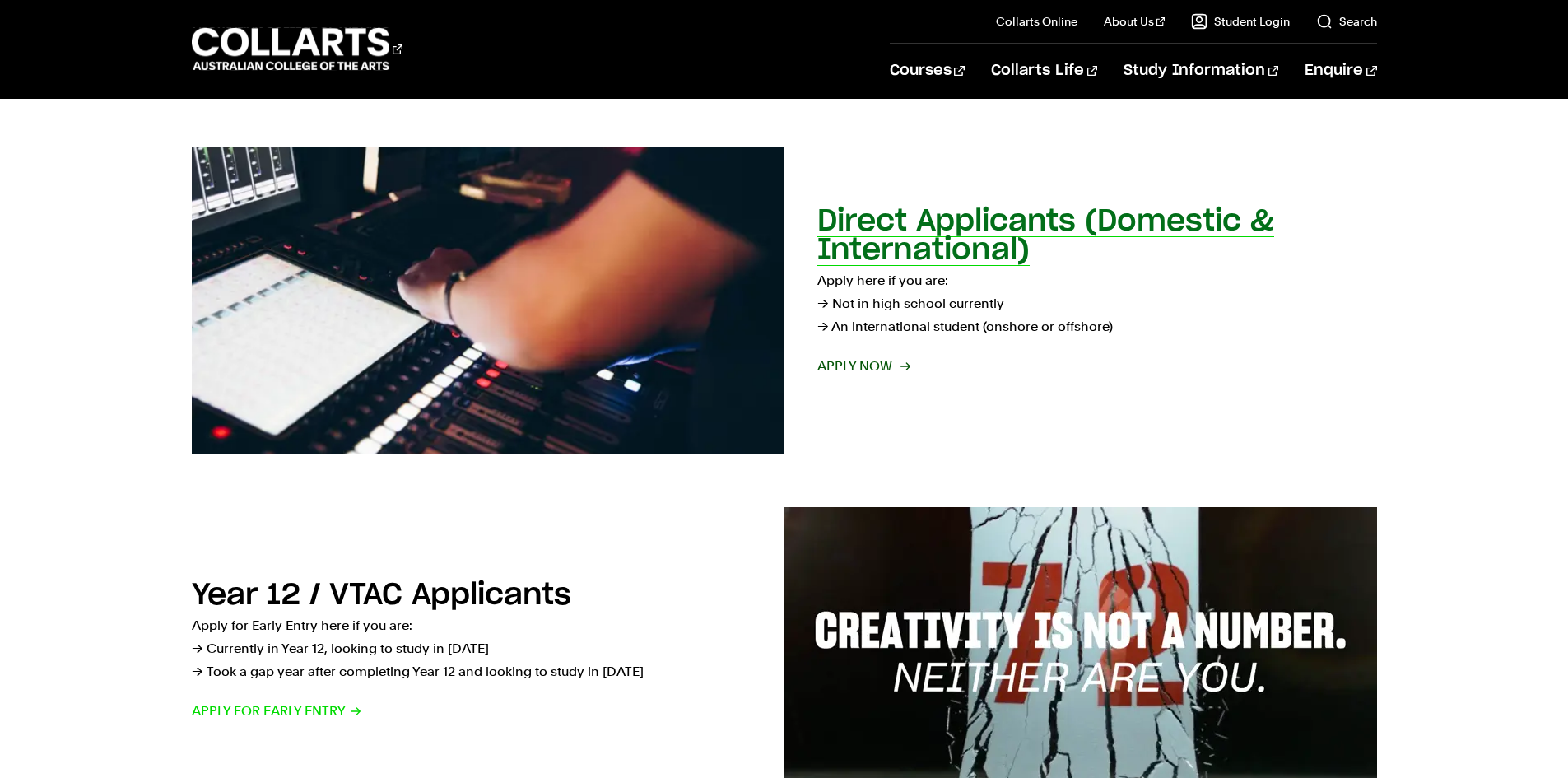
scroll to position [247, 0]
click at [871, 364] on span "Apply now" at bounding box center [863, 365] width 92 height 23
